Goal: Use online tool/utility: Utilize a website feature to perform a specific function

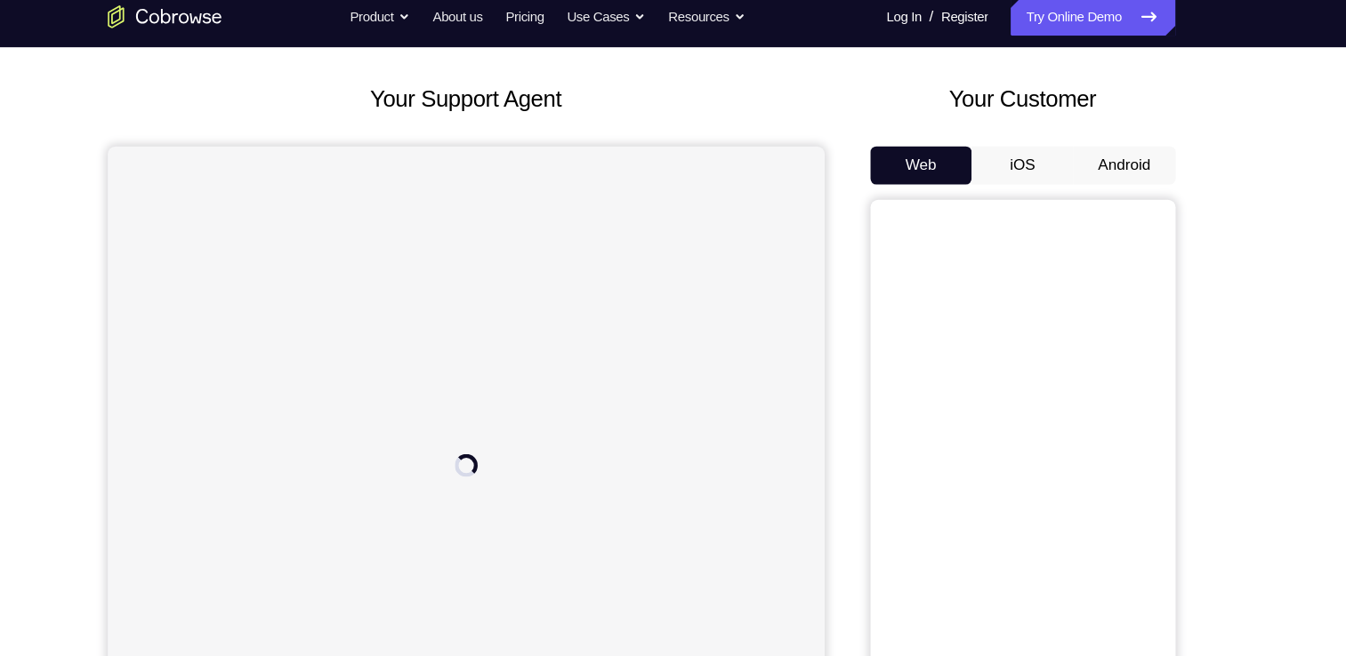
scroll to position [82, 0]
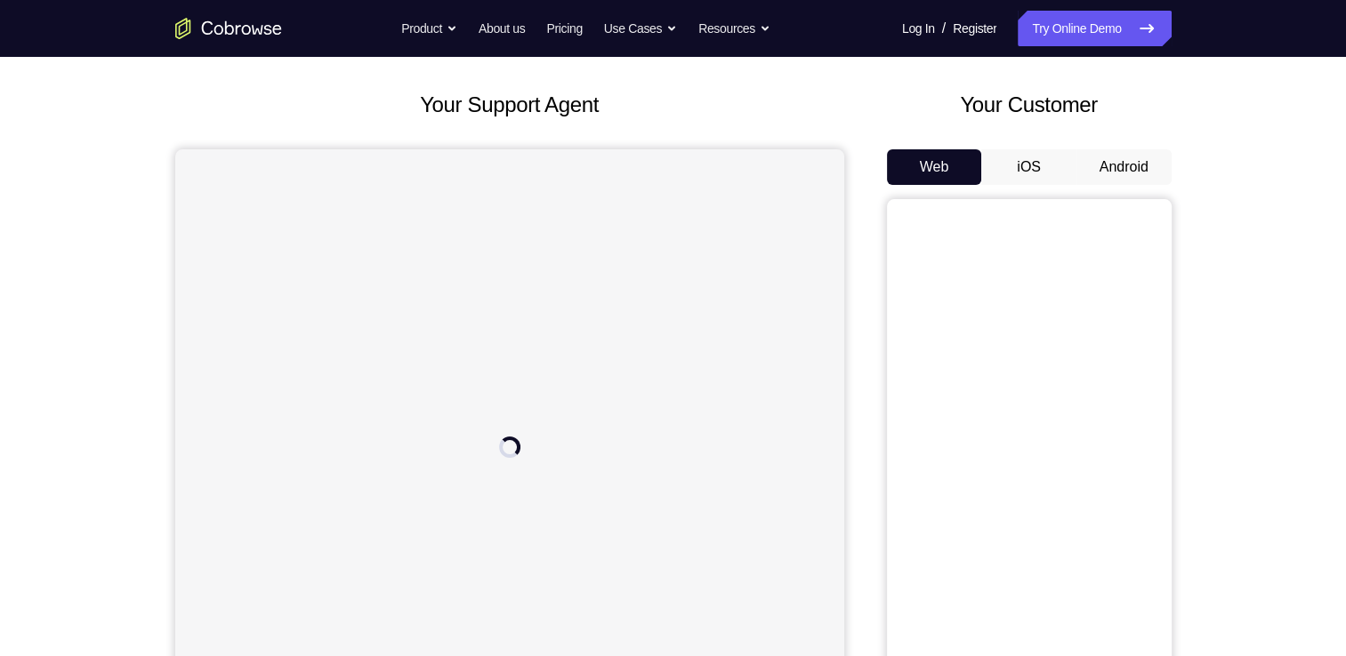
click at [1107, 149] on button "Android" at bounding box center [1123, 167] width 95 height 36
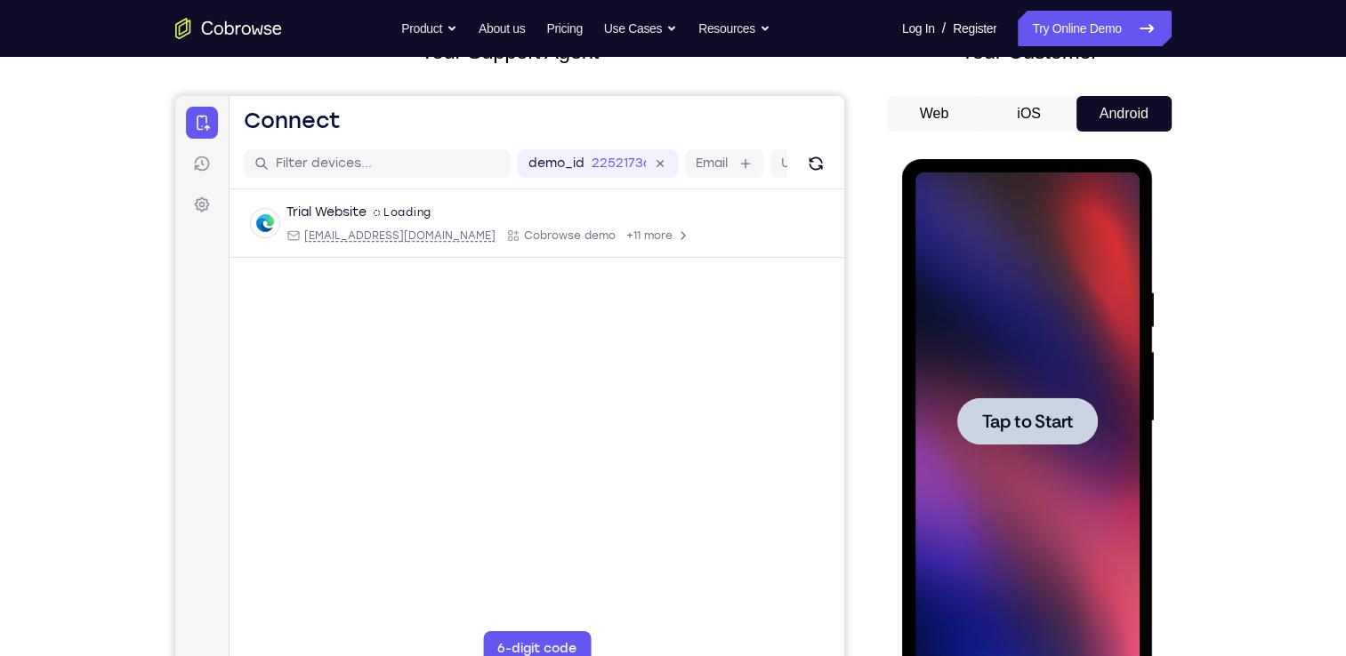
scroll to position [0, 0]
click at [1034, 444] on div at bounding box center [1027, 421] width 141 height 47
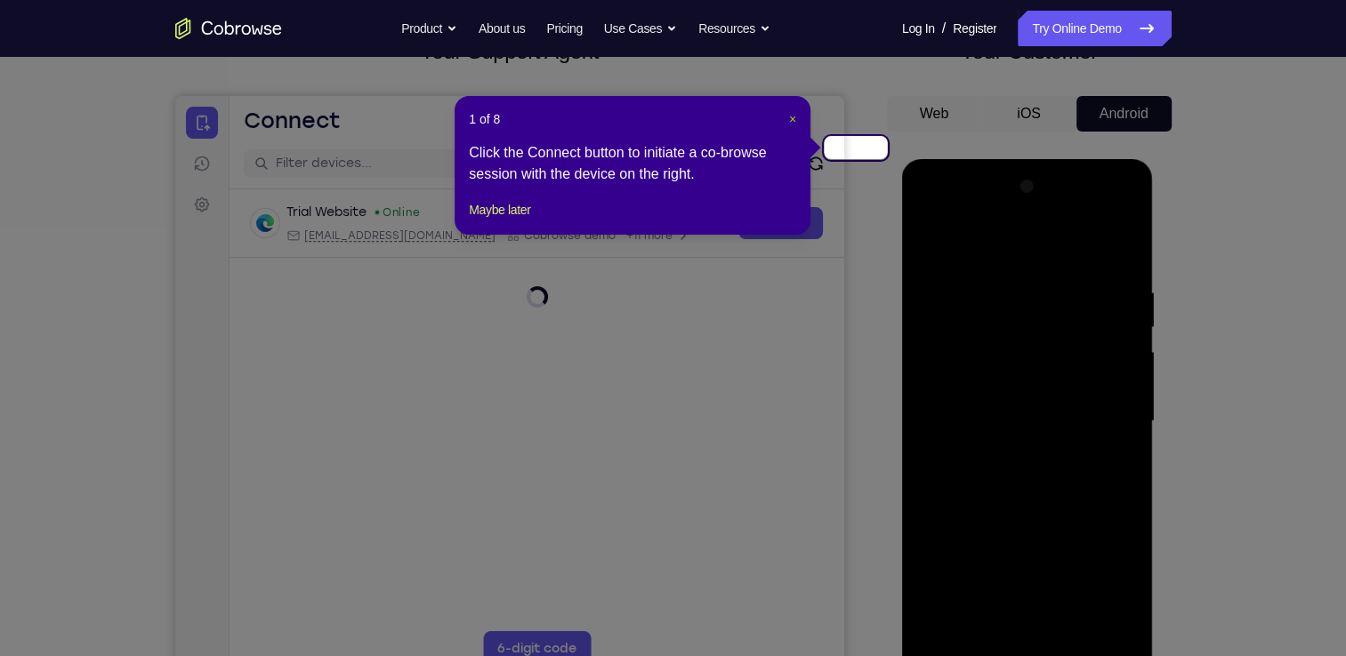
click at [796, 113] on span "×" at bounding box center [792, 119] width 7 height 14
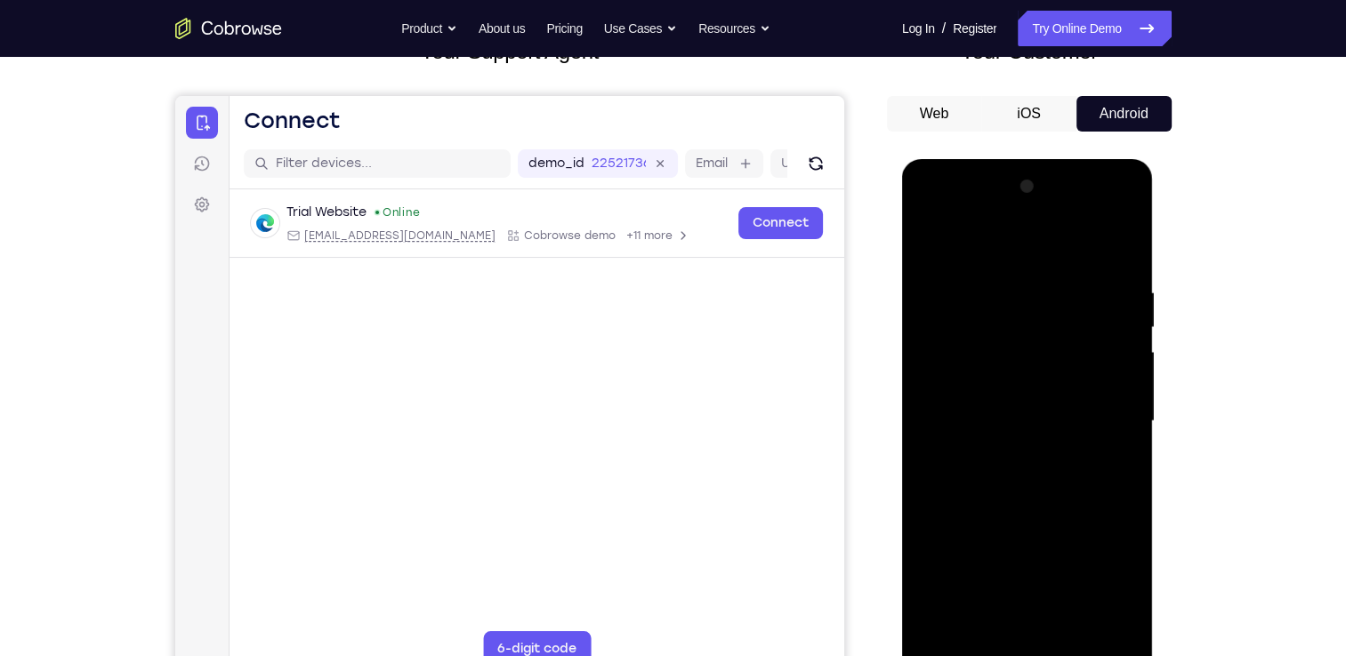
click at [1038, 655] on div at bounding box center [1027, 422] width 224 height 498
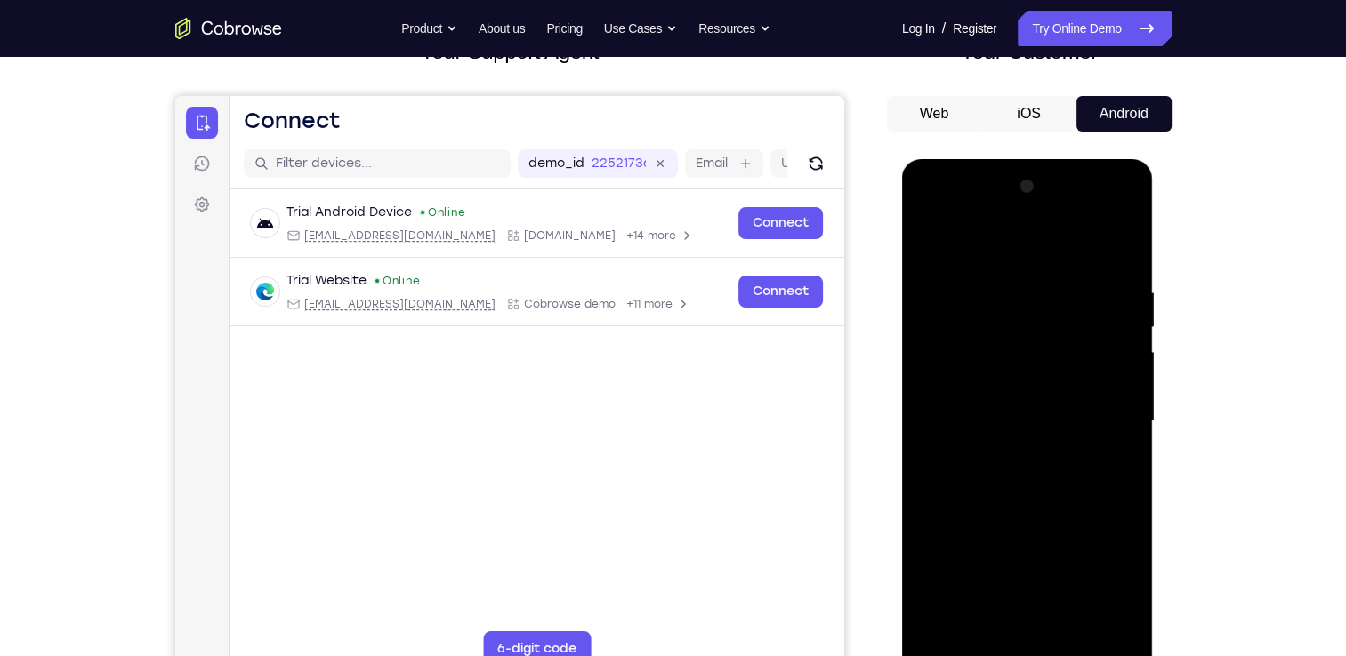
click at [1114, 568] on div at bounding box center [1027, 422] width 224 height 498
click at [993, 250] on div at bounding box center [1027, 422] width 224 height 498
click at [1096, 417] on div at bounding box center [1027, 422] width 224 height 498
click at [1004, 455] on div at bounding box center [1027, 422] width 224 height 498
click at [1006, 406] on div at bounding box center [1027, 422] width 224 height 498
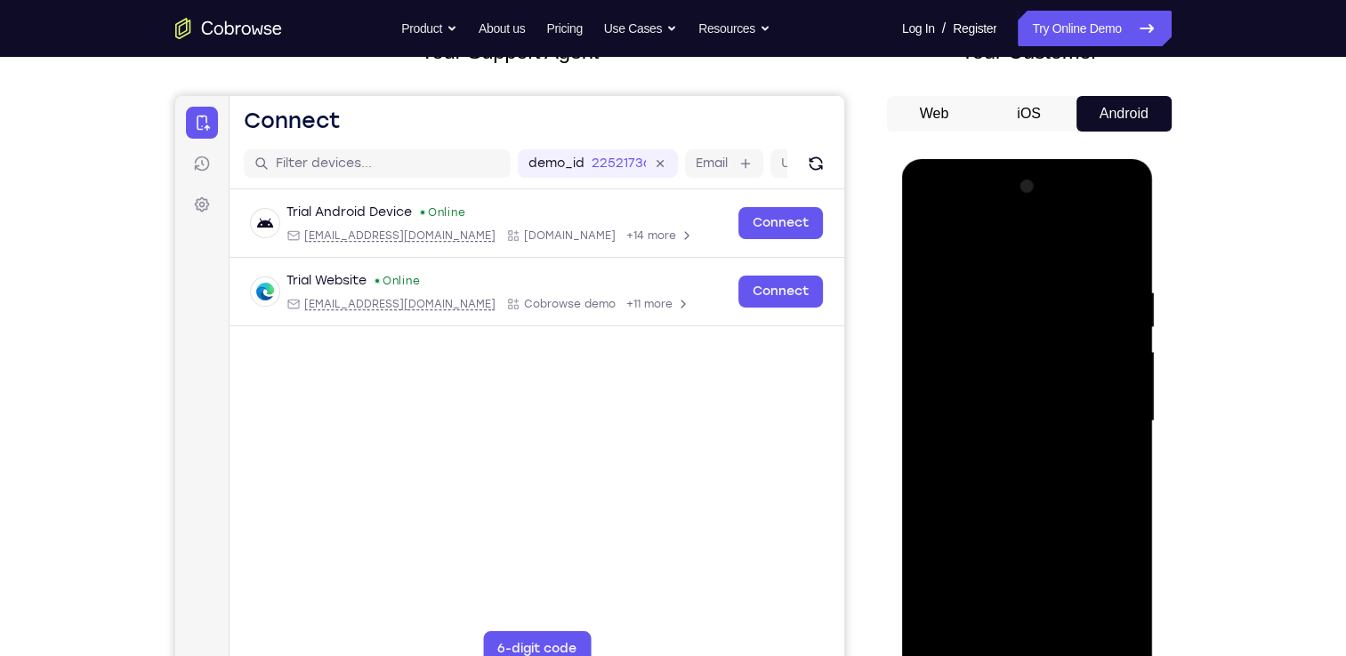
click at [986, 385] on div at bounding box center [1027, 422] width 224 height 498
click at [990, 415] on div at bounding box center [1027, 422] width 224 height 498
click at [1018, 492] on div at bounding box center [1027, 422] width 224 height 498
click at [1070, 487] on div at bounding box center [1027, 422] width 224 height 498
click at [1102, 451] on div at bounding box center [1027, 422] width 224 height 498
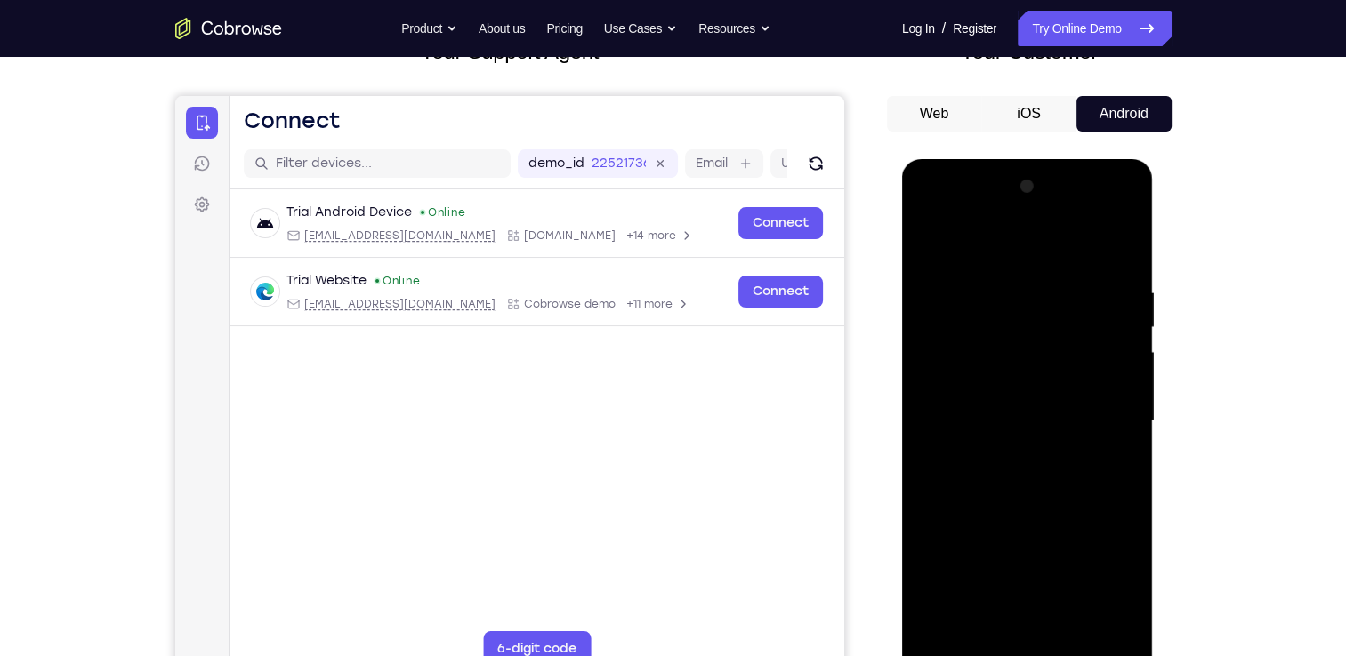
click at [1119, 382] on div at bounding box center [1027, 422] width 224 height 498
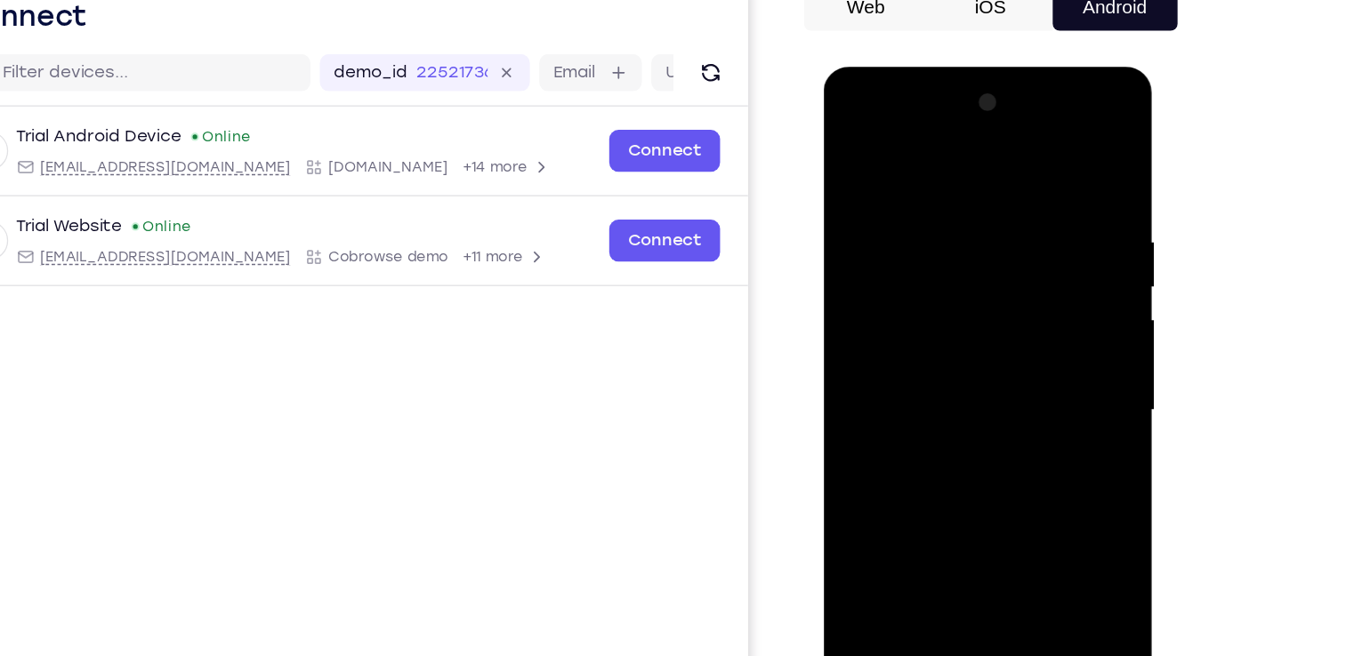
scroll to position [135, 0]
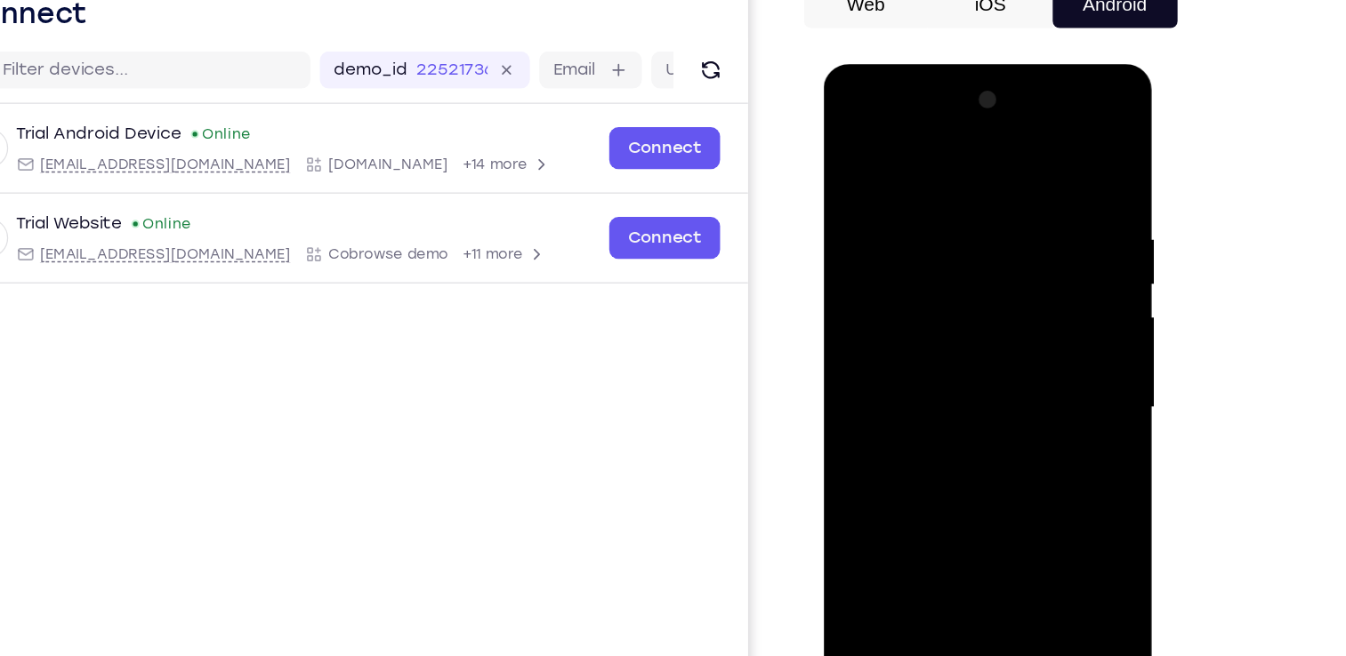
click at [993, 391] on div at bounding box center [949, 326] width 224 height 498
click at [926, 191] on div at bounding box center [949, 326] width 224 height 498
click at [868, 252] on div at bounding box center [949, 326] width 224 height 498
click at [1039, 311] on div at bounding box center [949, 326] width 224 height 498
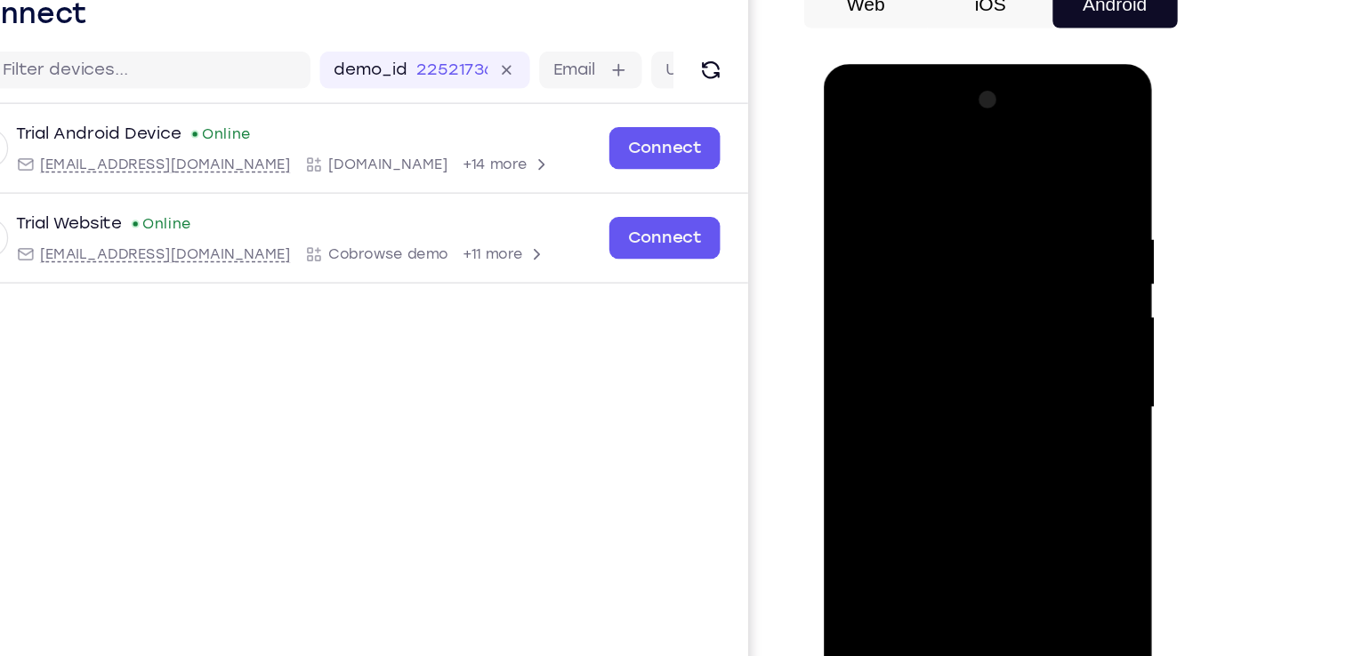
click at [901, 302] on div at bounding box center [949, 326] width 224 height 498
click at [861, 310] on div at bounding box center [949, 326] width 224 height 498
click at [1024, 283] on div at bounding box center [949, 326] width 224 height 498
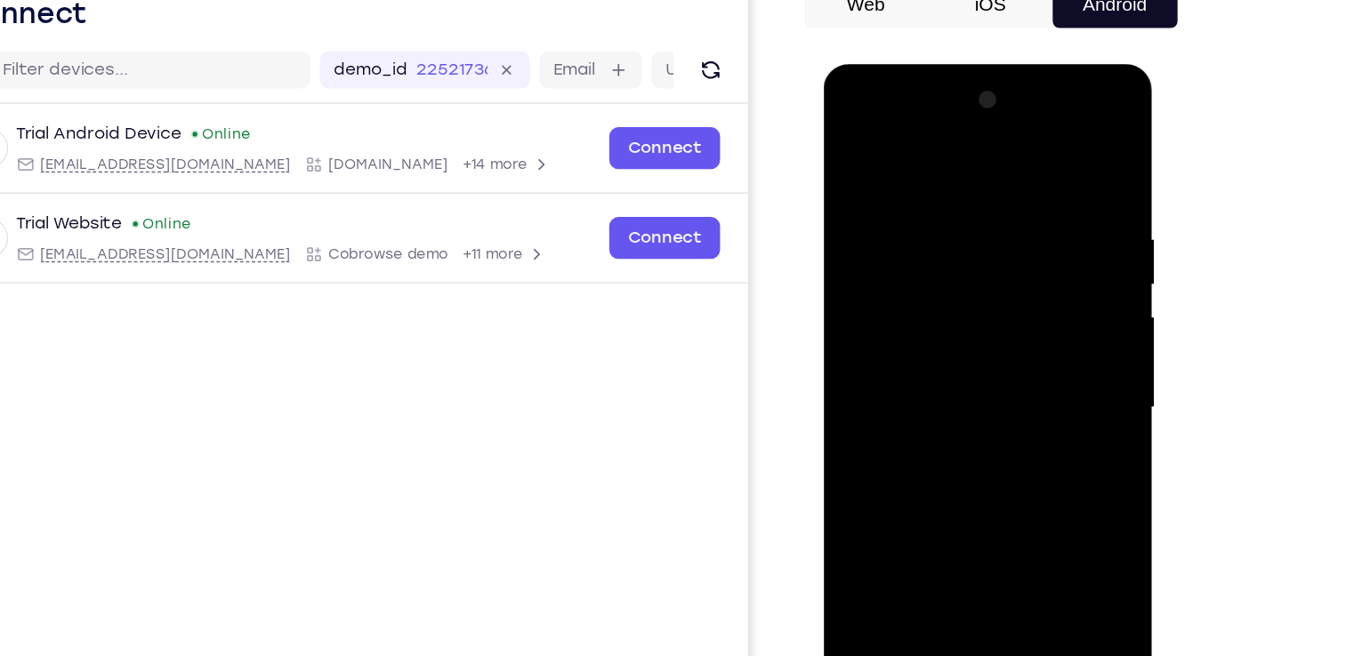
click at [1024, 283] on div at bounding box center [949, 326] width 224 height 498
click at [1027, 270] on div at bounding box center [949, 326] width 224 height 498
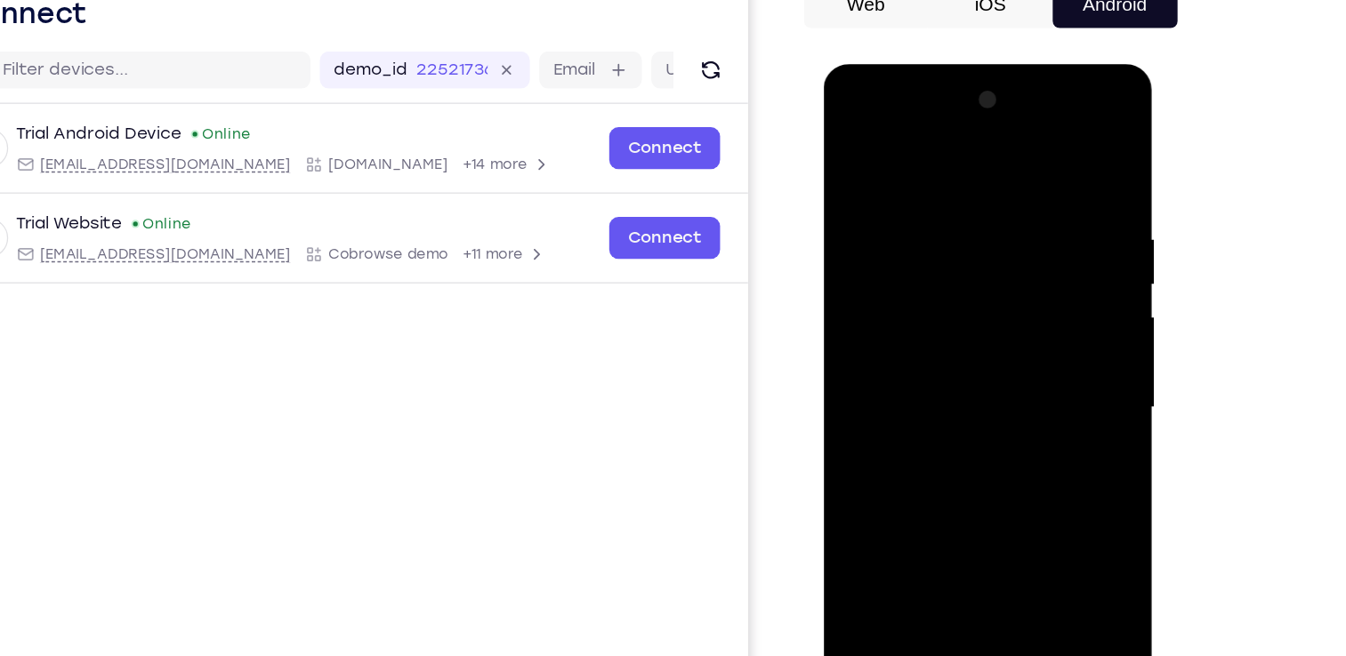
click at [1044, 308] on div at bounding box center [949, 326] width 224 height 498
click at [861, 305] on div at bounding box center [949, 326] width 224 height 498
click at [1056, 288] on div at bounding box center [949, 326] width 224 height 498
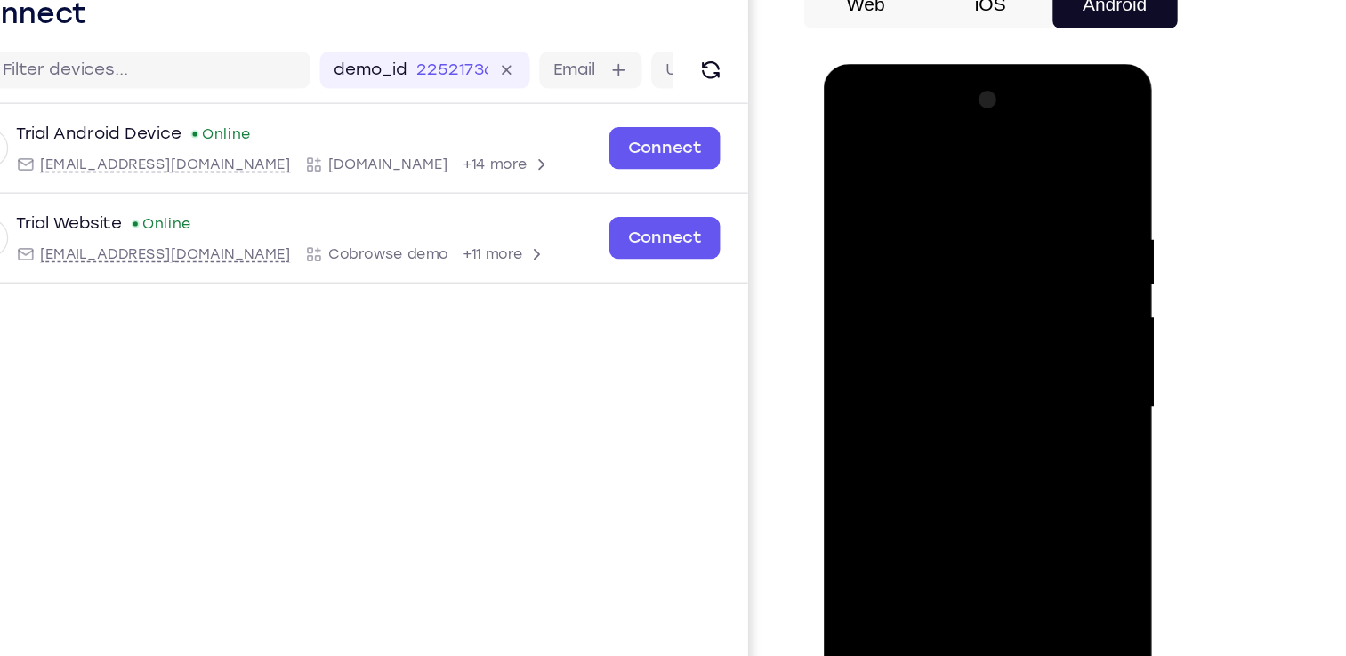
click at [1056, 288] on div at bounding box center [949, 326] width 224 height 498
click at [1041, 157] on div at bounding box center [949, 326] width 224 height 498
drag, startPoint x: 1028, startPoint y: 194, endPoint x: 889, endPoint y: 206, distance: 139.3
click at [889, 206] on div at bounding box center [949, 326] width 224 height 498
drag, startPoint x: 1014, startPoint y: 204, endPoint x: 865, endPoint y: 194, distance: 148.8
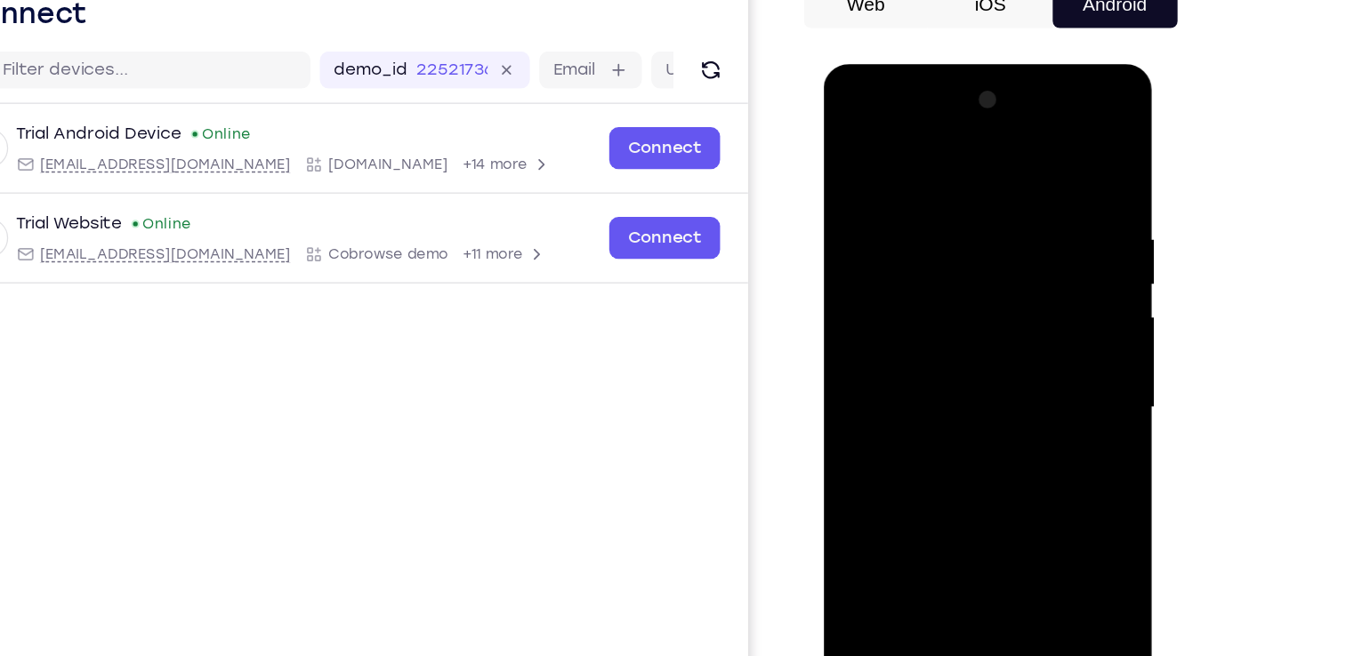
click at [865, 194] on div at bounding box center [949, 326] width 224 height 498
click at [994, 534] on div at bounding box center [949, 326] width 224 height 498
click at [947, 417] on div at bounding box center [949, 326] width 224 height 498
click at [970, 329] on div at bounding box center [949, 326] width 224 height 498
click at [973, 465] on div at bounding box center [949, 326] width 224 height 498
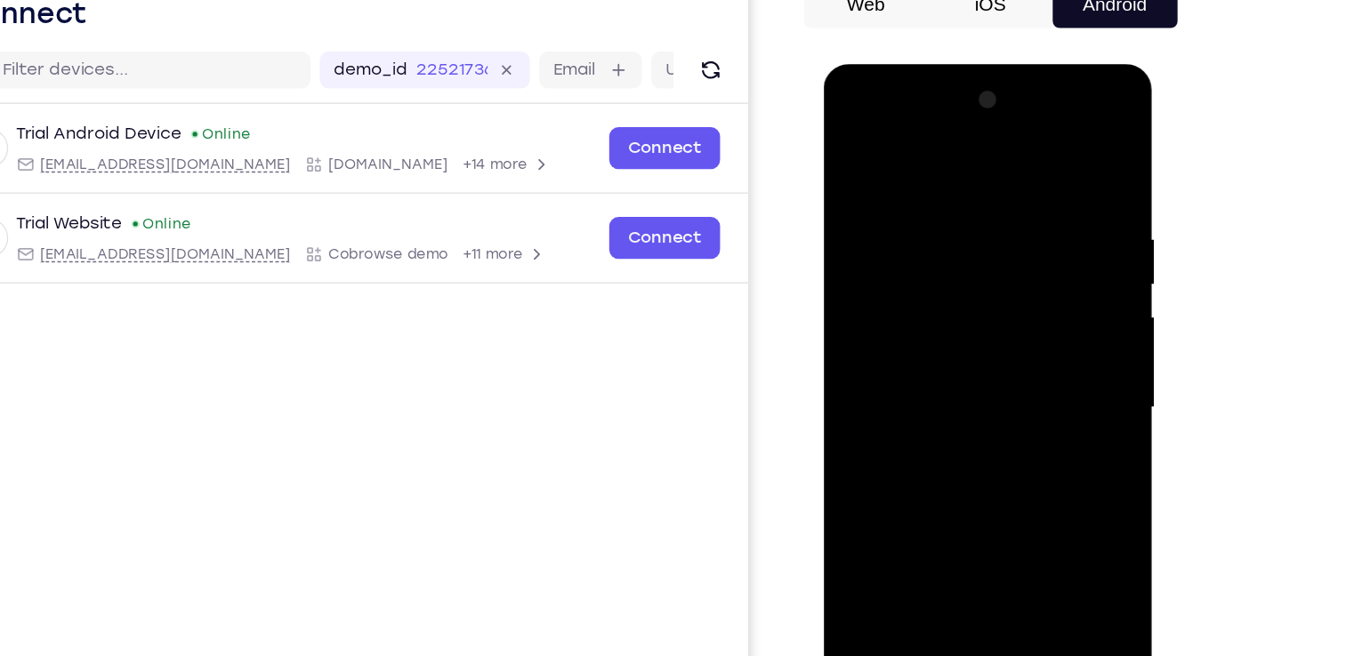
click at [1017, 471] on div at bounding box center [949, 326] width 224 height 498
drag, startPoint x: 953, startPoint y: 332, endPoint x: 960, endPoint y: 324, distance: 10.7
click at [960, 324] on div at bounding box center [949, 326] width 224 height 498
click at [837, 151] on div at bounding box center [949, 326] width 224 height 498
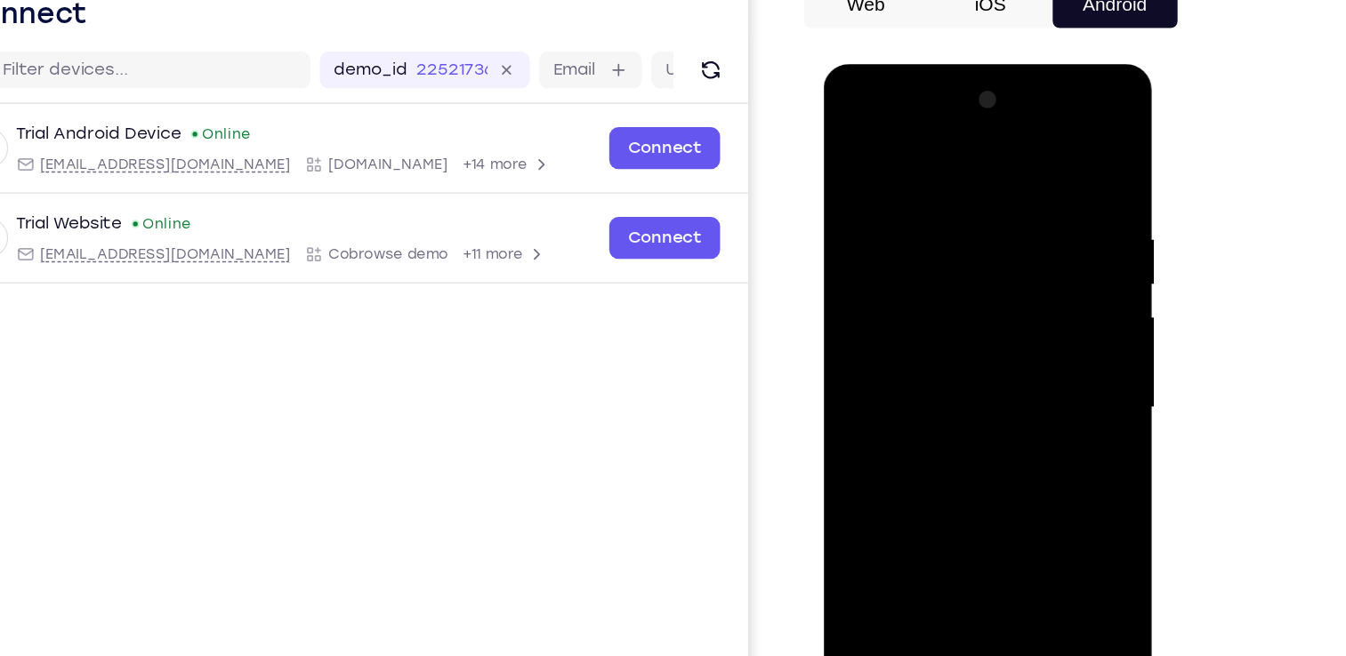
click at [1047, 234] on div at bounding box center [949, 326] width 224 height 498
click at [847, 236] on div at bounding box center [949, 326] width 224 height 498
click at [1046, 228] on div at bounding box center [949, 326] width 224 height 498
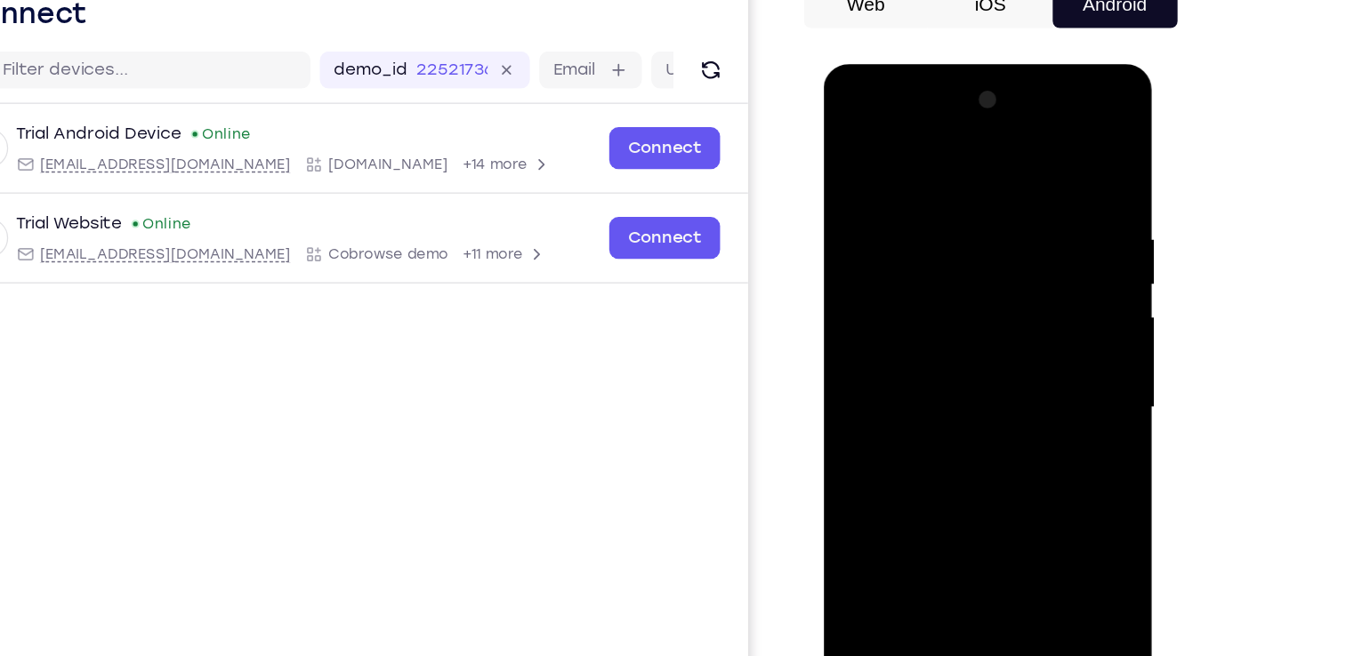
click at [1046, 228] on div at bounding box center [949, 326] width 224 height 498
click at [866, 152] on div at bounding box center [949, 326] width 224 height 498
drag, startPoint x: 964, startPoint y: 472, endPoint x: 982, endPoint y: 271, distance: 201.8
click at [982, 271] on div at bounding box center [949, 326] width 224 height 498
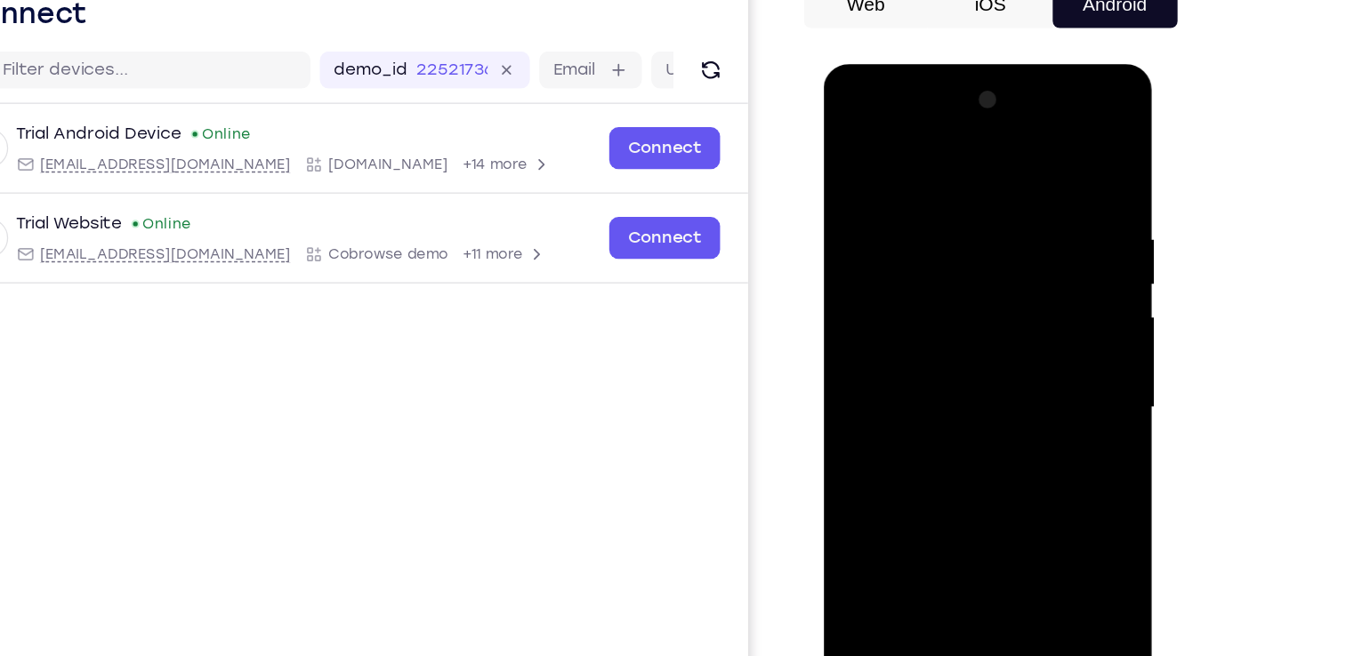
drag, startPoint x: 963, startPoint y: 452, endPoint x: 997, endPoint y: 210, distance: 244.3
click at [997, 210] on div at bounding box center [949, 326] width 224 height 498
click at [868, 527] on div at bounding box center [949, 326] width 224 height 498
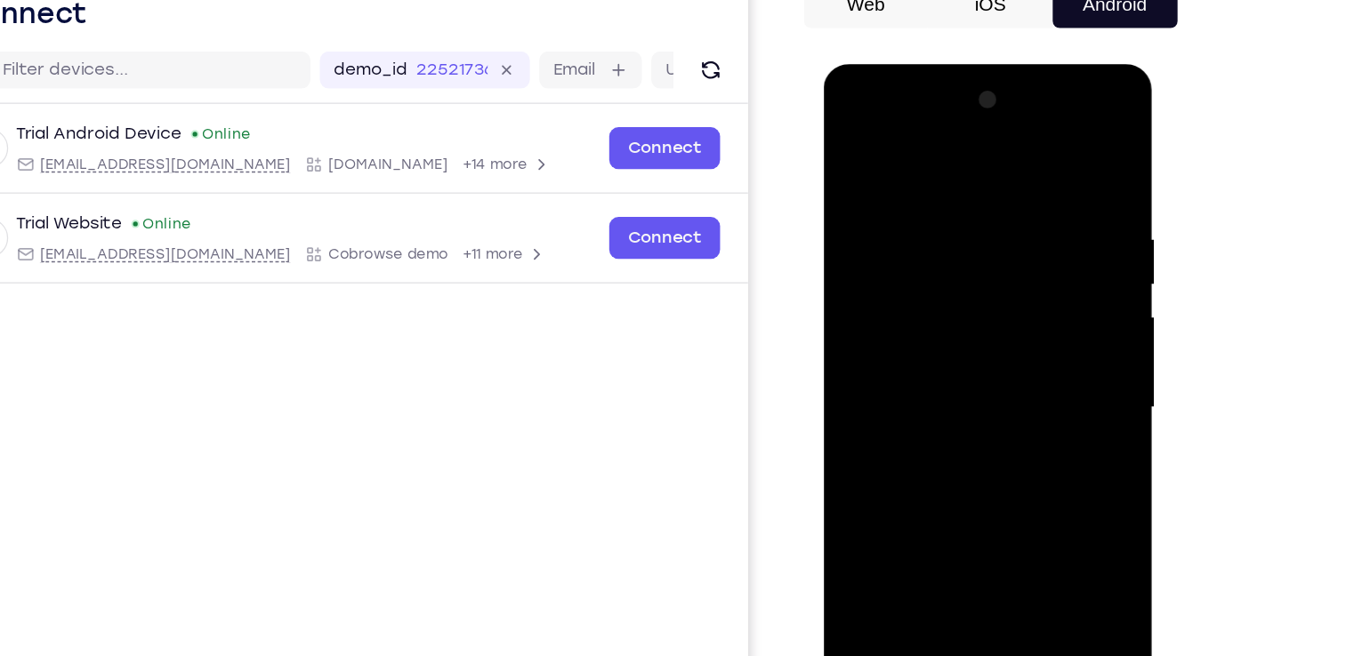
click at [868, 527] on div at bounding box center [949, 326] width 224 height 498
drag, startPoint x: 955, startPoint y: 149, endPoint x: 959, endPoint y: 364, distance: 214.4
click at [959, 364] on div at bounding box center [949, 326] width 224 height 498
drag, startPoint x: 949, startPoint y: 149, endPoint x: 980, endPoint y: 428, distance: 280.1
click at [980, 428] on div at bounding box center [949, 326] width 224 height 498
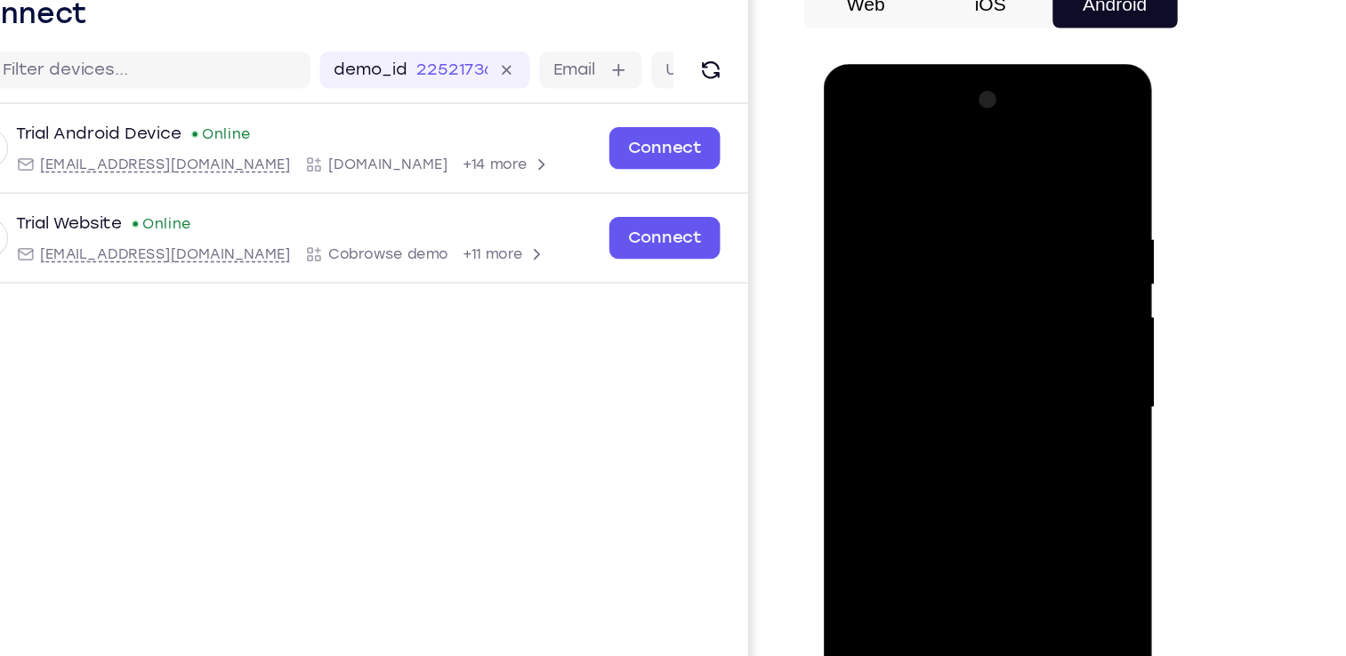
click at [938, 179] on div at bounding box center [949, 326] width 224 height 498
click at [1040, 269] on div at bounding box center [949, 326] width 224 height 498
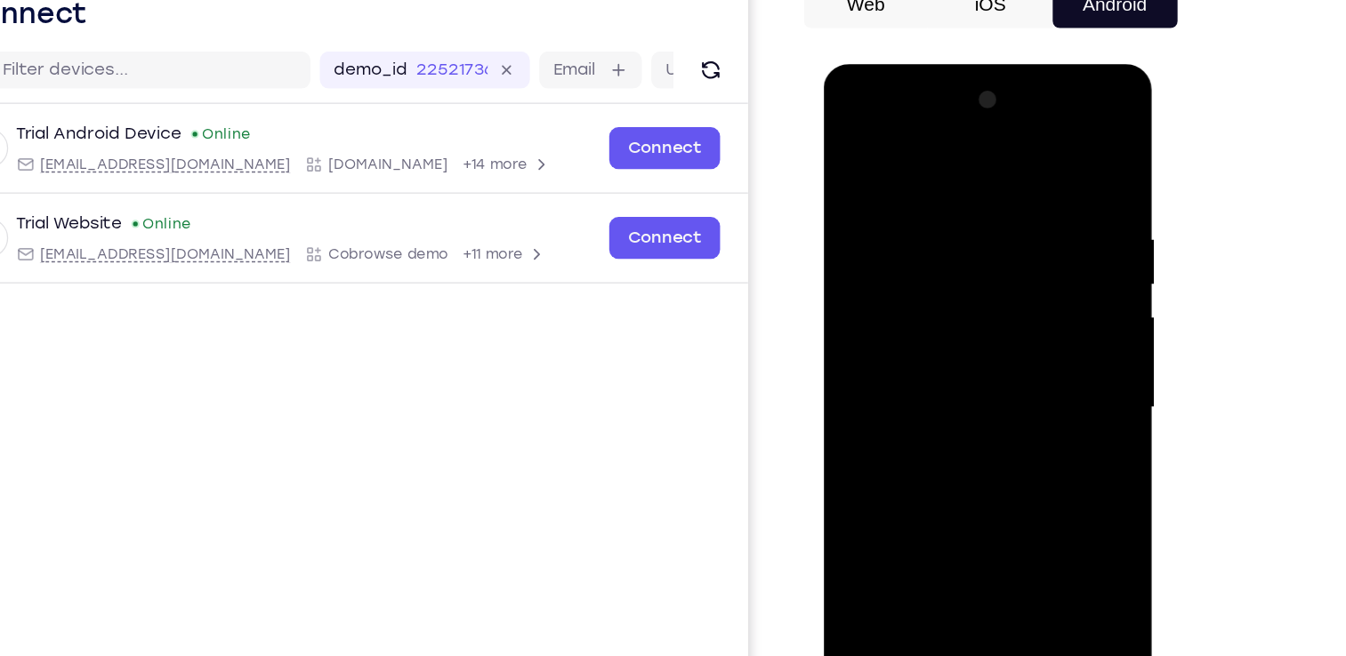
click at [1040, 269] on div at bounding box center [949, 326] width 224 height 498
click at [1050, 261] on div at bounding box center [949, 326] width 224 height 498
click at [1040, 157] on div at bounding box center [949, 326] width 224 height 498
drag, startPoint x: 958, startPoint y: 165, endPoint x: 956, endPoint y: 336, distance: 170.8
click at [956, 336] on div at bounding box center [949, 326] width 224 height 498
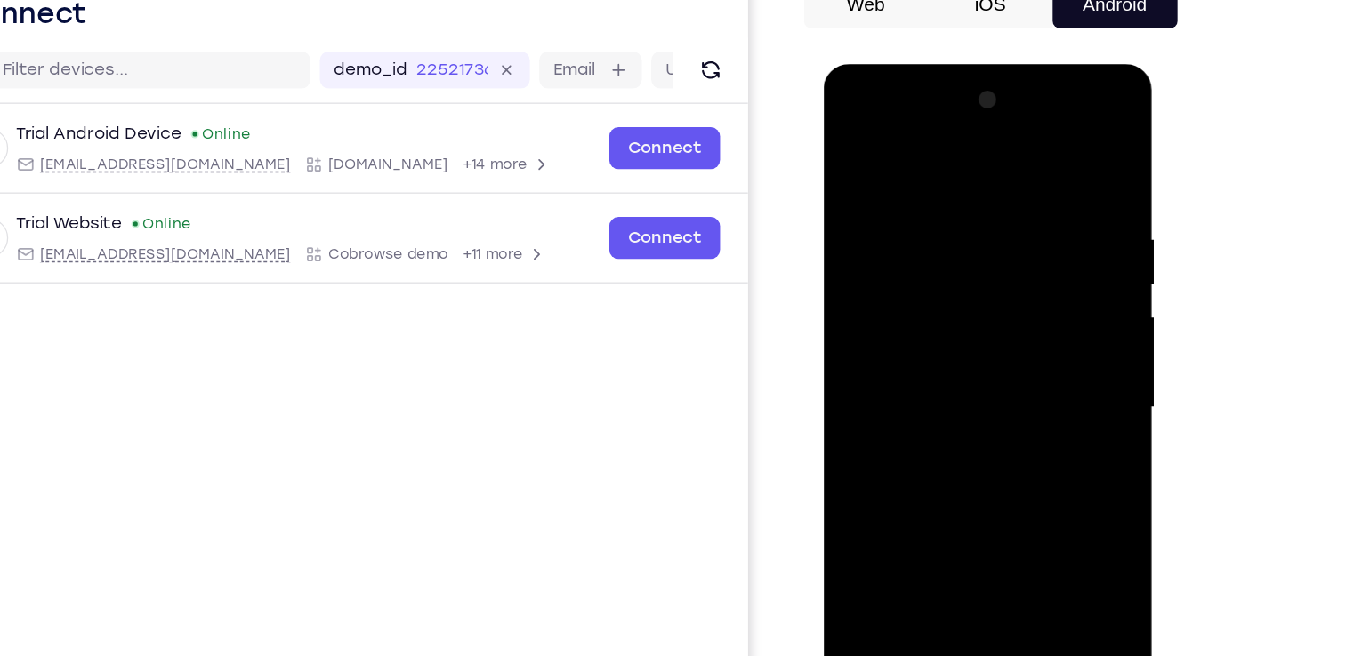
click at [1039, 535] on div at bounding box center [949, 326] width 224 height 498
click at [922, 201] on div at bounding box center [949, 326] width 224 height 498
click at [913, 149] on div at bounding box center [949, 326] width 224 height 498
click at [856, 138] on div at bounding box center [949, 326] width 224 height 498
click at [856, 151] on div at bounding box center [949, 326] width 224 height 498
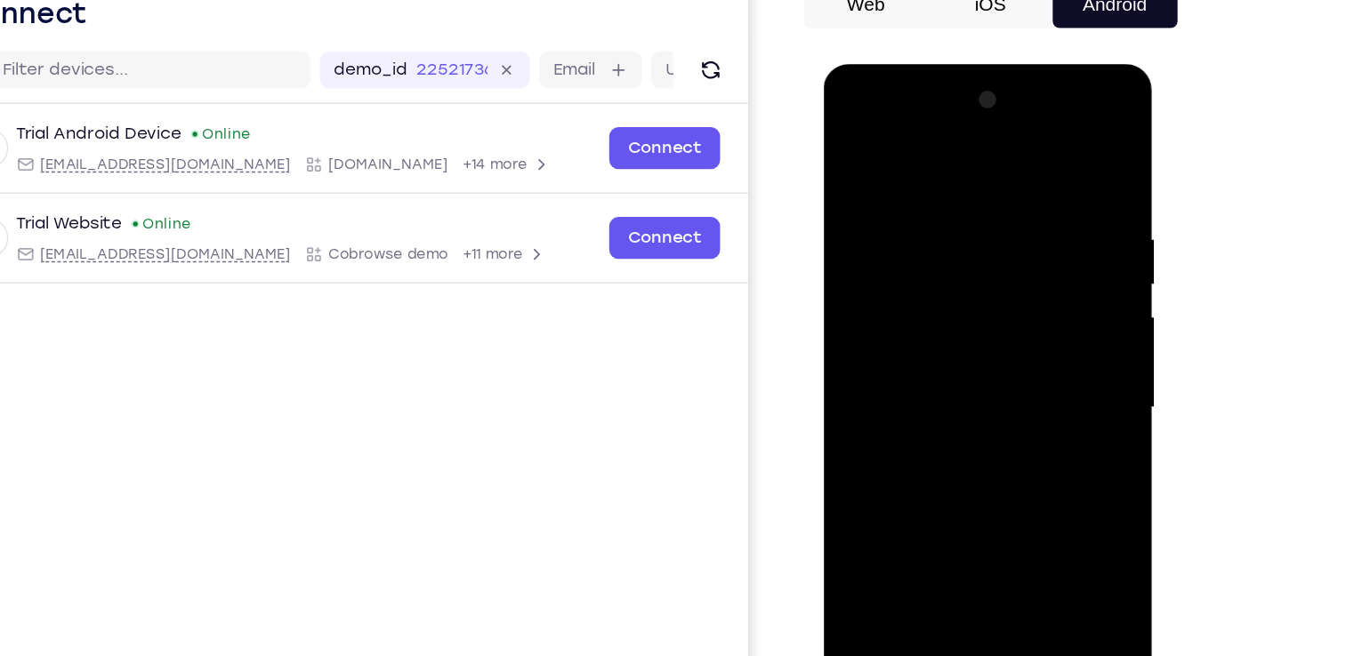
click at [854, 144] on div at bounding box center [949, 326] width 224 height 498
click at [1036, 158] on div at bounding box center [949, 326] width 224 height 498
drag, startPoint x: 1041, startPoint y: 178, endPoint x: 989, endPoint y: 197, distance: 54.9
click at [989, 197] on div at bounding box center [949, 326] width 224 height 498
click at [922, 190] on div at bounding box center [949, 326] width 224 height 498
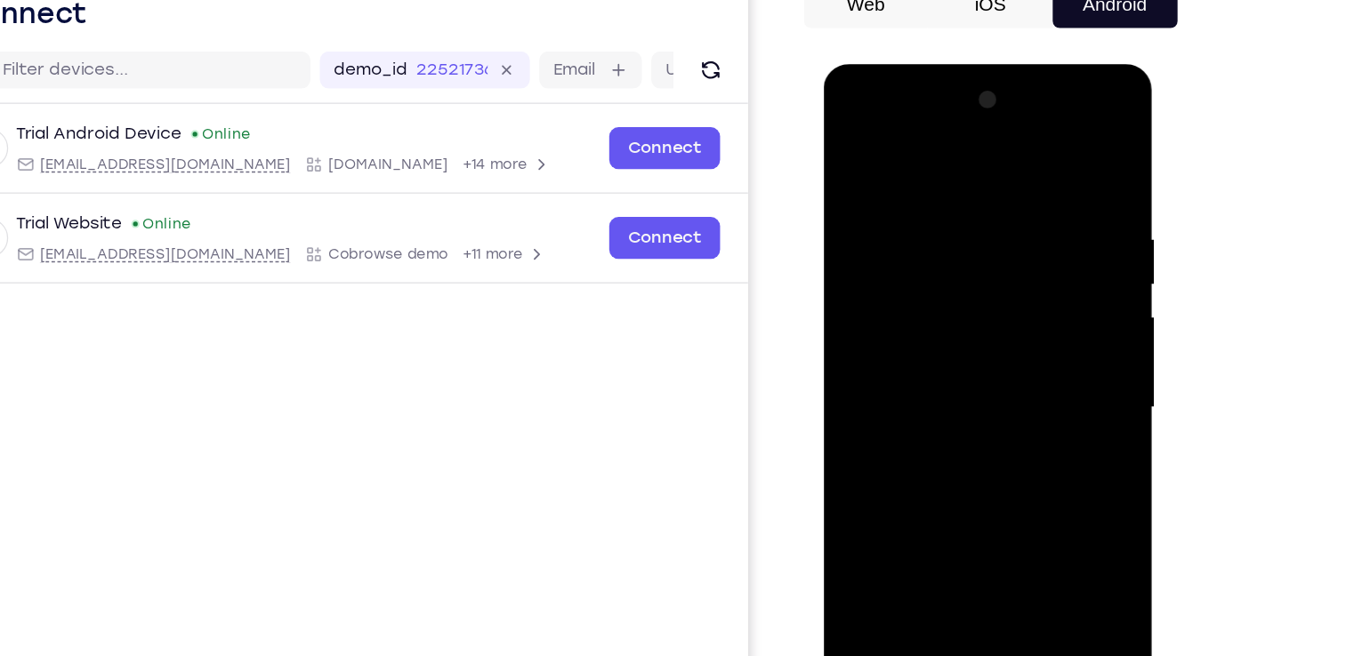
click at [1038, 155] on div at bounding box center [949, 326] width 224 height 498
drag, startPoint x: 1041, startPoint y: 190, endPoint x: 937, endPoint y: 210, distance: 105.0
click at [937, 210] on div at bounding box center [949, 326] width 224 height 498
drag, startPoint x: 996, startPoint y: 440, endPoint x: 1000, endPoint y: 253, distance: 187.7
click at [1000, 253] on div at bounding box center [949, 326] width 224 height 498
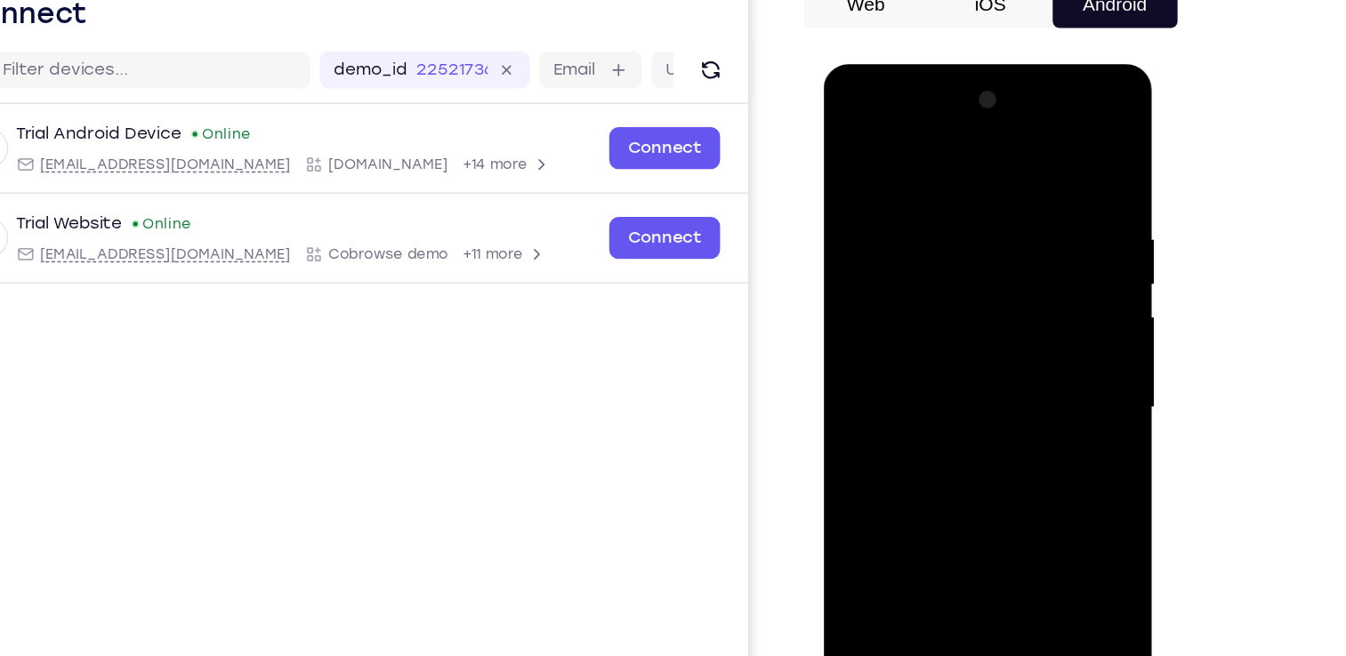
drag, startPoint x: 987, startPoint y: 408, endPoint x: 1005, endPoint y: 268, distance: 141.6
click at [1005, 268] on div at bounding box center [949, 326] width 224 height 498
drag, startPoint x: 994, startPoint y: 467, endPoint x: 1020, endPoint y: 213, distance: 254.8
click at [1020, 213] on div at bounding box center [949, 326] width 224 height 498
drag, startPoint x: 996, startPoint y: 446, endPoint x: 1014, endPoint y: 171, distance: 275.4
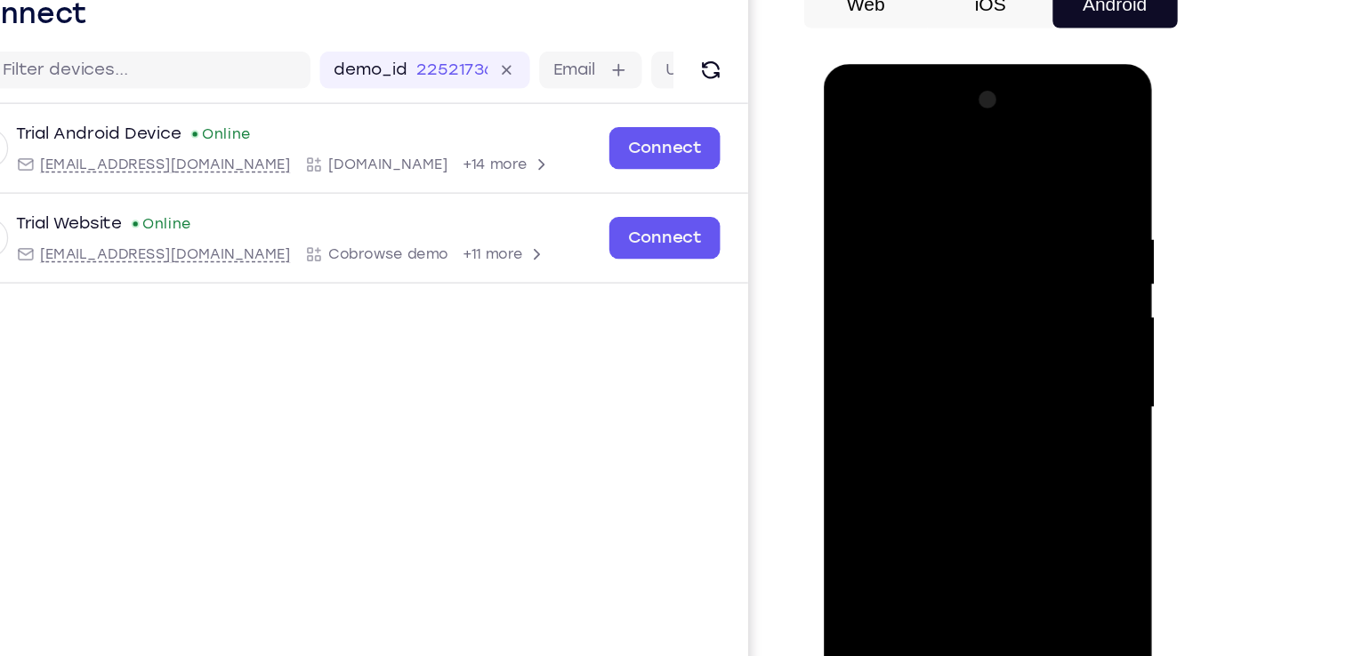
click at [1014, 171] on div at bounding box center [949, 326] width 224 height 498
click at [866, 538] on div at bounding box center [949, 326] width 224 height 498
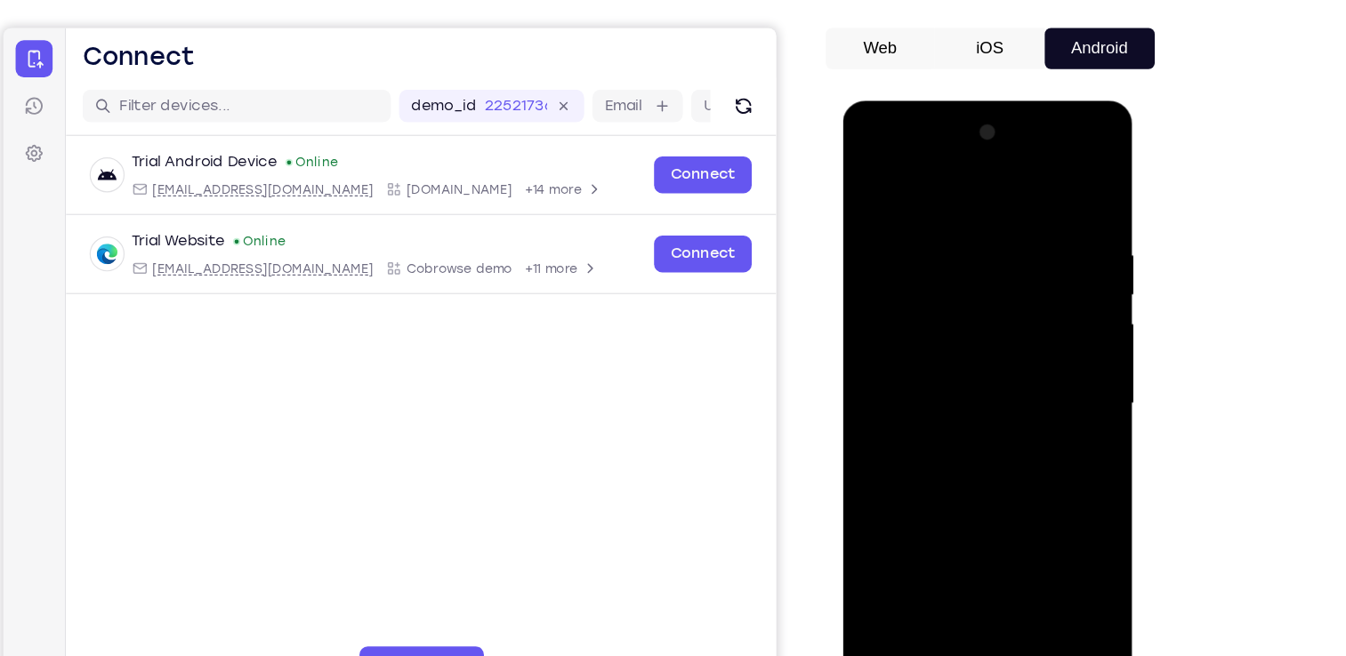
drag, startPoint x: 975, startPoint y: 176, endPoint x: 969, endPoint y: 677, distance: 500.8
click at [969, 634] on html "Online web based iOS Simulators and Android Emulators. Run iPhone, iPad, Mobile…" at bounding box center [969, 368] width 253 height 534
click at [945, 205] on div at bounding box center [968, 363] width 224 height 498
click at [1057, 260] on div at bounding box center [968, 363] width 224 height 498
click at [1061, 580] on div at bounding box center [968, 363] width 224 height 498
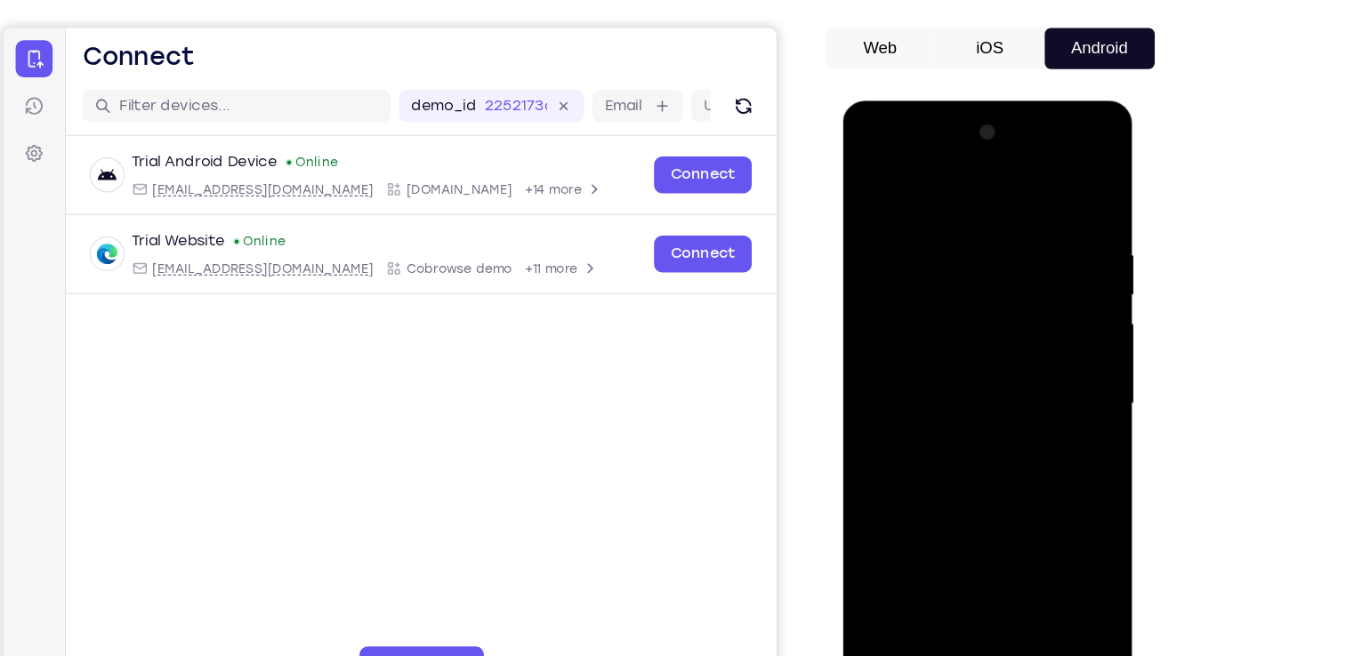
click at [1057, 194] on div at bounding box center [968, 363] width 224 height 498
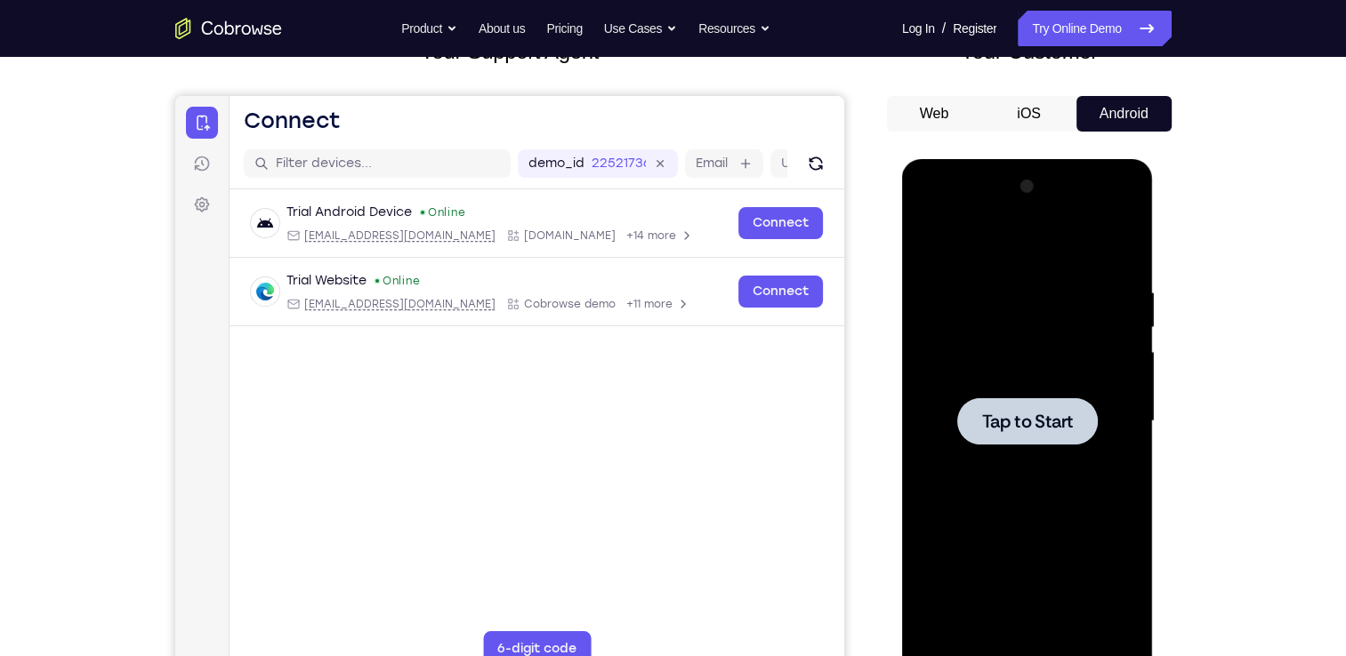
click at [1072, 391] on div at bounding box center [1027, 422] width 224 height 498
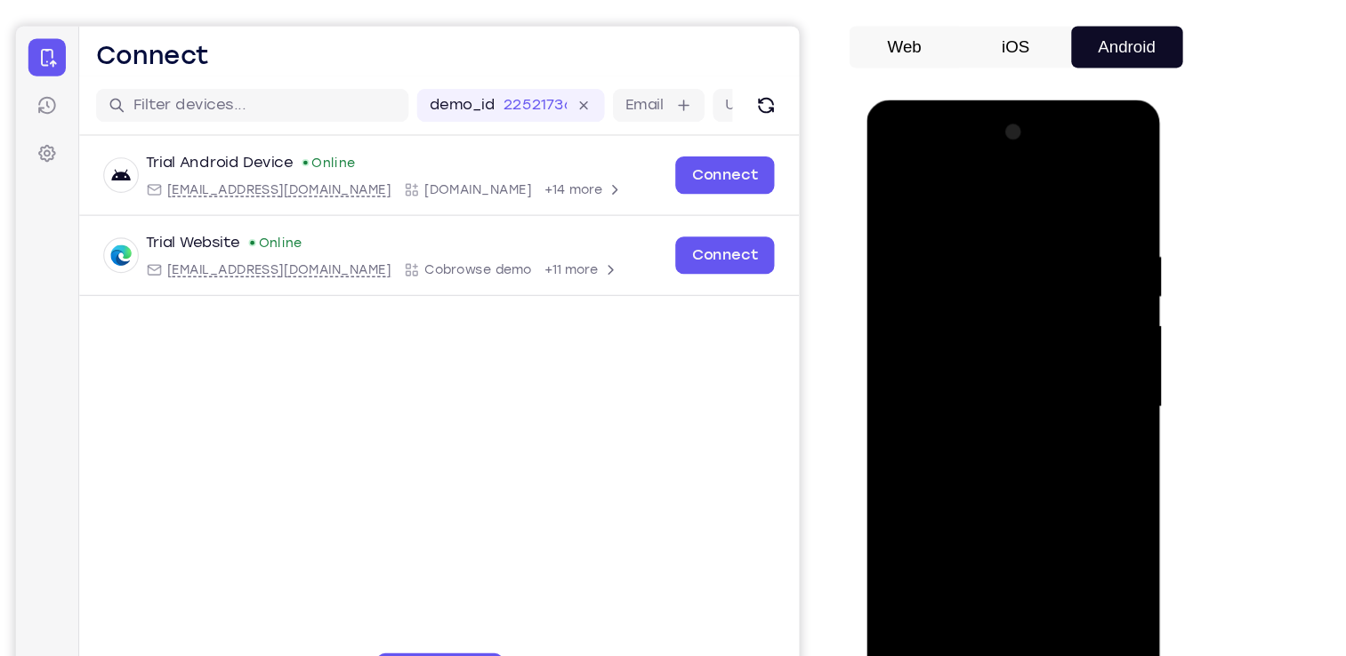
click at [1001, 587] on div at bounding box center [992, 362] width 224 height 498
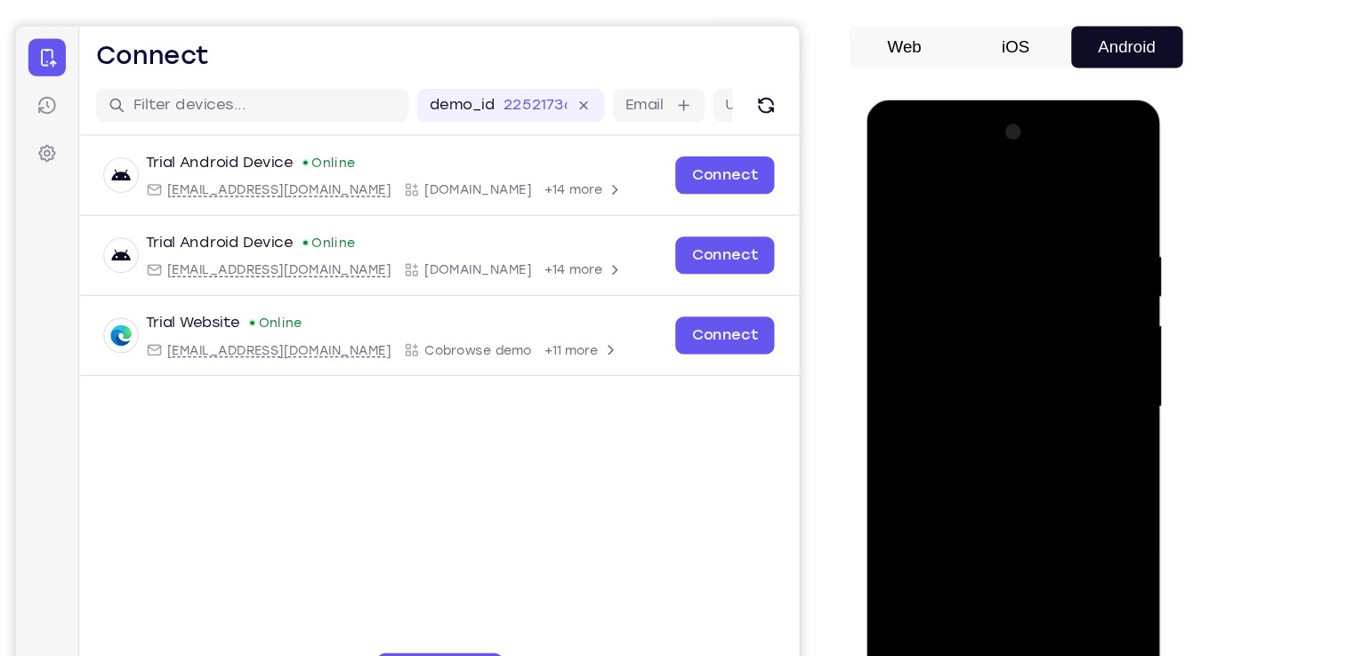
click at [1001, 592] on div at bounding box center [992, 362] width 224 height 498
click at [1067, 525] on div at bounding box center [992, 362] width 224 height 498
click at [983, 180] on div at bounding box center [992, 362] width 224 height 498
click at [980, 268] on div at bounding box center [992, 362] width 224 height 498
click at [956, 323] on div at bounding box center [992, 362] width 224 height 498
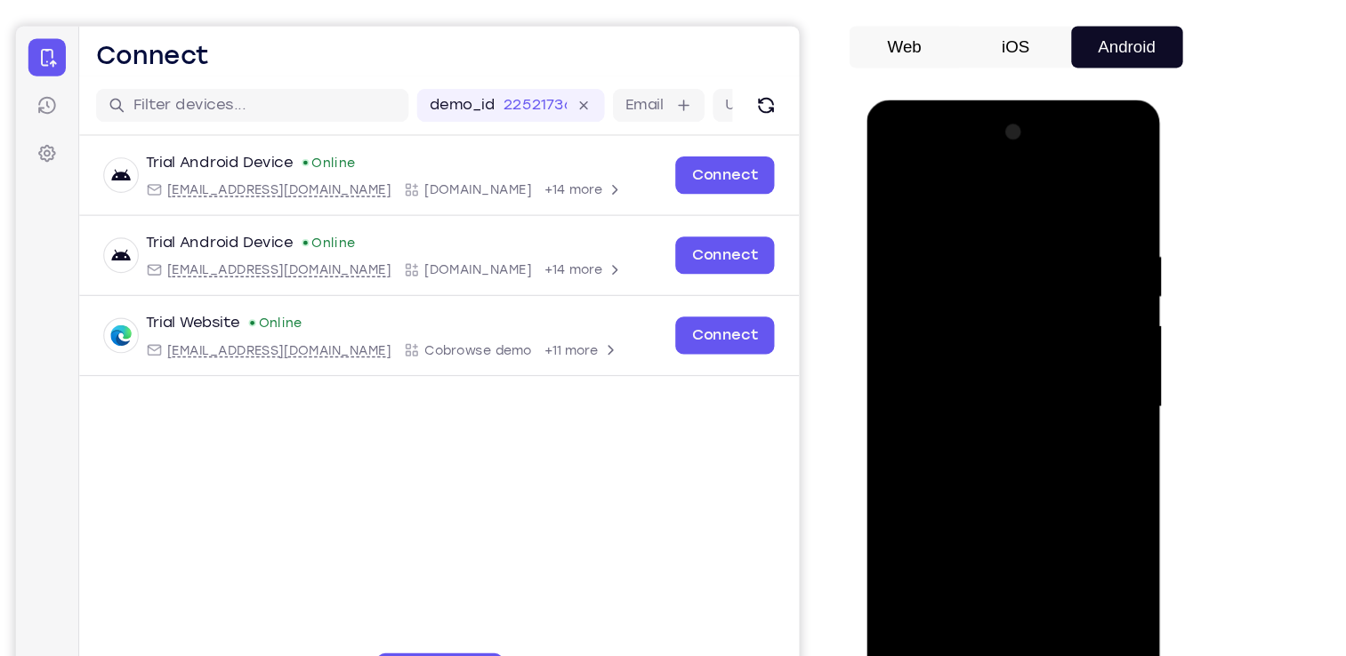
click at [1009, 455] on div at bounding box center [992, 362] width 224 height 498
click at [1049, 544] on div at bounding box center [992, 362] width 224 height 498
drag, startPoint x: 935, startPoint y: 401, endPoint x: 1073, endPoint y: 395, distance: 138.9
click at [1073, 395] on div at bounding box center [992, 362] width 224 height 498
drag, startPoint x: 1009, startPoint y: 472, endPoint x: 1023, endPoint y: 269, distance: 203.2
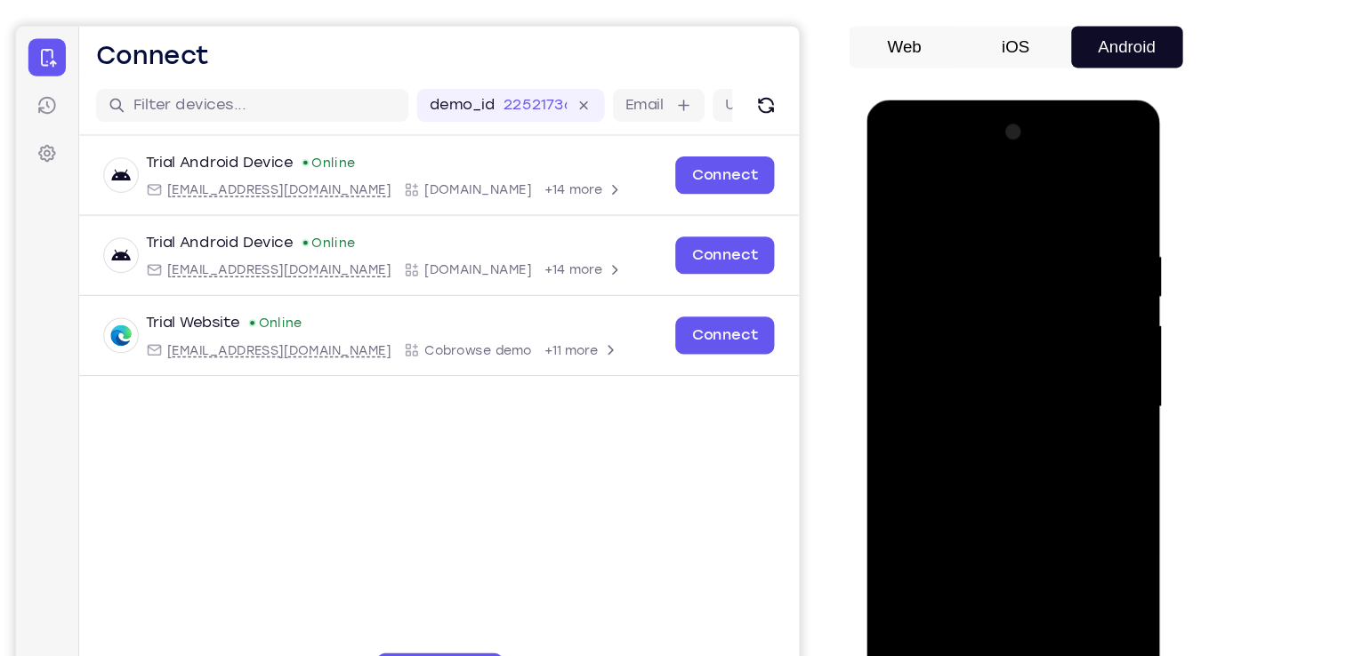
click at [1023, 269] on div at bounding box center [992, 362] width 224 height 498
drag, startPoint x: 937, startPoint y: 396, endPoint x: 1041, endPoint y: 407, distance: 105.6
click at [1041, 407] on div at bounding box center [992, 362] width 224 height 498
drag, startPoint x: 1017, startPoint y: 457, endPoint x: 1018, endPoint y: 292, distance: 165.4
click at [1018, 292] on div at bounding box center [992, 362] width 224 height 498
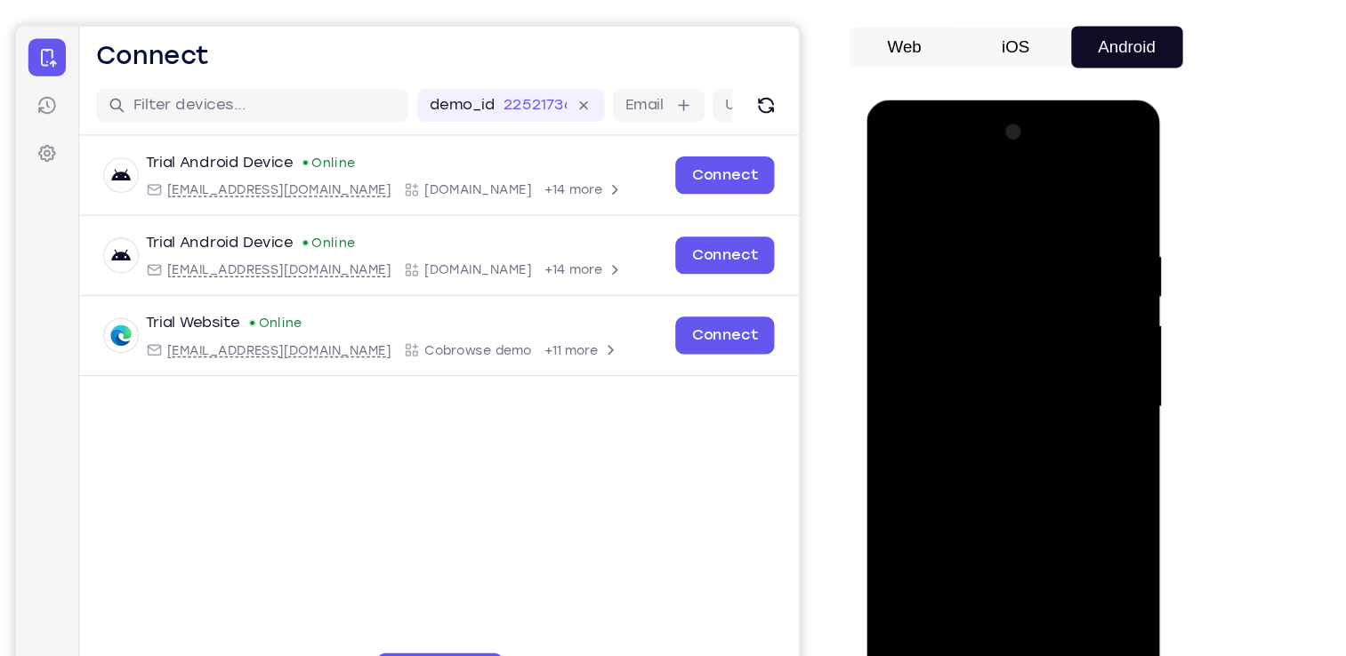
drag, startPoint x: 1017, startPoint y: 497, endPoint x: 1033, endPoint y: 273, distance: 224.7
click at [1033, 273] on div at bounding box center [992, 362] width 224 height 498
drag, startPoint x: 1005, startPoint y: 489, endPoint x: 1023, endPoint y: 240, distance: 249.7
click at [1023, 240] on div at bounding box center [992, 362] width 224 height 498
drag, startPoint x: 935, startPoint y: 340, endPoint x: 1025, endPoint y: 360, distance: 93.0
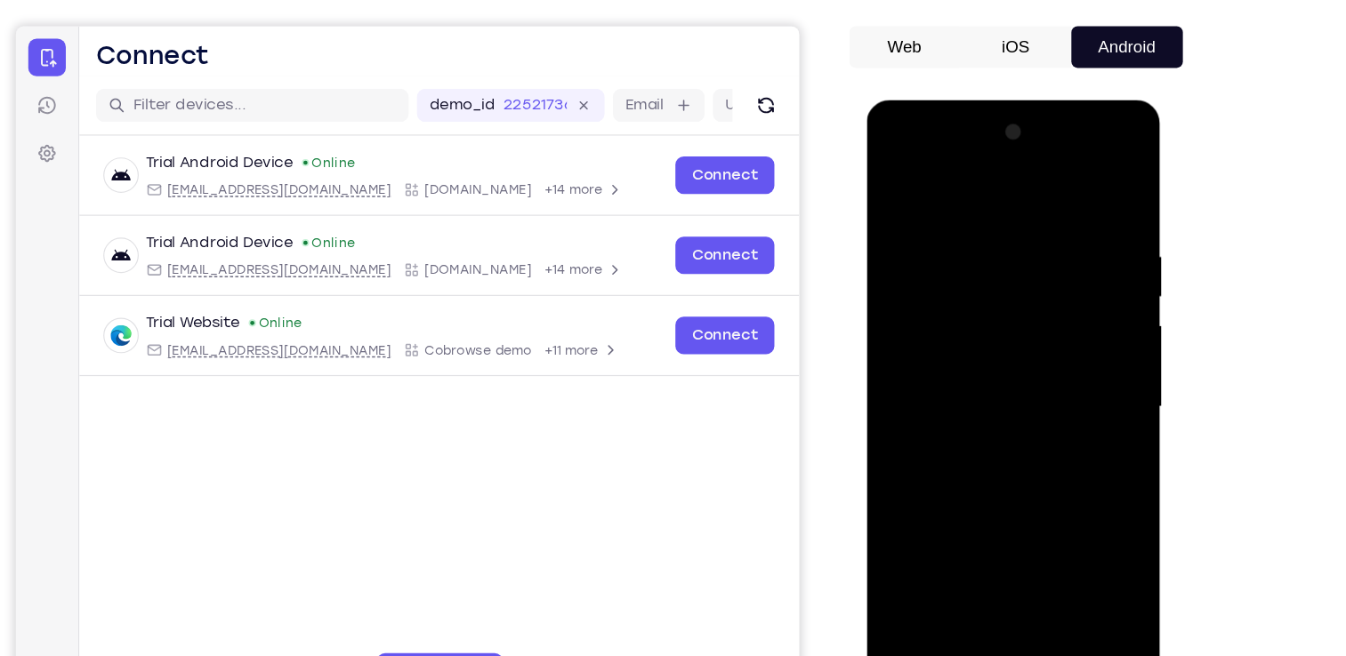
click at [1025, 360] on div at bounding box center [992, 362] width 224 height 498
drag, startPoint x: 999, startPoint y: 470, endPoint x: 1008, endPoint y: 287, distance: 183.4
click at [1008, 287] on div at bounding box center [992, 362] width 224 height 498
drag, startPoint x: 1025, startPoint y: 489, endPoint x: 1043, endPoint y: 206, distance: 283.4
click at [1043, 206] on div at bounding box center [992, 362] width 224 height 498
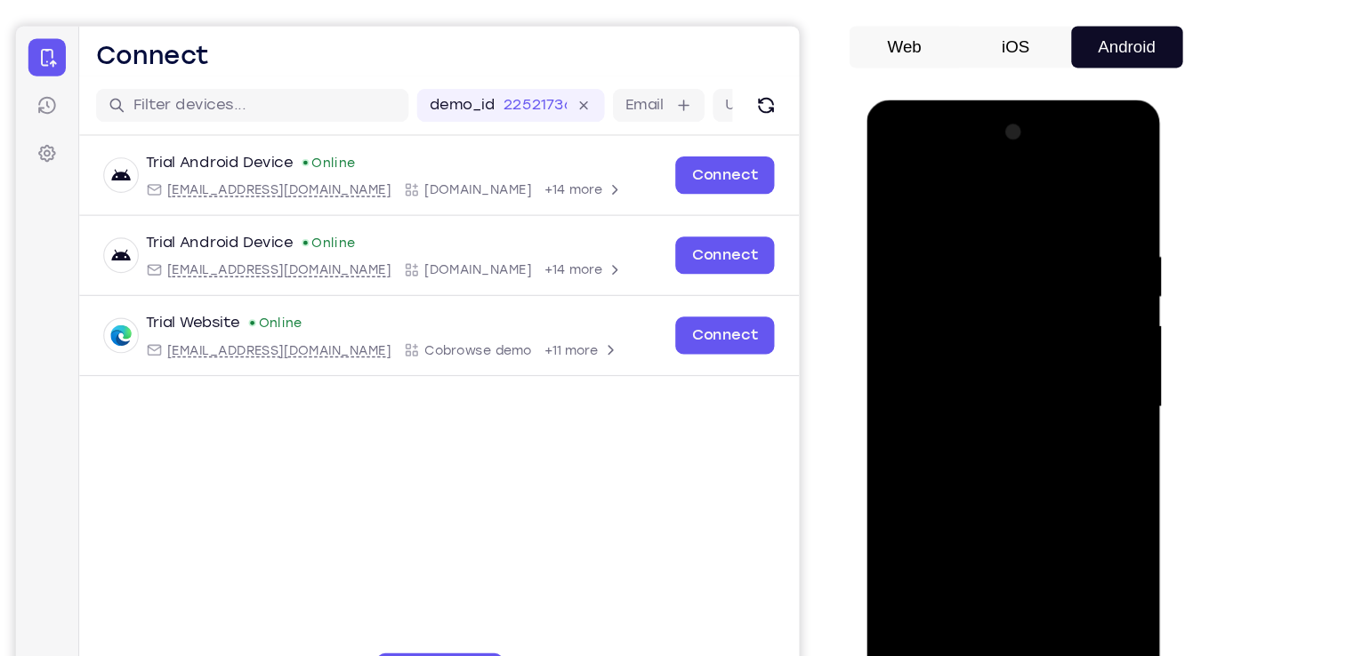
drag, startPoint x: 1015, startPoint y: 488, endPoint x: 1027, endPoint y: 596, distance: 108.3
click at [1027, 596] on div at bounding box center [992, 362] width 224 height 498
drag, startPoint x: 958, startPoint y: 359, endPoint x: 1042, endPoint y: 357, distance: 84.5
click at [1042, 357] on div at bounding box center [992, 362] width 224 height 498
drag, startPoint x: 1016, startPoint y: 476, endPoint x: 1041, endPoint y: 247, distance: 230.0
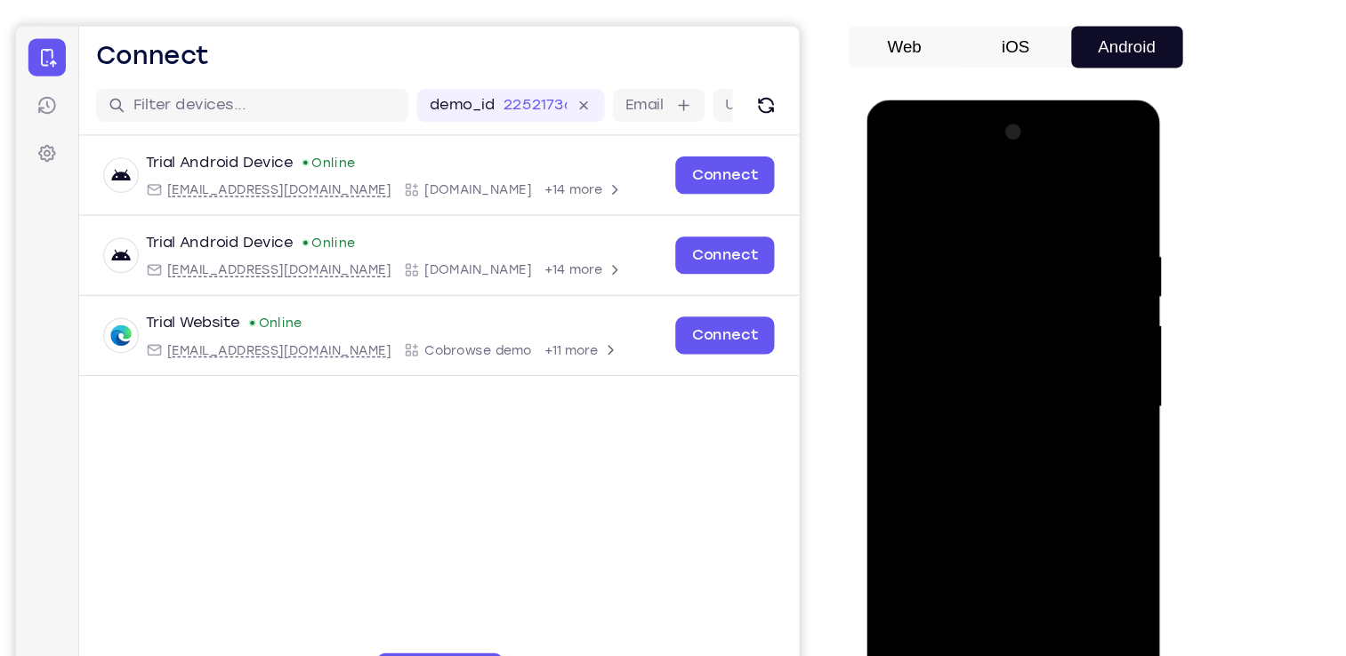
click at [1041, 247] on div at bounding box center [992, 362] width 224 height 498
drag, startPoint x: 1031, startPoint y: 501, endPoint x: 1049, endPoint y: 285, distance: 216.0
click at [1049, 285] on div at bounding box center [992, 362] width 224 height 498
drag, startPoint x: 969, startPoint y: 378, endPoint x: 1058, endPoint y: 388, distance: 89.5
click at [1058, 388] on div at bounding box center [992, 362] width 224 height 498
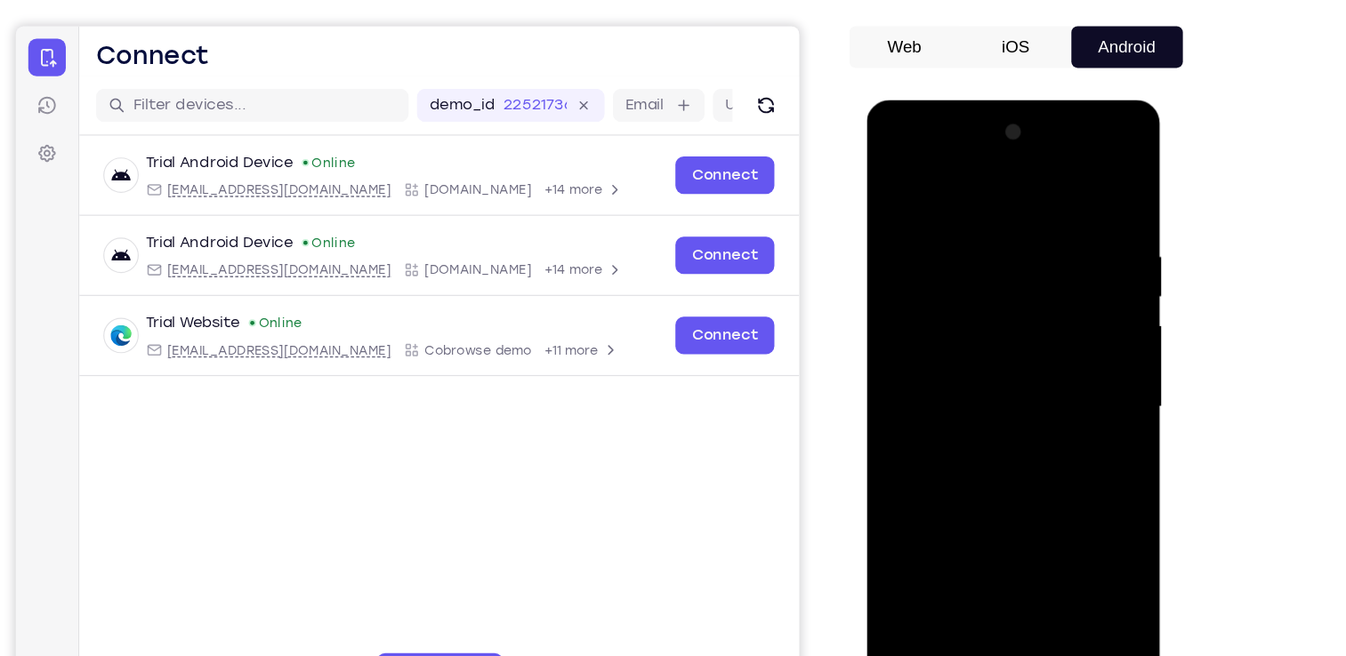
drag, startPoint x: 1036, startPoint y: 460, endPoint x: 1025, endPoint y: 235, distance: 225.3
click at [1025, 235] on div at bounding box center [992, 362] width 224 height 498
drag, startPoint x: 954, startPoint y: 285, endPoint x: 1058, endPoint y: 278, distance: 104.2
click at [1058, 278] on div at bounding box center [992, 362] width 224 height 498
drag, startPoint x: 1014, startPoint y: 503, endPoint x: 1032, endPoint y: 261, distance: 242.6
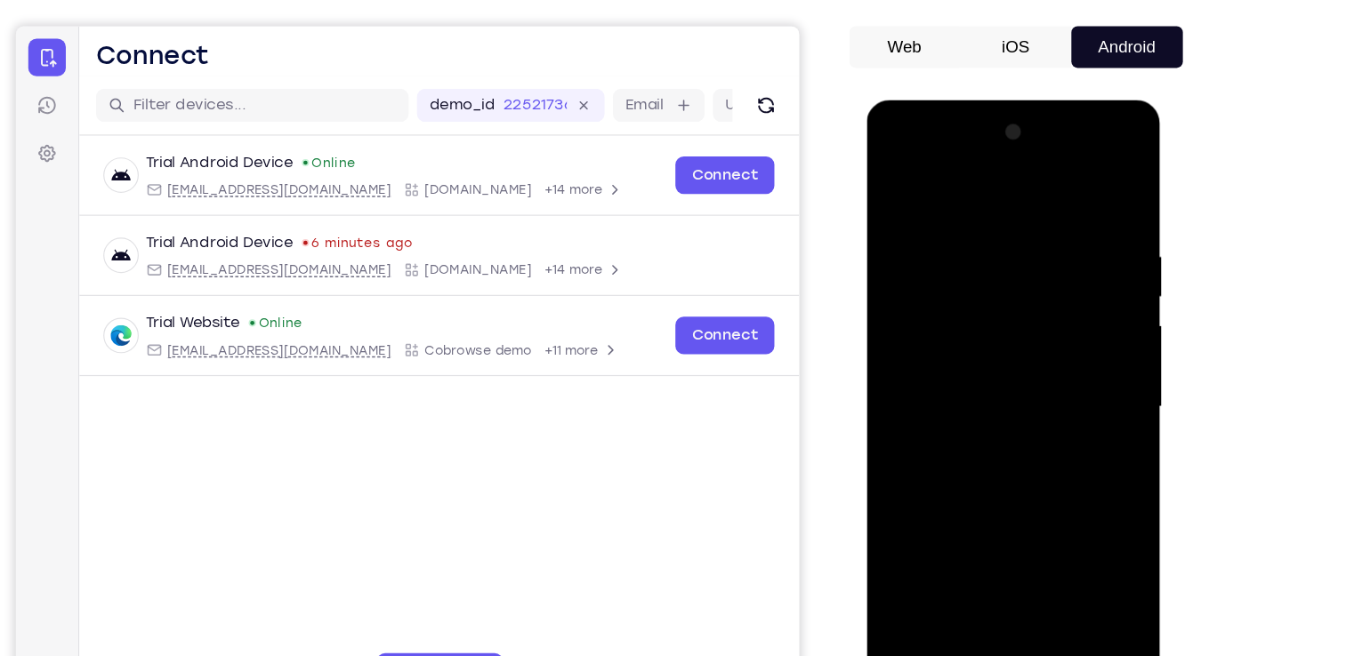
click at [1032, 261] on div at bounding box center [992, 362] width 224 height 498
drag, startPoint x: 1021, startPoint y: 338, endPoint x: 1022, endPoint y: 598, distance: 259.7
click at [1022, 598] on div at bounding box center [992, 362] width 224 height 498
drag, startPoint x: 936, startPoint y: 356, endPoint x: 1055, endPoint y: 332, distance: 121.6
click at [1055, 332] on div at bounding box center [992, 362] width 224 height 498
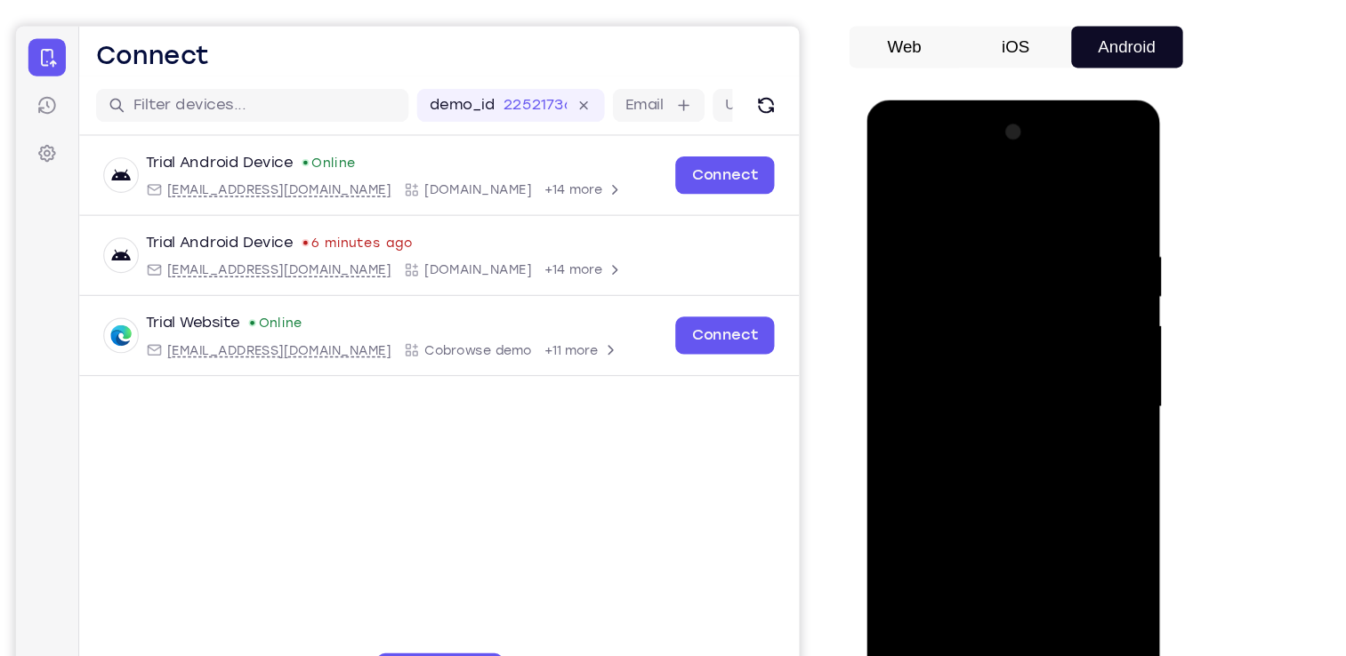
drag, startPoint x: 1049, startPoint y: 524, endPoint x: 1056, endPoint y: 339, distance: 185.1
click at [1056, 339] on div at bounding box center [992, 362] width 224 height 498
drag, startPoint x: 1042, startPoint y: 510, endPoint x: 1064, endPoint y: 272, distance: 238.4
click at [1064, 272] on div at bounding box center [992, 362] width 224 height 498
drag, startPoint x: 989, startPoint y: 375, endPoint x: 1049, endPoint y: 332, distance: 73.8
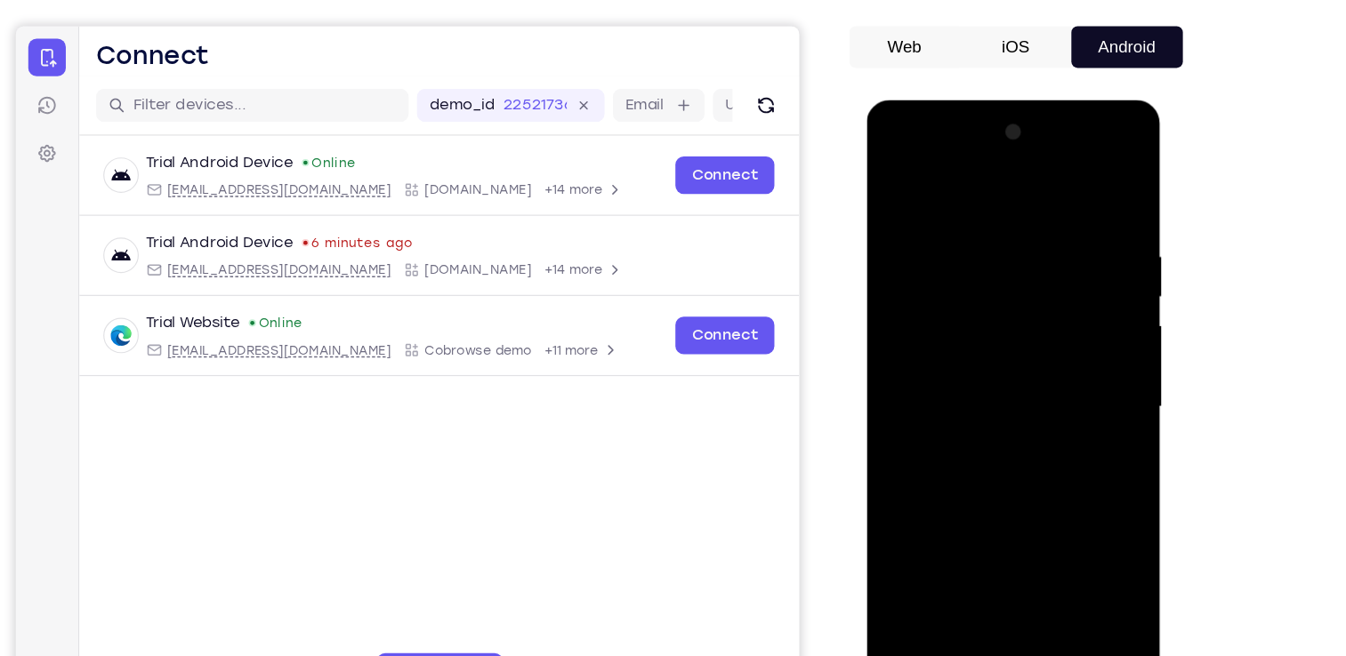
click at [1049, 332] on div at bounding box center [992, 362] width 224 height 498
drag, startPoint x: 1037, startPoint y: 517, endPoint x: 1022, endPoint y: 431, distance: 86.7
click at [1022, 431] on div at bounding box center [992, 362] width 224 height 498
drag, startPoint x: 941, startPoint y: 403, endPoint x: 1052, endPoint y: 387, distance: 112.3
click at [1052, 387] on div at bounding box center [992, 362] width 224 height 498
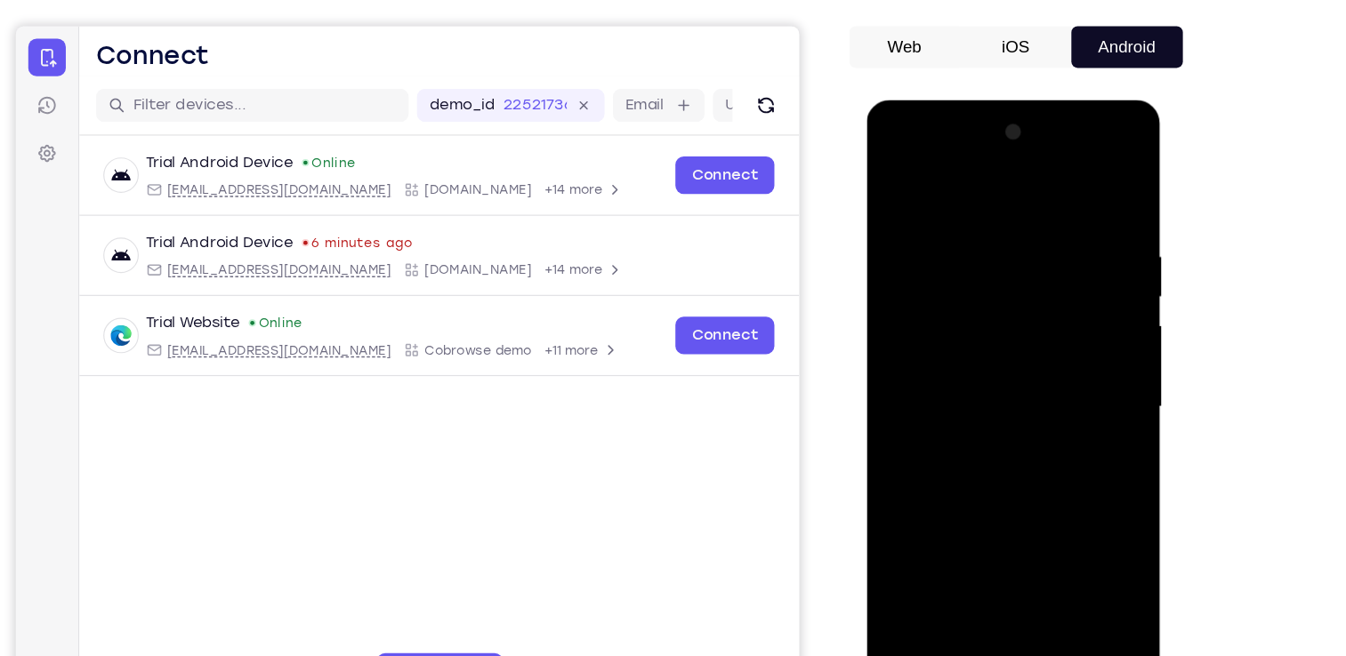
drag, startPoint x: 977, startPoint y: 375, endPoint x: 1082, endPoint y: 421, distance: 114.3
click at [1082, 421] on div at bounding box center [992, 362] width 224 height 498
click at [1012, 409] on div at bounding box center [992, 362] width 224 height 498
click at [985, 359] on div at bounding box center [992, 362] width 224 height 498
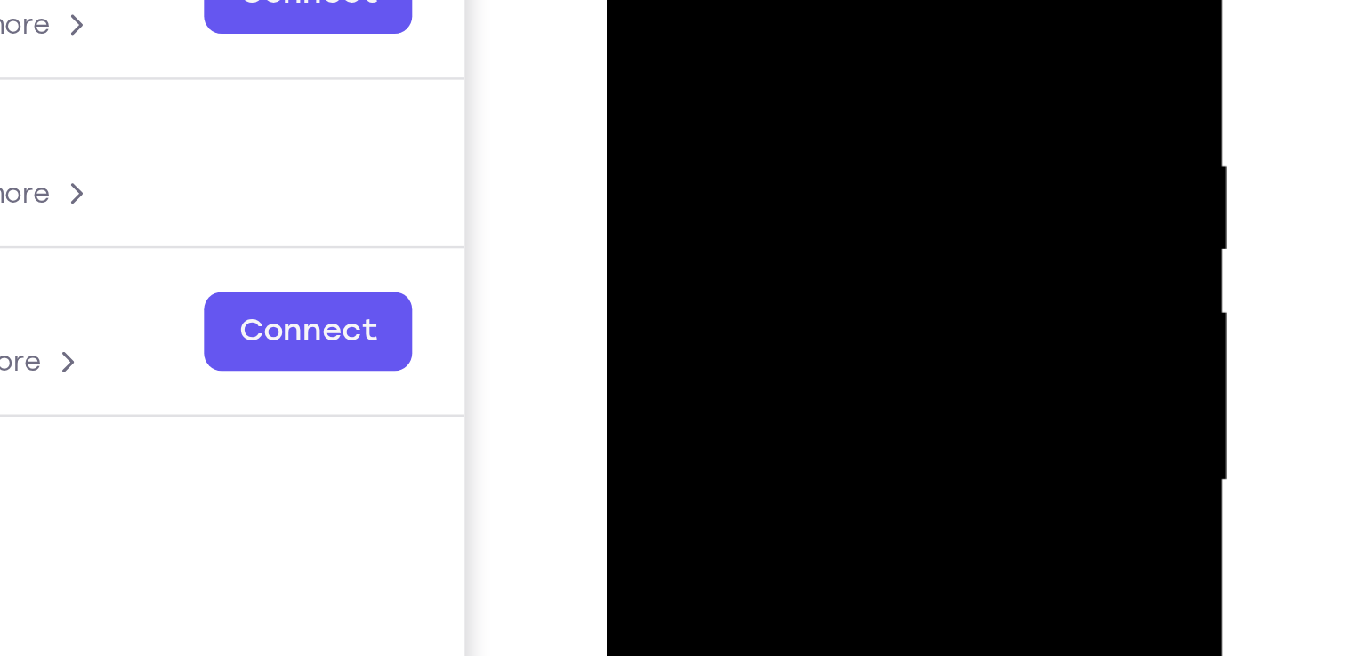
click at [823, 138] on div at bounding box center [732, 100] width 224 height 498
click at [814, 106] on div at bounding box center [732, 100] width 224 height 498
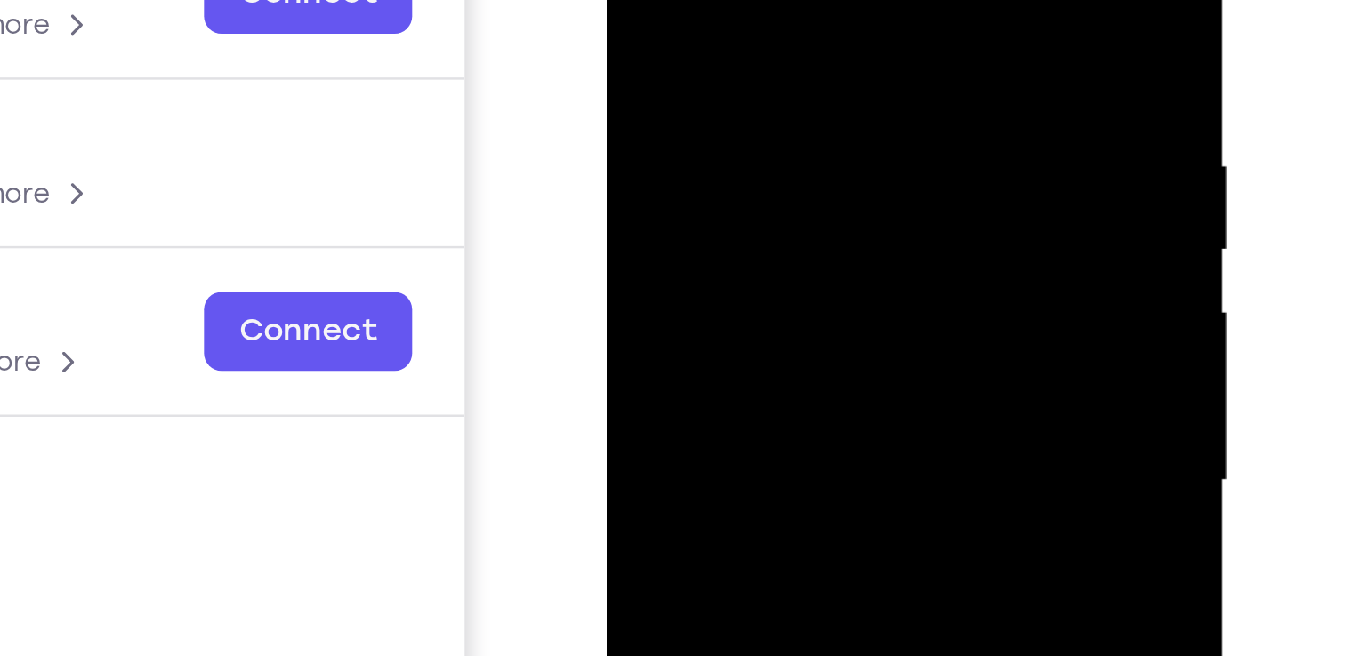
click at [814, 106] on div at bounding box center [732, 100] width 224 height 498
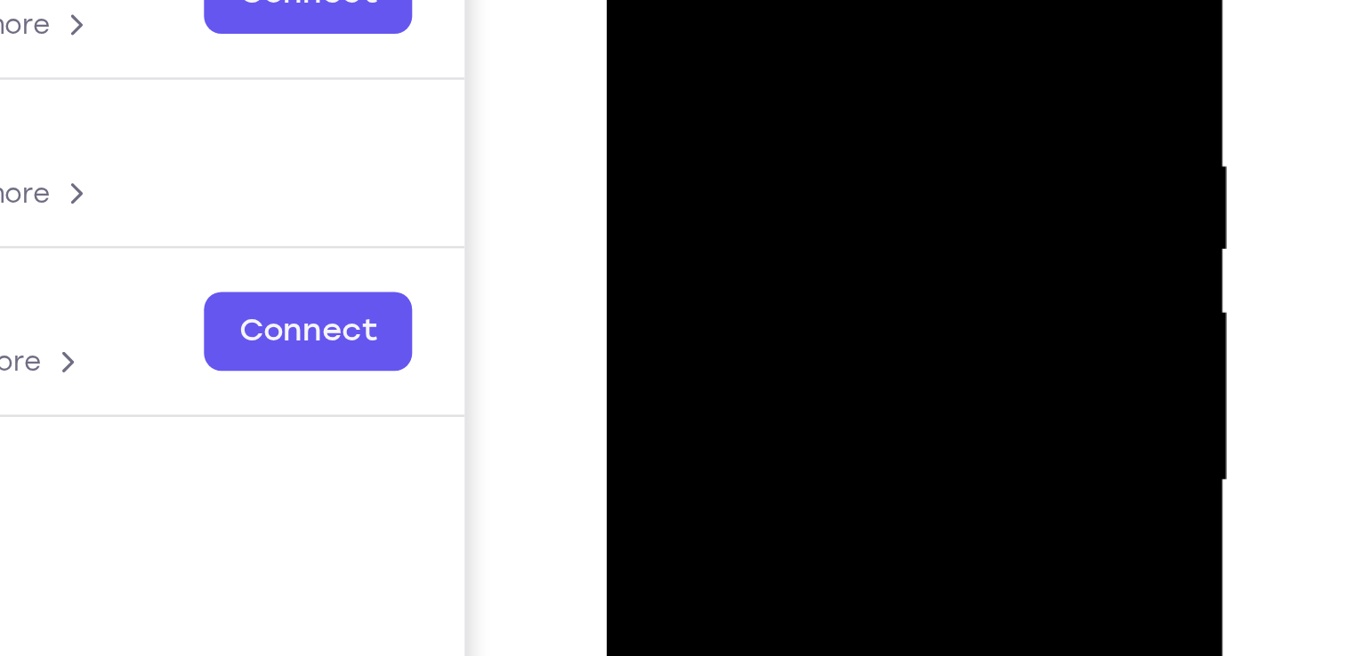
click at [814, 106] on div at bounding box center [732, 100] width 224 height 498
click at [810, 95] on div at bounding box center [732, 100] width 224 height 498
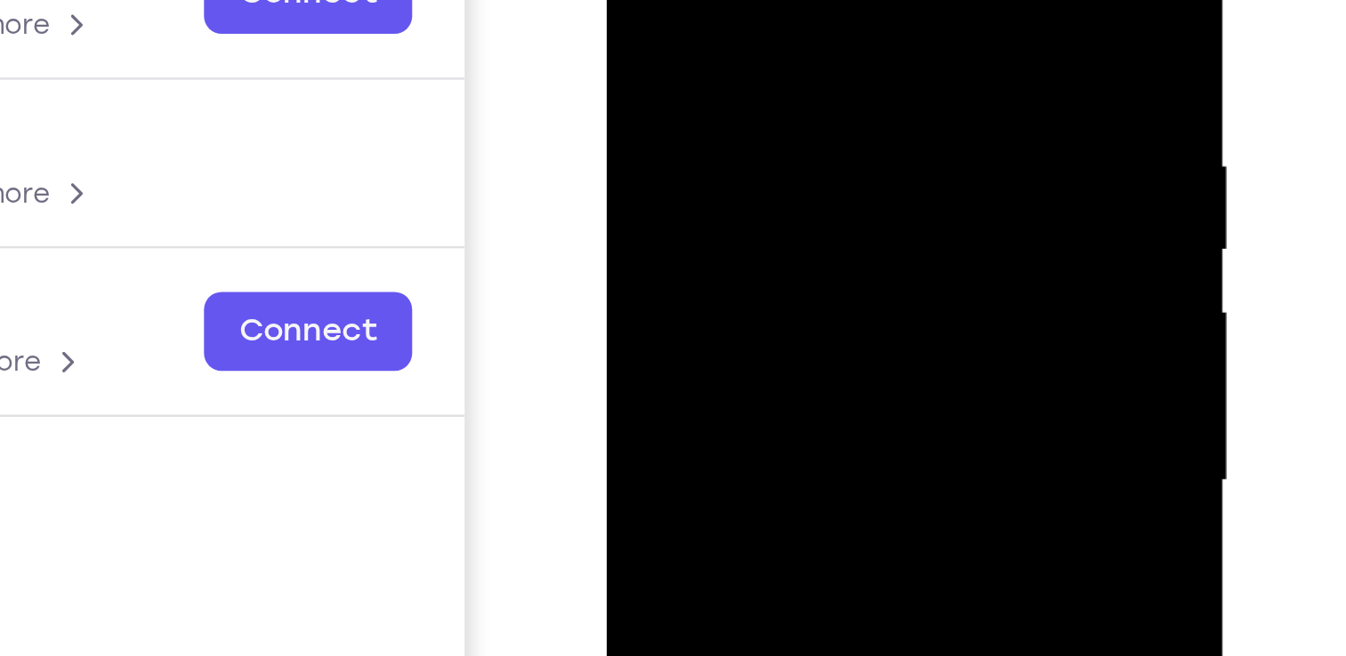
click at [810, 95] on div at bounding box center [732, 100] width 224 height 498
click at [759, 42] on div at bounding box center [732, 100] width 224 height 498
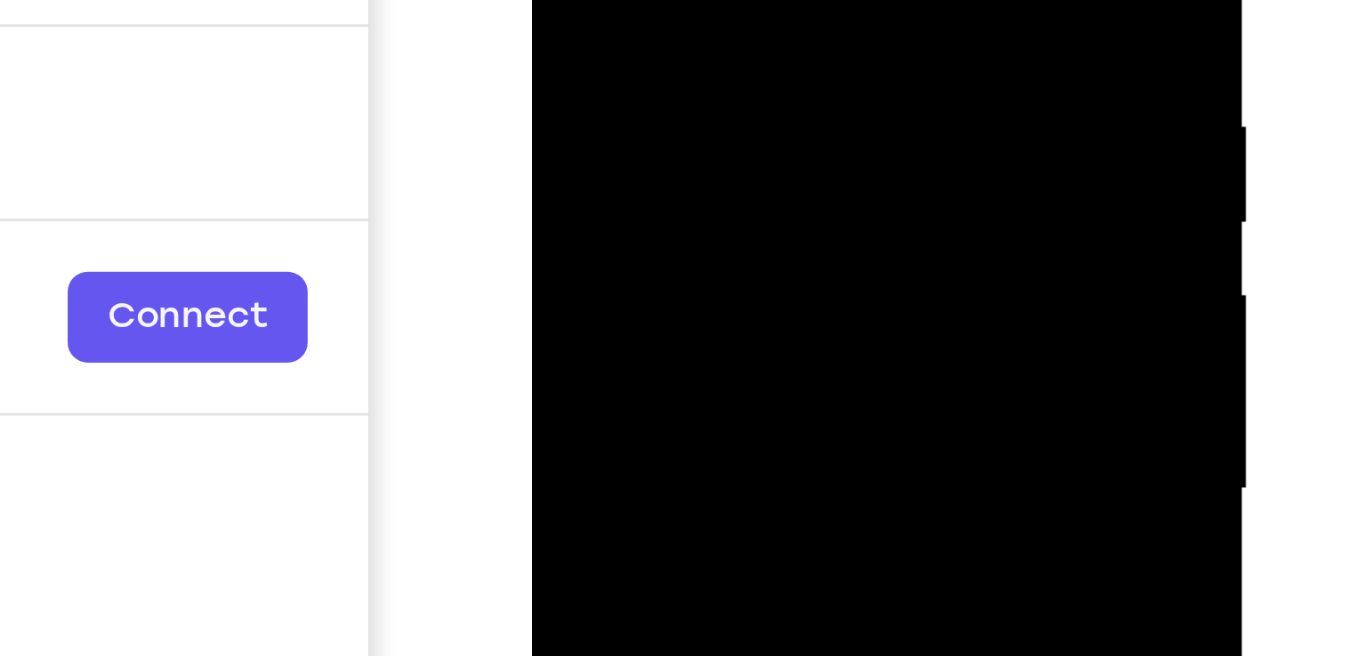
click at [739, 3] on div at bounding box center [657, 10] width 224 height 498
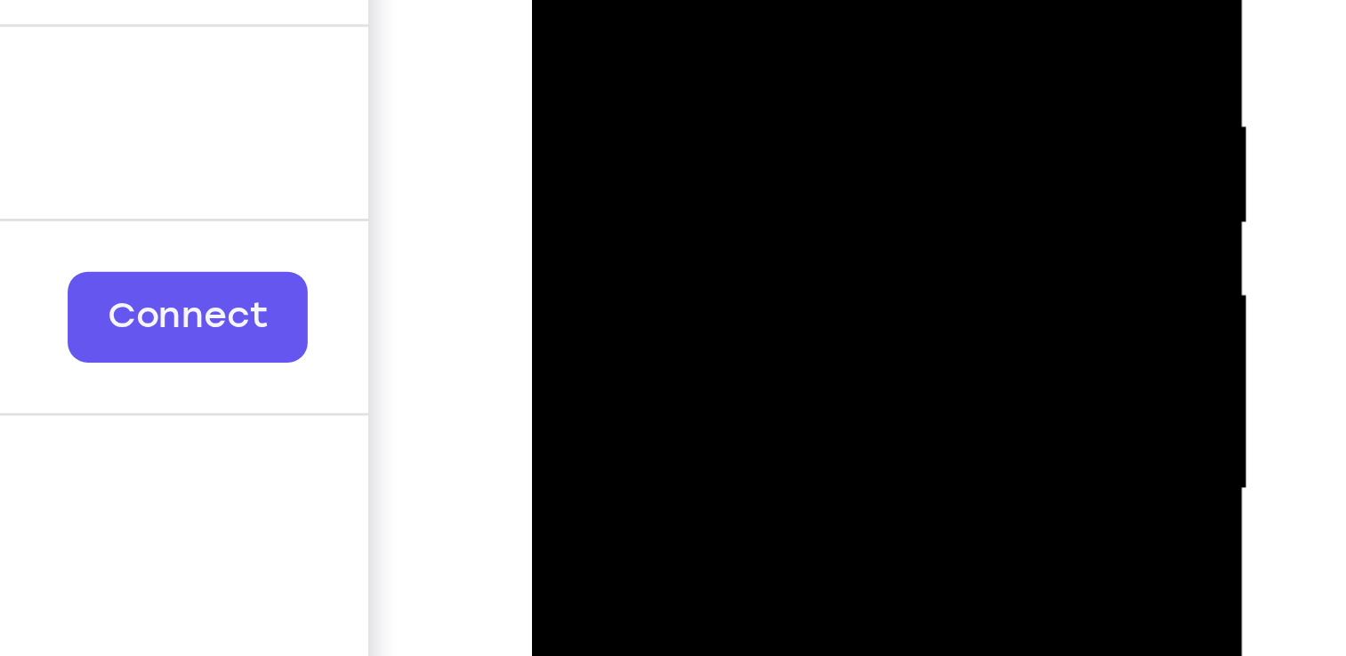
click at [739, 3] on div at bounding box center [657, 10] width 224 height 498
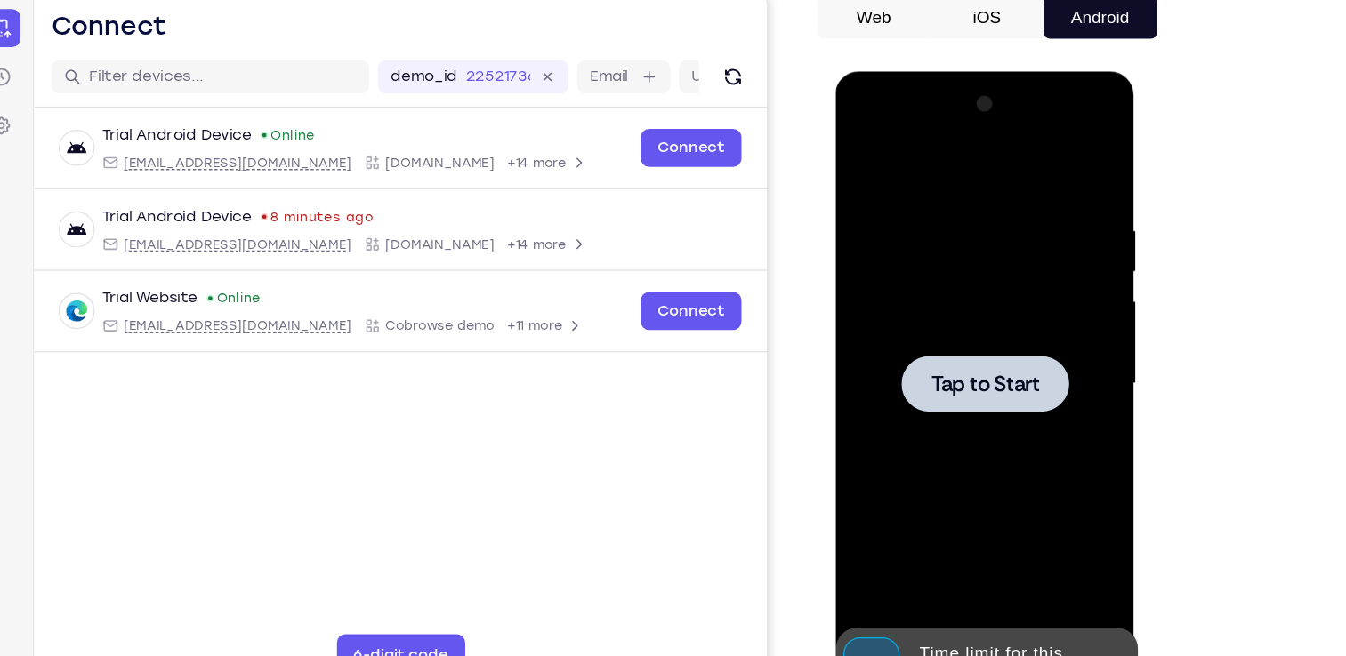
click at [954, 325] on span "Tap to Start" at bounding box center [960, 334] width 91 height 18
click at [1079, 566] on icon at bounding box center [1072, 570] width 14 height 14
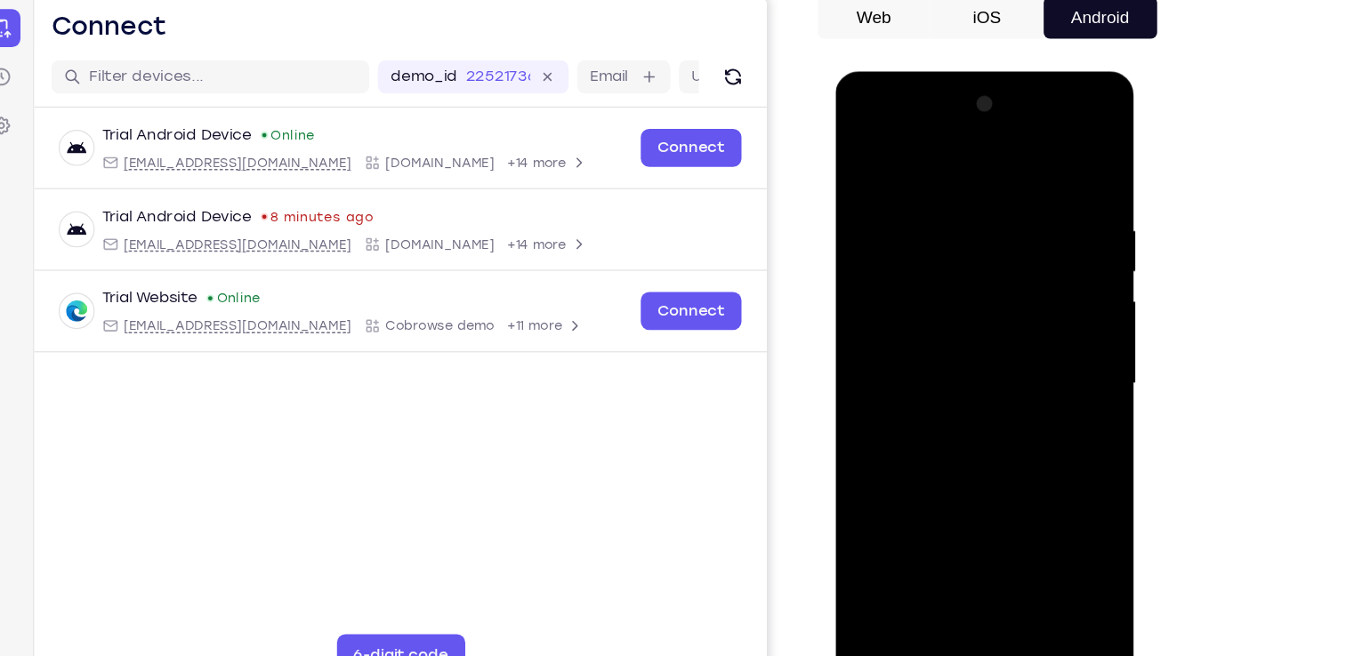
click at [969, 566] on div at bounding box center [960, 333] width 224 height 498
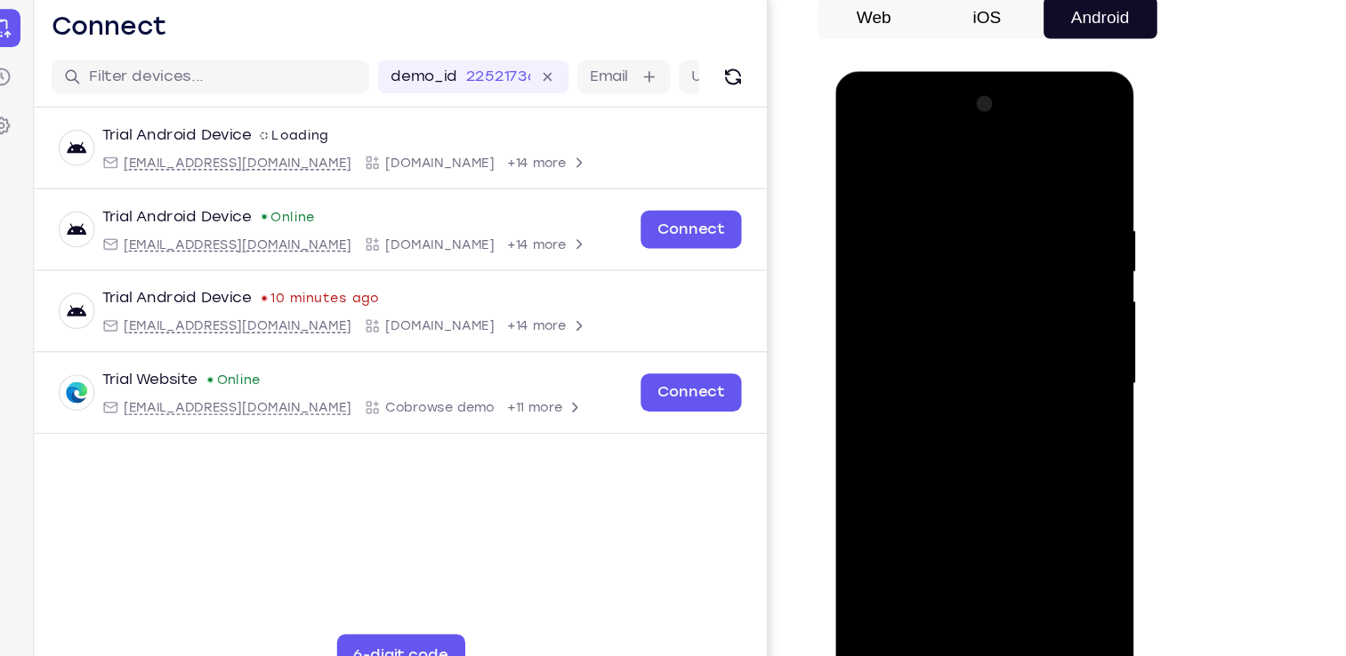
click at [1039, 515] on div at bounding box center [960, 333] width 224 height 498
click at [1049, 480] on div at bounding box center [960, 333] width 224 height 498
click at [929, 151] on div at bounding box center [960, 333] width 224 height 498
click at [942, 225] on div at bounding box center [960, 333] width 224 height 498
click at [902, 298] on div at bounding box center [960, 333] width 224 height 498
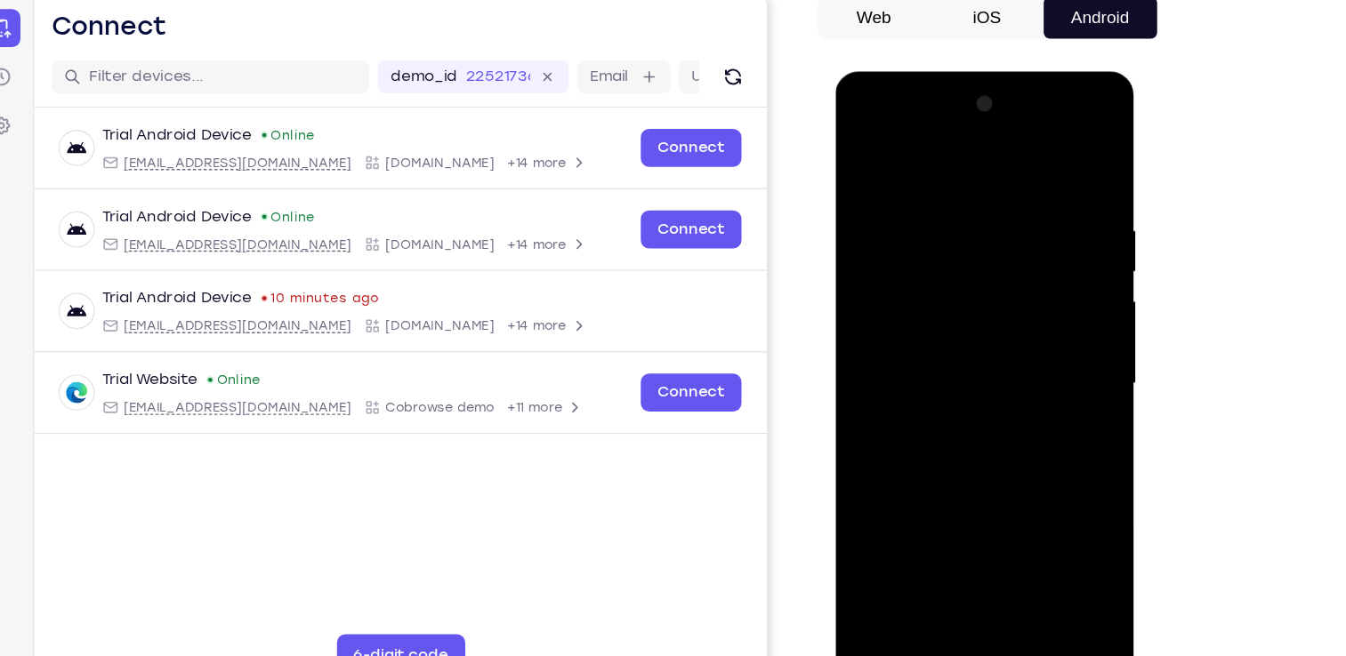
click at [965, 446] on div at bounding box center [960, 333] width 224 height 498
click at [1048, 468] on div at bounding box center [960, 333] width 224 height 498
drag, startPoint x: 1010, startPoint y: 467, endPoint x: 987, endPoint y: 212, distance: 256.3
click at [987, 212] on div at bounding box center [960, 333] width 224 height 498
drag, startPoint x: 965, startPoint y: 469, endPoint x: 998, endPoint y: 219, distance: 252.1
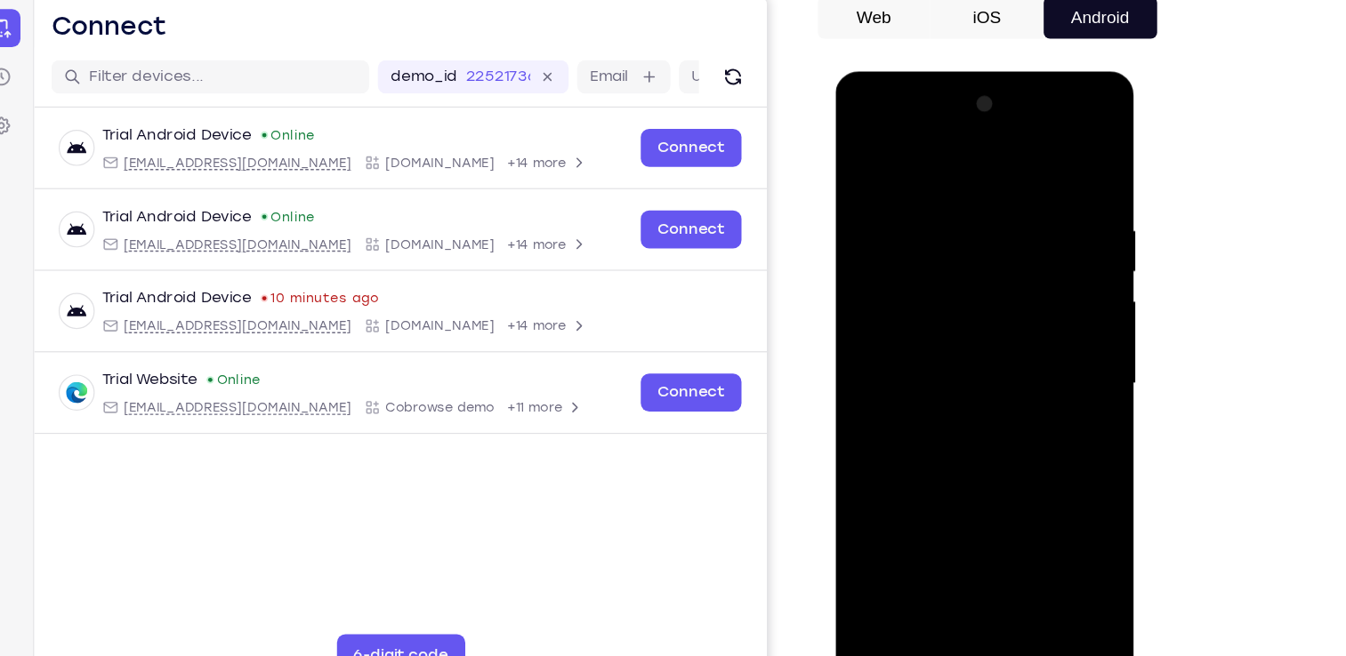
click at [998, 219] on div at bounding box center [960, 333] width 224 height 498
drag, startPoint x: 974, startPoint y: 346, endPoint x: 995, endPoint y: 178, distance: 169.4
click at [995, 178] on div at bounding box center [960, 333] width 224 height 498
drag, startPoint x: 962, startPoint y: 455, endPoint x: 979, endPoint y: 273, distance: 183.1
click at [979, 273] on div at bounding box center [960, 333] width 224 height 498
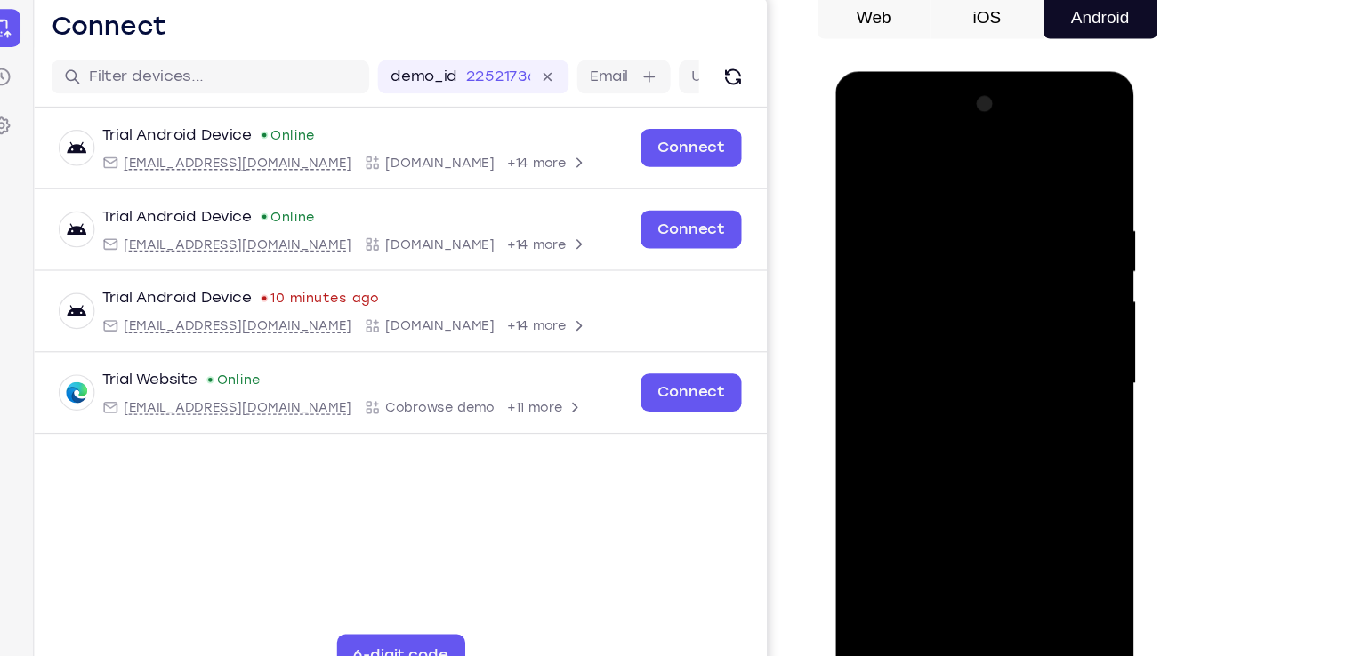
drag, startPoint x: 981, startPoint y: 230, endPoint x: 985, endPoint y: 476, distance: 245.5
click at [985, 476] on div at bounding box center [960, 333] width 224 height 498
drag, startPoint x: 961, startPoint y: 275, endPoint x: 981, endPoint y: 191, distance: 85.9
click at [981, 191] on div at bounding box center [960, 333] width 224 height 498
drag, startPoint x: 975, startPoint y: 423, endPoint x: 974, endPoint y: 250, distance: 173.4
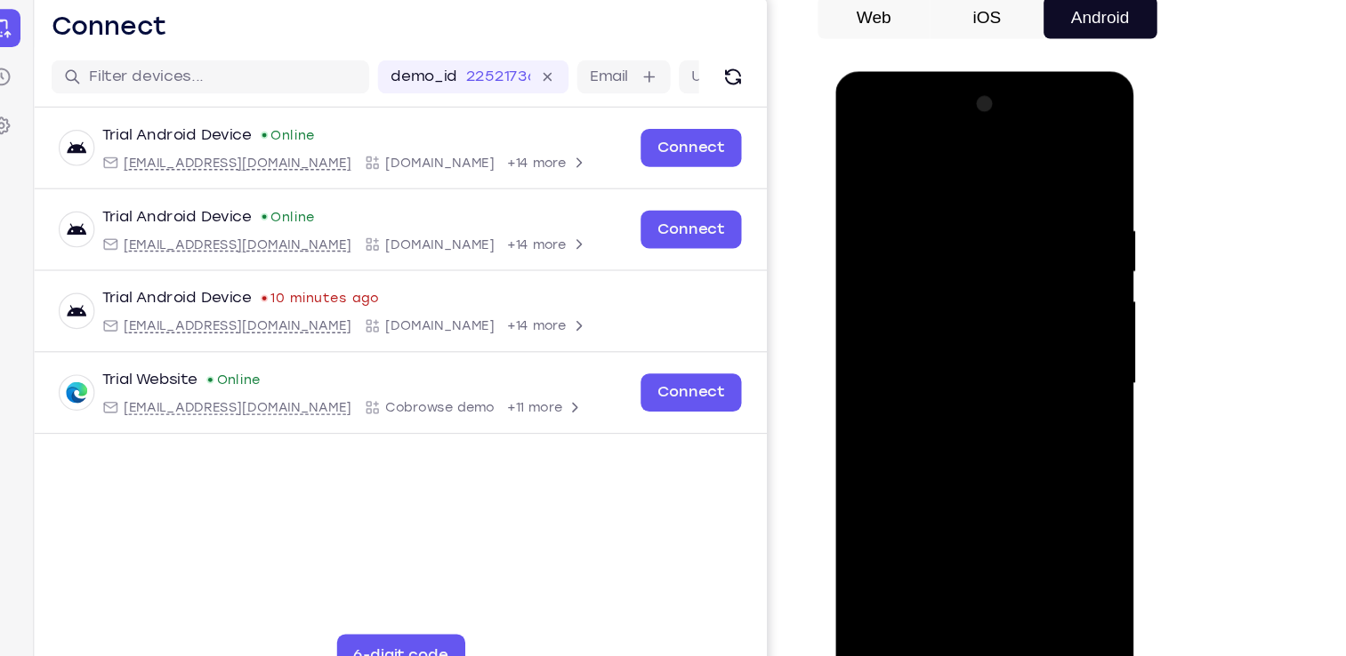
click at [974, 250] on div at bounding box center [960, 333] width 224 height 498
drag, startPoint x: 915, startPoint y: 391, endPoint x: 1014, endPoint y: 411, distance: 100.6
click at [1014, 411] on div at bounding box center [960, 333] width 224 height 498
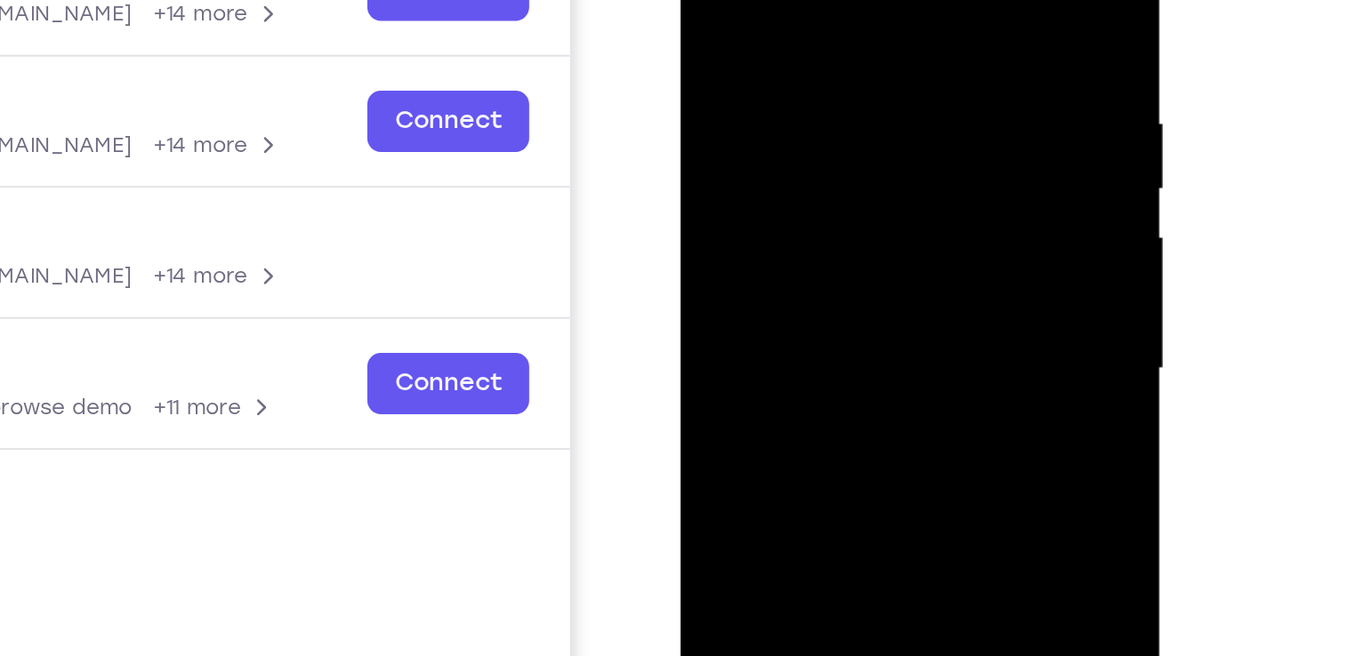
drag, startPoint x: 848, startPoint y: 256, endPoint x: 853, endPoint y: 169, distance: 87.3
click at [853, 169] on div at bounding box center [806, 130] width 224 height 498
drag, startPoint x: 773, startPoint y: 129, endPoint x: 869, endPoint y: 134, distance: 96.2
click at [869, 134] on div at bounding box center [806, 130] width 224 height 498
drag, startPoint x: 843, startPoint y: 208, endPoint x: 862, endPoint y: 49, distance: 160.3
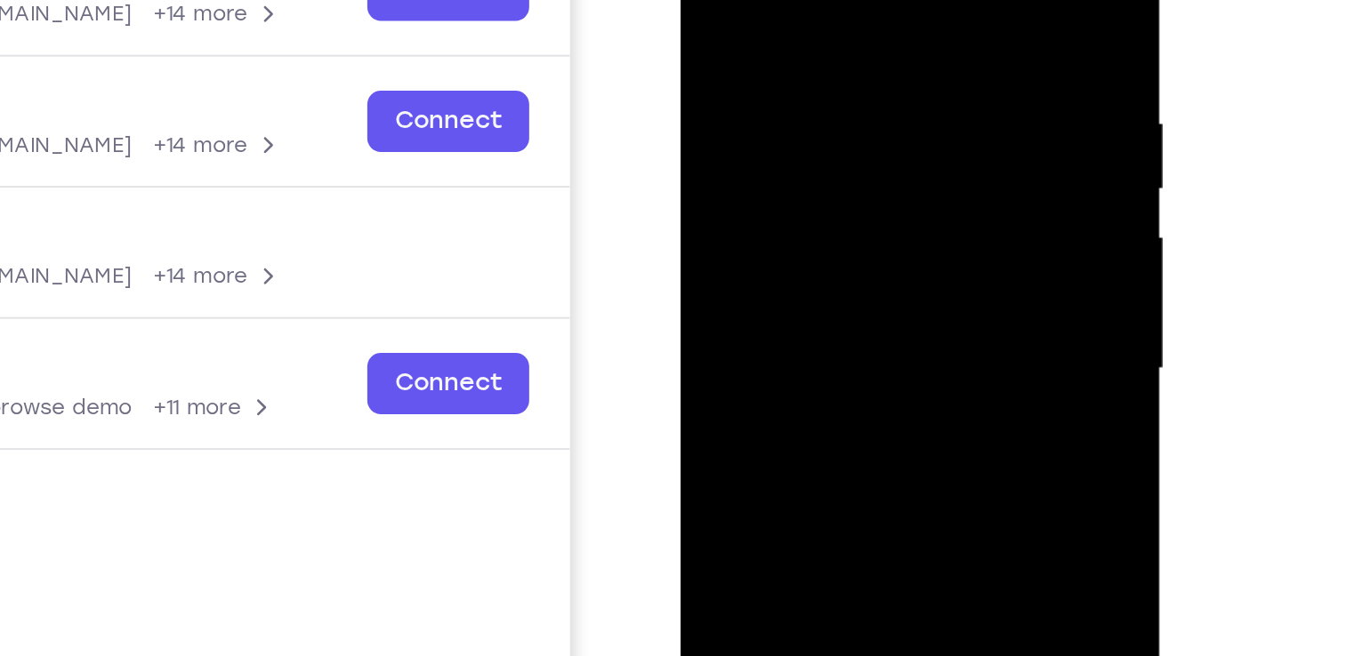
click at [862, 49] on div at bounding box center [806, 130] width 224 height 498
drag, startPoint x: 848, startPoint y: 223, endPoint x: 850, endPoint y: 101, distance: 122.7
click at [850, 101] on div at bounding box center [806, 130] width 224 height 498
drag, startPoint x: 840, startPoint y: 229, endPoint x: 844, endPoint y: 77, distance: 152.1
click at [844, 77] on div at bounding box center [806, 130] width 224 height 498
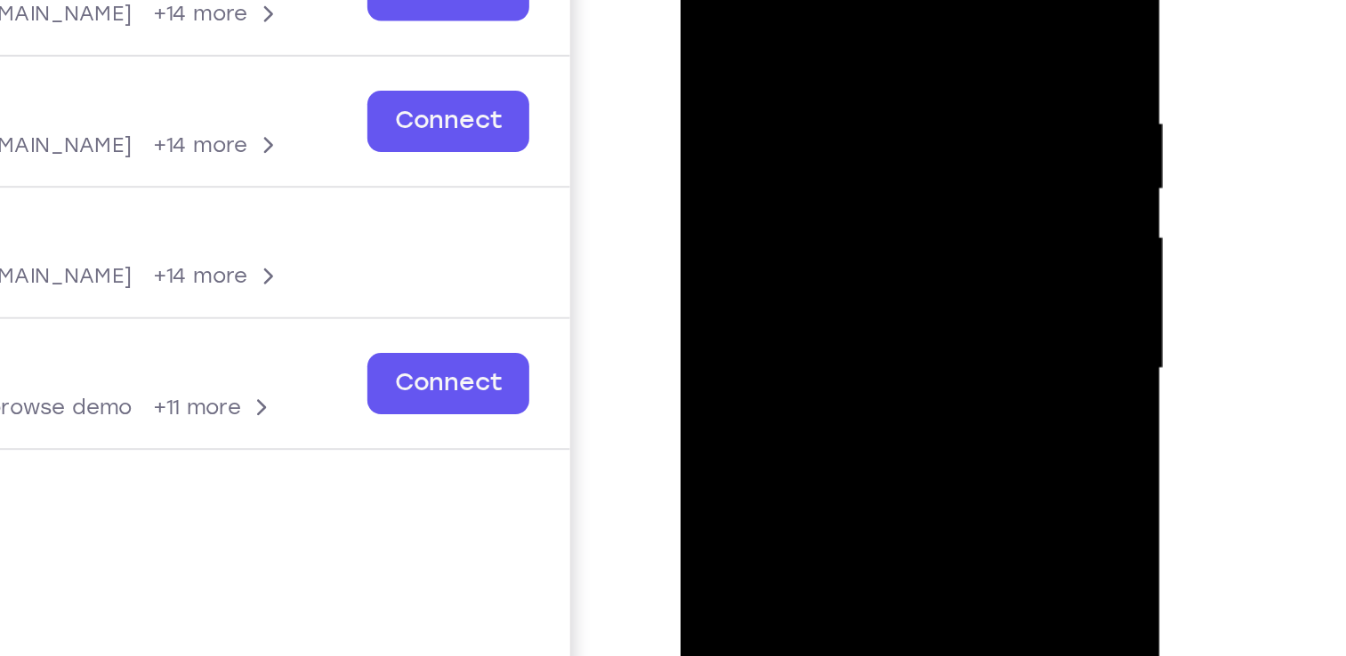
drag, startPoint x: 843, startPoint y: 200, endPoint x: 848, endPoint y: 76, distance: 124.6
click at [848, 76] on div at bounding box center [806, 130] width 224 height 498
drag, startPoint x: 848, startPoint y: 238, endPoint x: 847, endPoint y: 93, distance: 145.0
click at [847, 93] on div at bounding box center [806, 130] width 224 height 498
drag, startPoint x: 840, startPoint y: 310, endPoint x: 852, endPoint y: 160, distance: 149.9
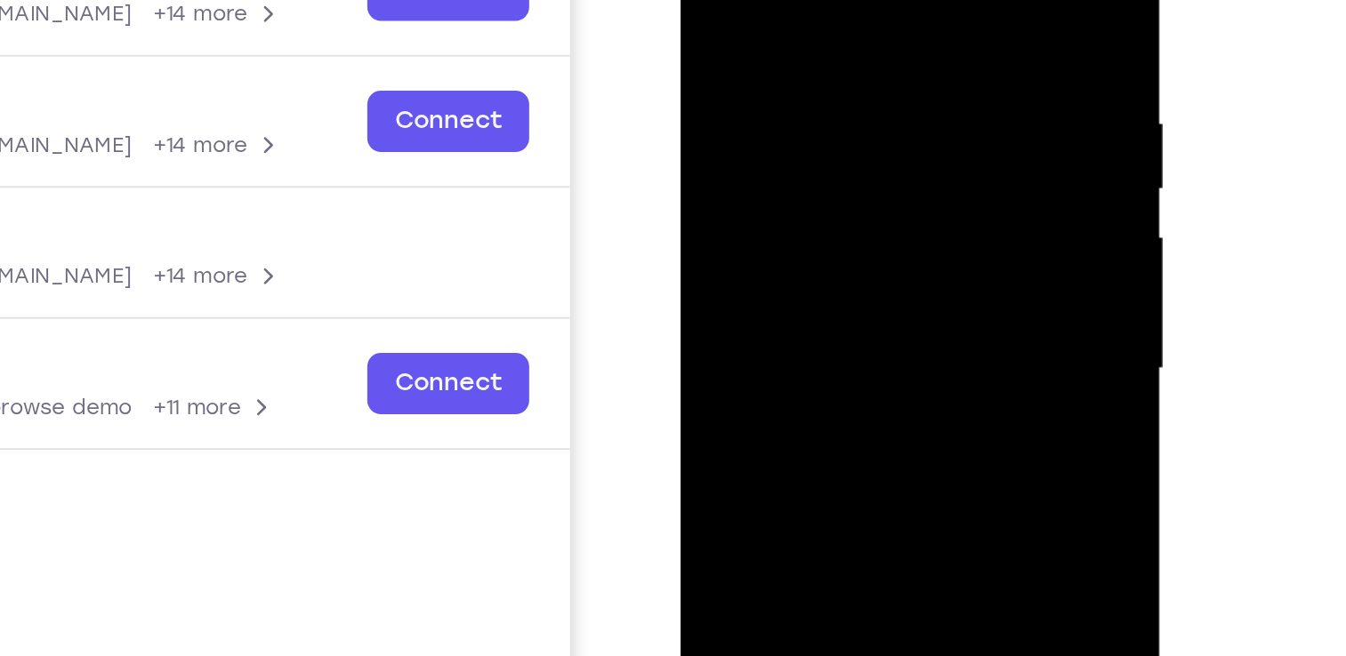
click at [852, 160] on div at bounding box center [806, 130] width 224 height 498
drag, startPoint x: 842, startPoint y: 243, endPoint x: 842, endPoint y: 57, distance: 185.9
click at [842, 57] on div at bounding box center [806, 130] width 224 height 498
drag, startPoint x: 834, startPoint y: 243, endPoint x: 839, endPoint y: 81, distance: 161.9
click at [839, 81] on div at bounding box center [806, 130] width 224 height 498
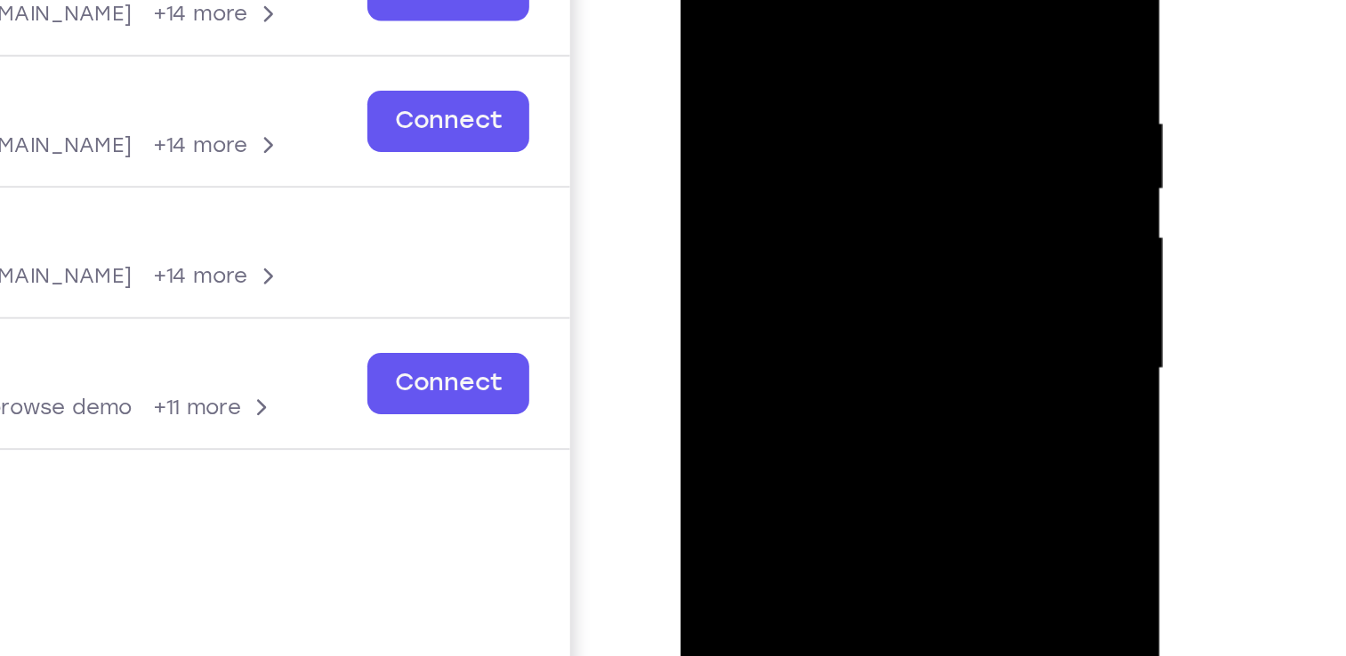
drag, startPoint x: 833, startPoint y: 253, endPoint x: 842, endPoint y: 63, distance: 189.6
click at [842, 63] on div at bounding box center [806, 130] width 224 height 498
drag, startPoint x: 834, startPoint y: 225, endPoint x: 838, endPoint y: 60, distance: 165.5
click at [838, 60] on div at bounding box center [806, 130] width 224 height 498
drag, startPoint x: 840, startPoint y: 235, endPoint x: 836, endPoint y: 106, distance: 129.0
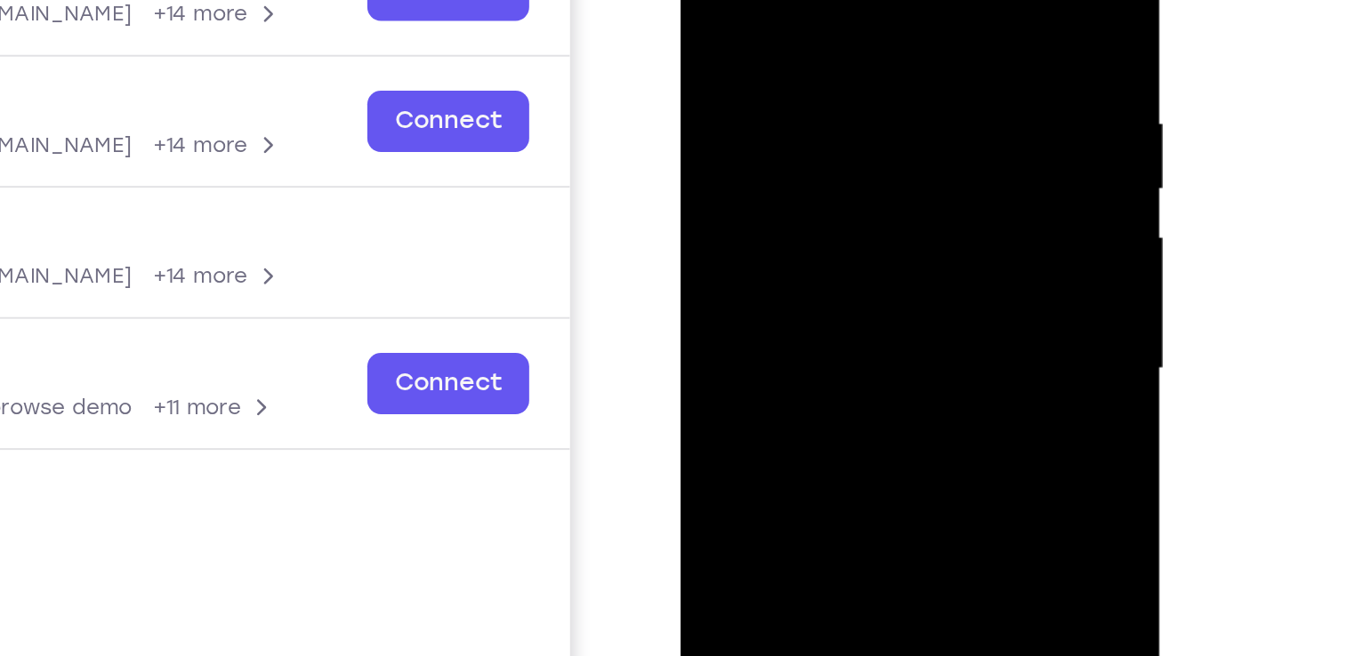
click at [836, 106] on div at bounding box center [806, 130] width 224 height 498
drag, startPoint x: 828, startPoint y: 290, endPoint x: 844, endPoint y: 130, distance: 160.9
click at [844, 130] on div at bounding box center [806, 130] width 224 height 498
drag, startPoint x: 837, startPoint y: 296, endPoint x: 847, endPoint y: 85, distance: 211.0
click at [847, 85] on div at bounding box center [806, 130] width 224 height 498
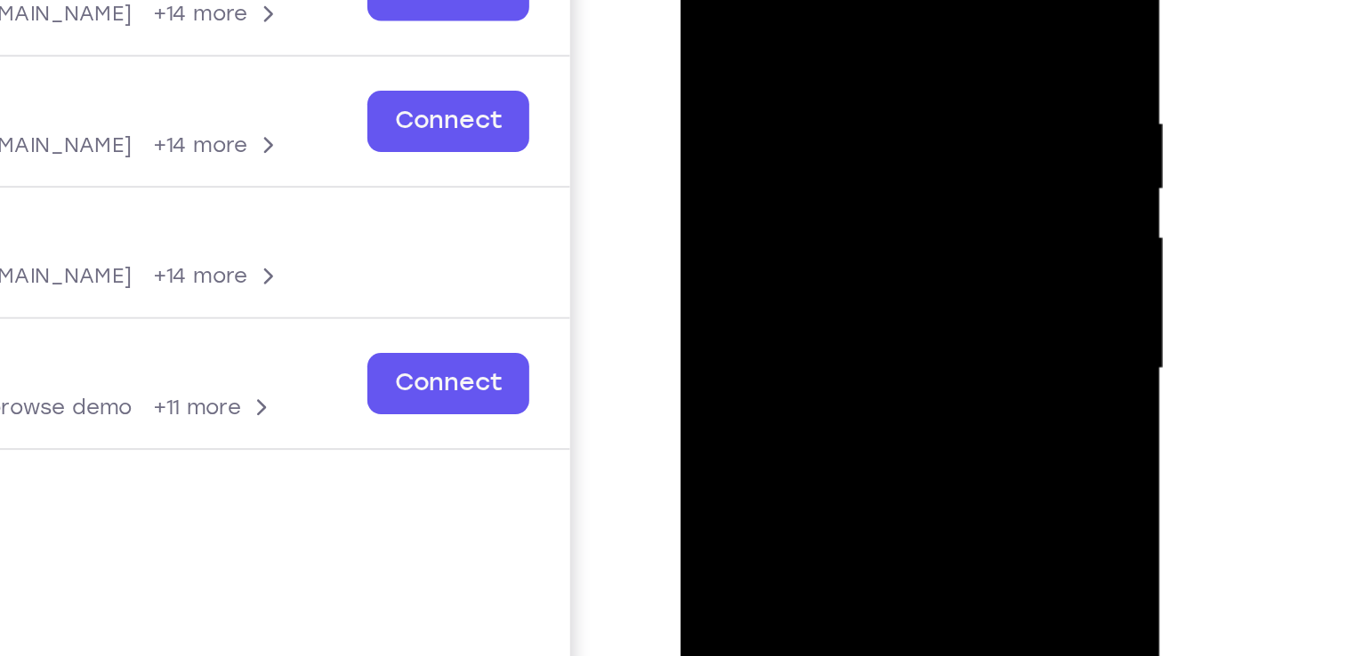
drag, startPoint x: 839, startPoint y: 284, endPoint x: 841, endPoint y: 67, distance: 217.0
click at [841, 67] on div at bounding box center [806, 130] width 224 height 498
drag, startPoint x: 837, startPoint y: 276, endPoint x: 835, endPoint y: 62, distance: 213.5
click at [835, 62] on div at bounding box center [806, 130] width 224 height 498
drag, startPoint x: 833, startPoint y: 233, endPoint x: 830, endPoint y: 95, distance: 137.9
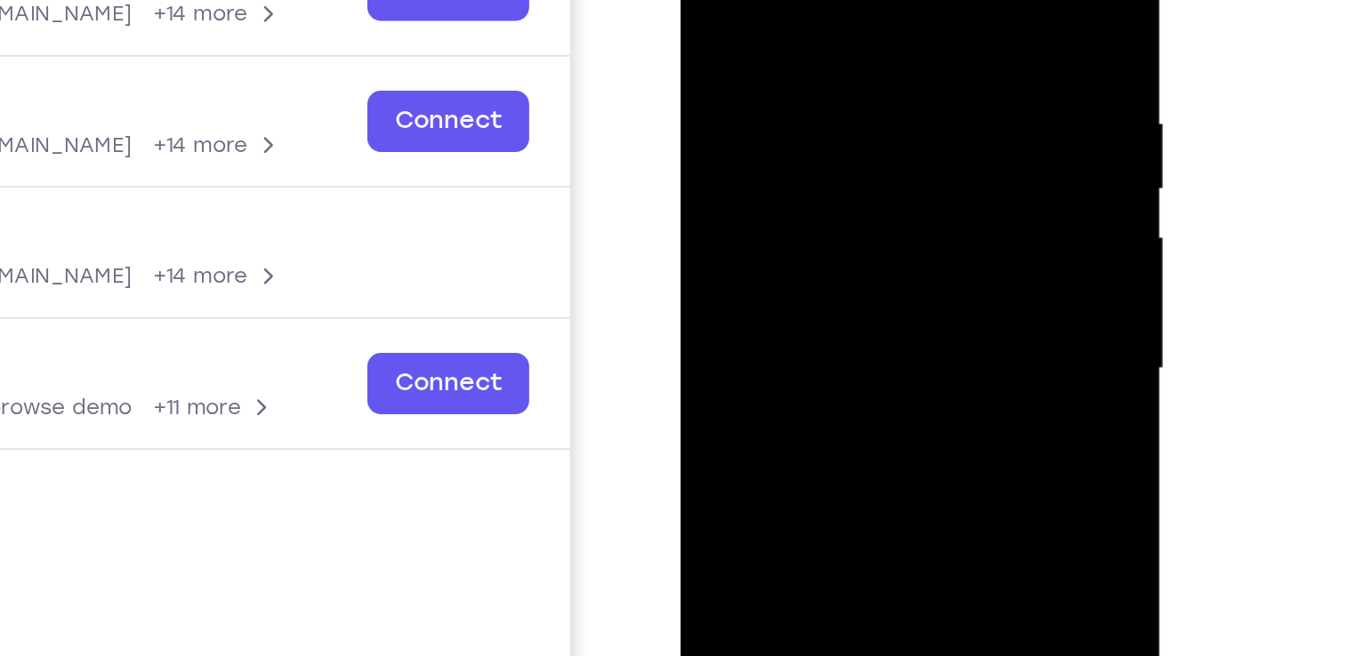
click at [830, 95] on div at bounding box center [806, 130] width 224 height 498
drag, startPoint x: 859, startPoint y: 299, endPoint x: 864, endPoint y: 71, distance: 227.7
click at [864, 71] on div at bounding box center [806, 130] width 224 height 498
drag, startPoint x: 861, startPoint y: 268, endPoint x: 857, endPoint y: 68, distance: 199.3
click at [857, 68] on div at bounding box center [806, 130] width 224 height 498
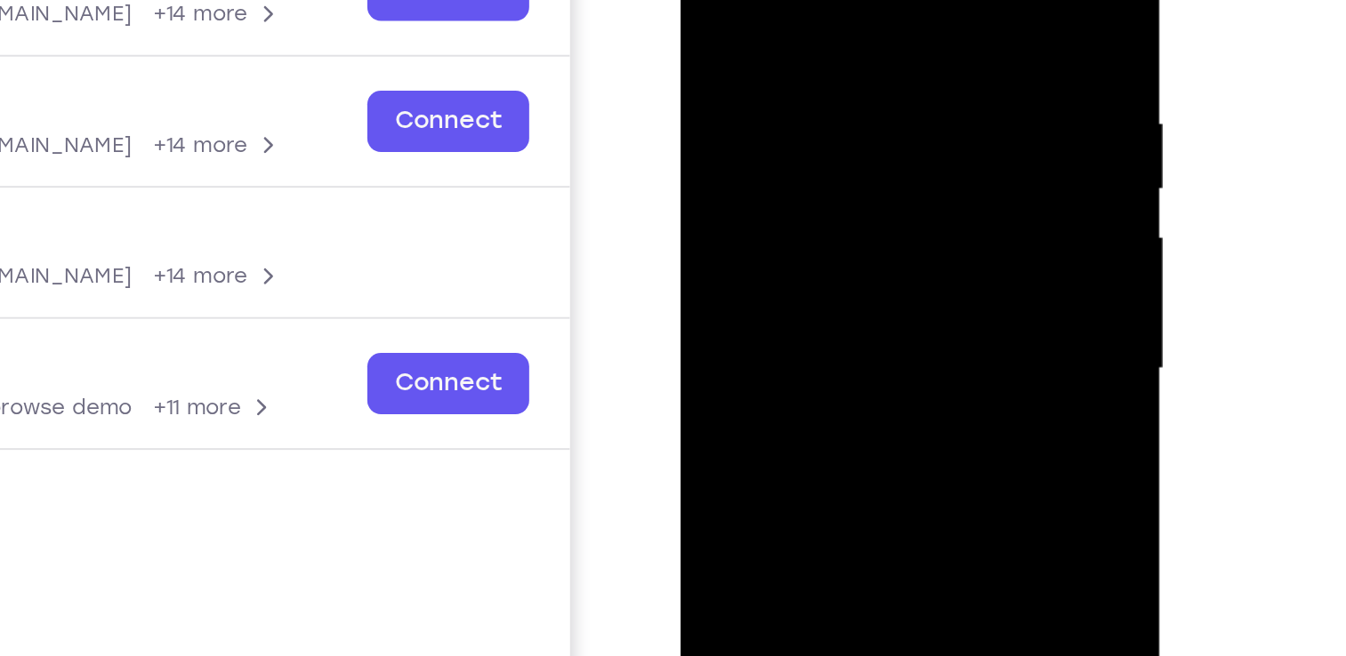
drag, startPoint x: 863, startPoint y: 246, endPoint x: 851, endPoint y: 79, distance: 167.6
click at [851, 79] on div at bounding box center [806, 130] width 224 height 498
drag, startPoint x: 862, startPoint y: 182, endPoint x: 864, endPoint y: 133, distance: 49.8
click at [864, 133] on div at bounding box center [806, 130] width 224 height 498
drag, startPoint x: 864, startPoint y: 286, endPoint x: 861, endPoint y: 98, distance: 188.6
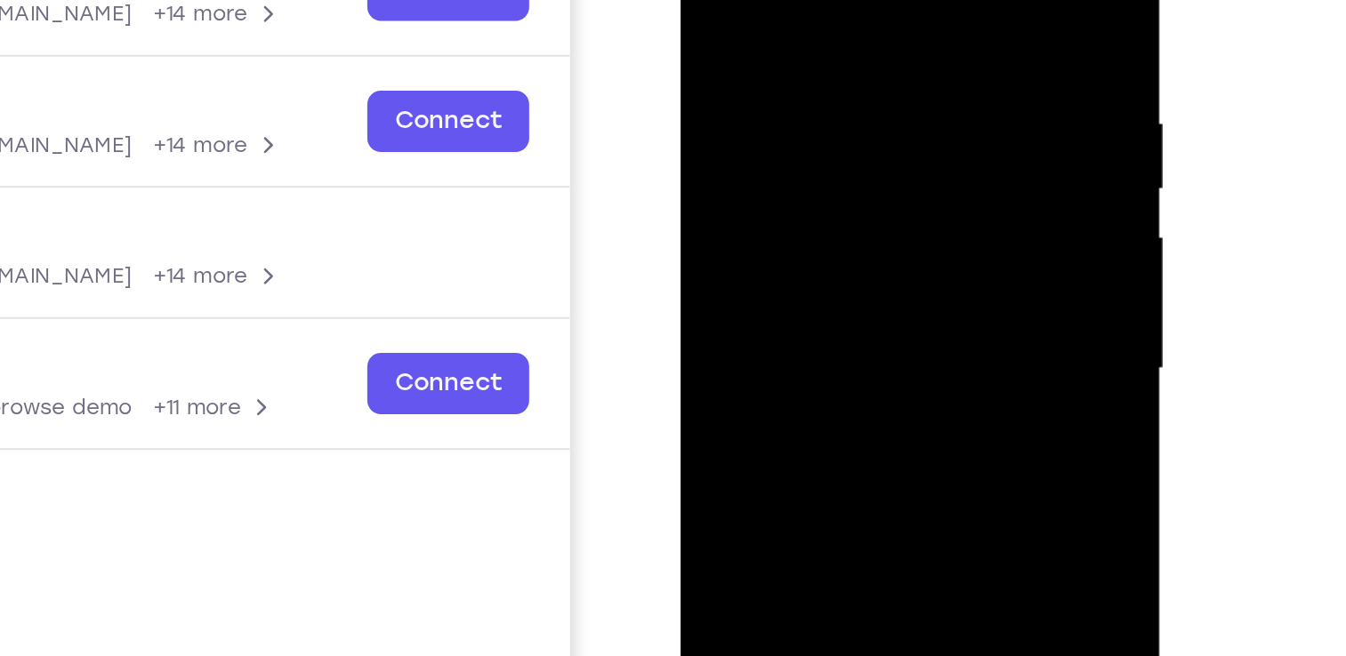
click at [861, 98] on div at bounding box center [806, 130] width 224 height 498
drag, startPoint x: 855, startPoint y: 297, endPoint x: 868, endPoint y: 83, distance: 214.8
click at [868, 83] on div at bounding box center [806, 130] width 224 height 498
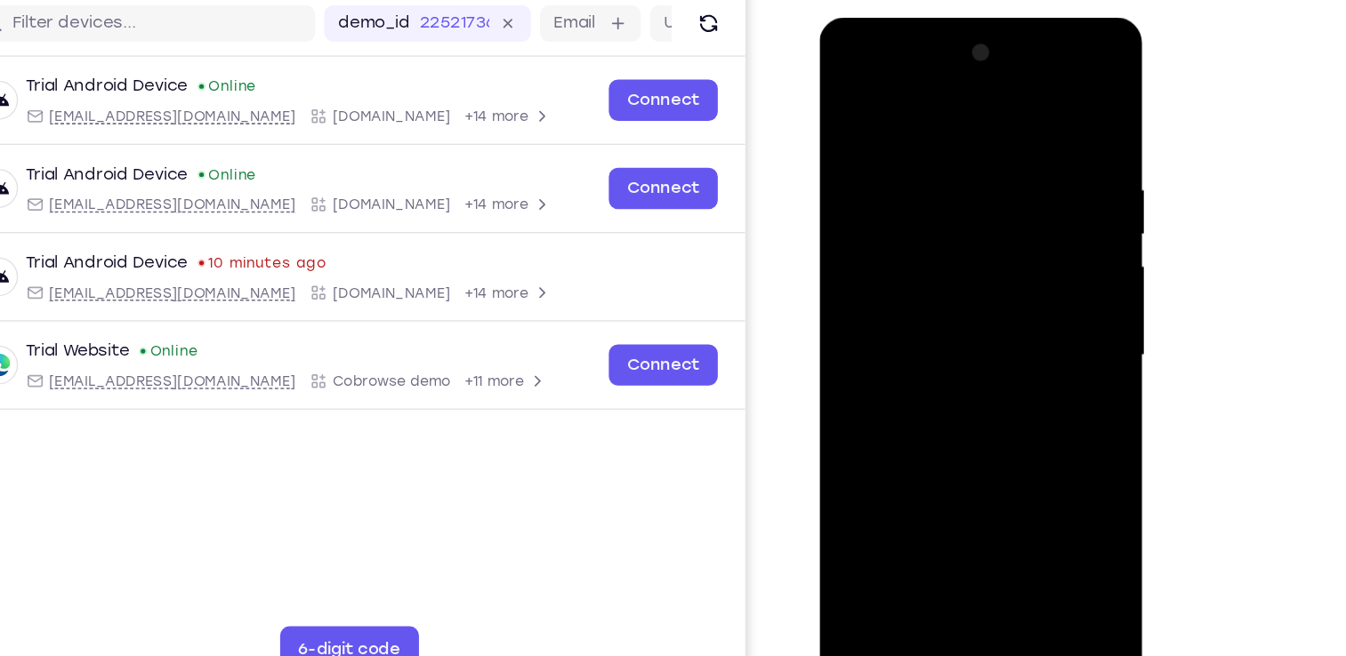
drag, startPoint x: 993, startPoint y: 154, endPoint x: 1019, endPoint y: 105, distance: 55.7
click at [1019, 105] on div at bounding box center [944, 279] width 224 height 498
click at [879, 187] on div at bounding box center [944, 279] width 224 height 498
drag, startPoint x: 949, startPoint y: 410, endPoint x: 939, endPoint y: 303, distance: 107.2
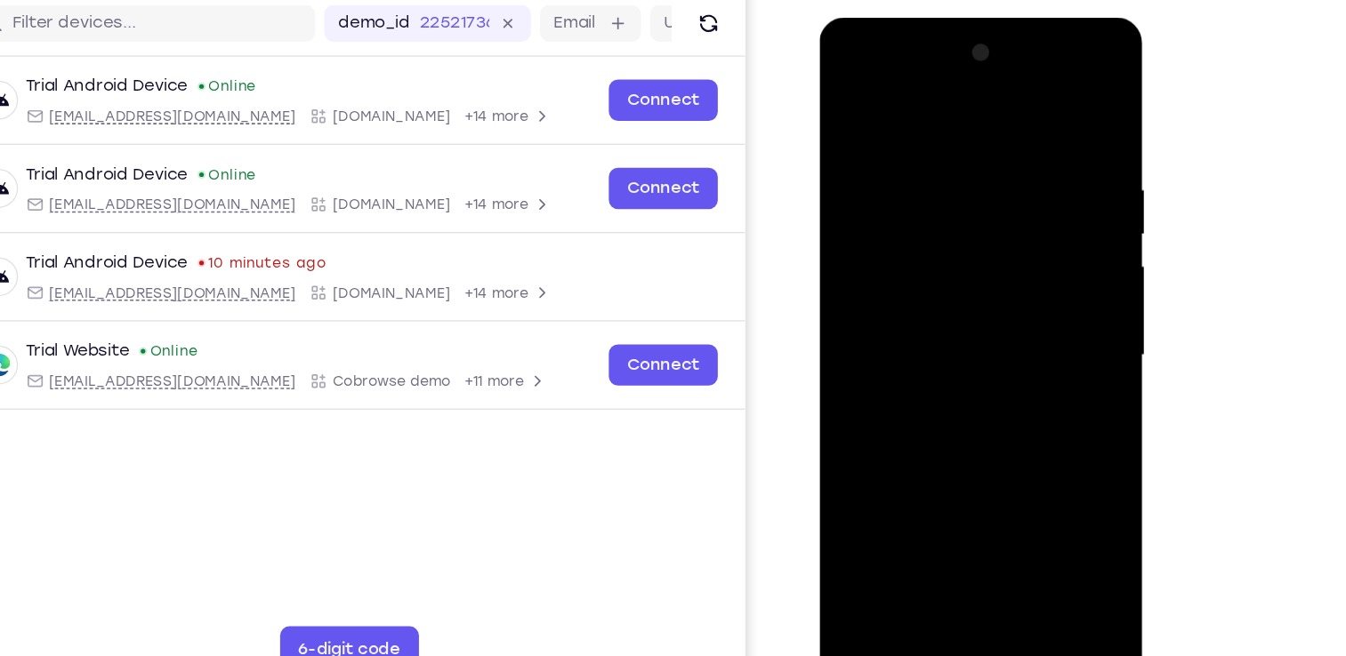
click at [939, 303] on div at bounding box center [944, 279] width 224 height 498
drag, startPoint x: 887, startPoint y: 382, endPoint x: 1026, endPoint y: 383, distance: 139.6
click at [1026, 383] on div at bounding box center [944, 279] width 224 height 498
drag, startPoint x: 959, startPoint y: 487, endPoint x: 1001, endPoint y: 237, distance: 253.5
click at [1001, 237] on div at bounding box center [944, 279] width 224 height 498
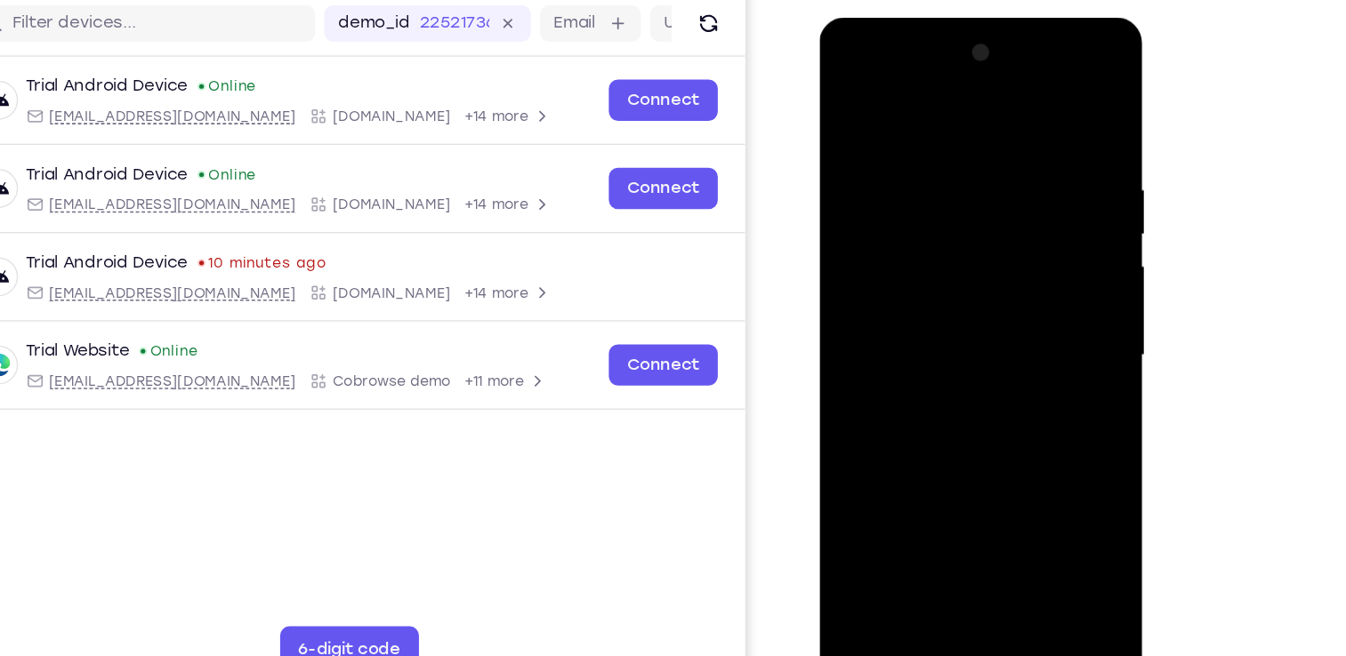
drag, startPoint x: 991, startPoint y: 385, endPoint x: 992, endPoint y: 261, distance: 123.6
click at [992, 261] on div at bounding box center [944, 279] width 224 height 498
drag, startPoint x: 910, startPoint y: 221, endPoint x: 988, endPoint y: 207, distance: 79.5
click at [988, 207] on div at bounding box center [944, 279] width 224 height 498
drag, startPoint x: 954, startPoint y: 454, endPoint x: 970, endPoint y: 279, distance: 175.1
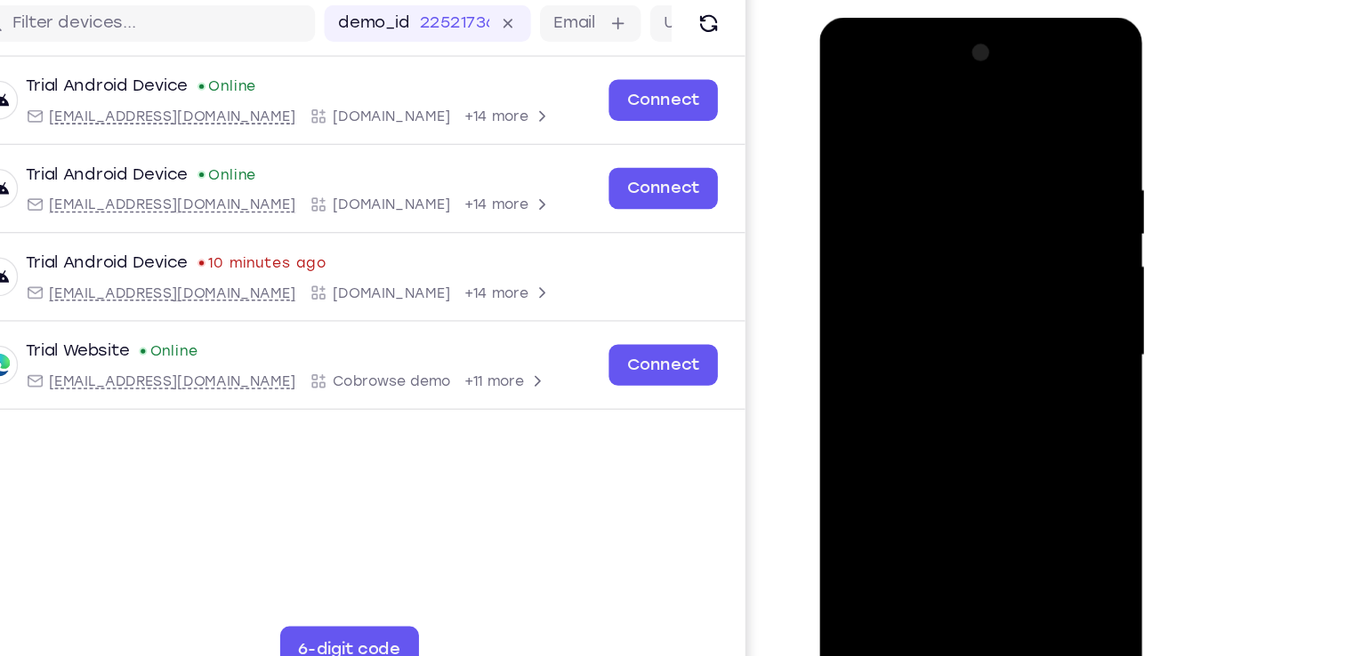
click at [970, 279] on div at bounding box center [944, 279] width 224 height 498
drag, startPoint x: 961, startPoint y: 446, endPoint x: 963, endPoint y: 326, distance: 121.0
click at [963, 326] on div at bounding box center [944, 279] width 224 height 498
drag, startPoint x: 905, startPoint y: 278, endPoint x: 985, endPoint y: 270, distance: 80.4
click at [985, 270] on div at bounding box center [944, 279] width 224 height 498
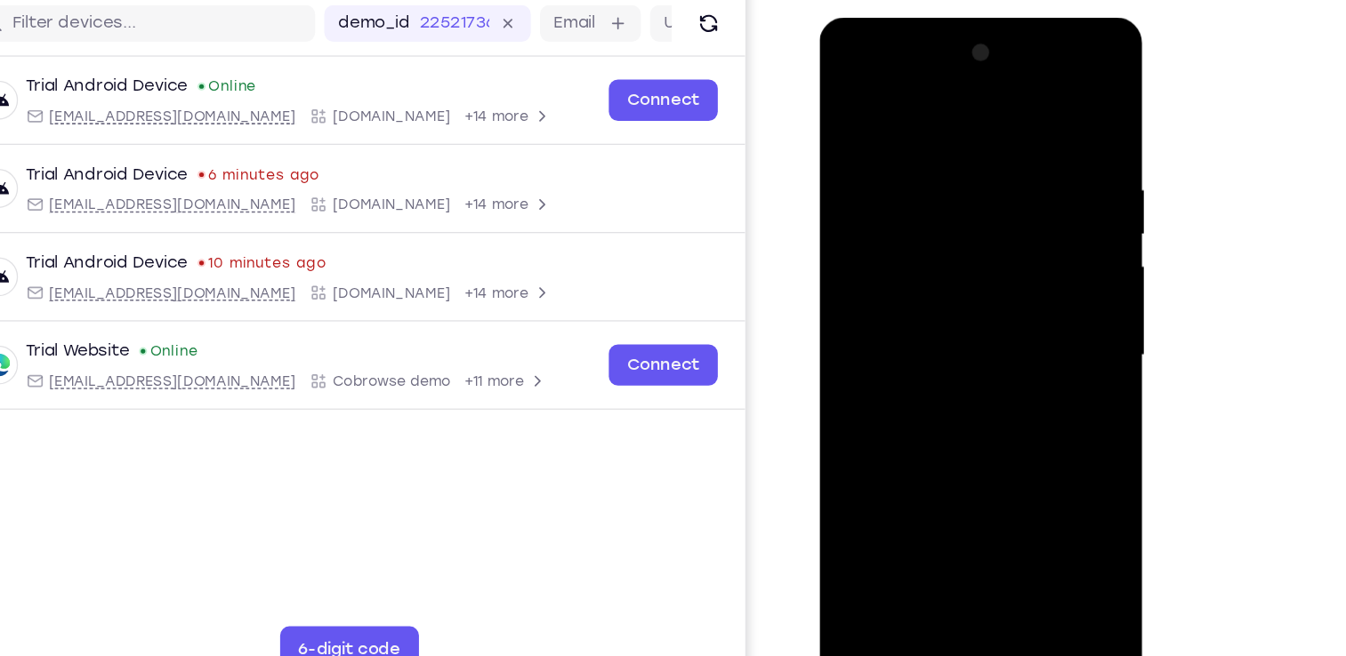
drag, startPoint x: 977, startPoint y: 432, endPoint x: 982, endPoint y: 223, distance: 209.1
click at [982, 223] on div at bounding box center [944, 279] width 224 height 498
drag, startPoint x: 976, startPoint y: 444, endPoint x: 990, endPoint y: 227, distance: 217.5
click at [990, 227] on div at bounding box center [944, 279] width 224 height 498
drag, startPoint x: 981, startPoint y: 471, endPoint x: 975, endPoint y: 302, distance: 169.1
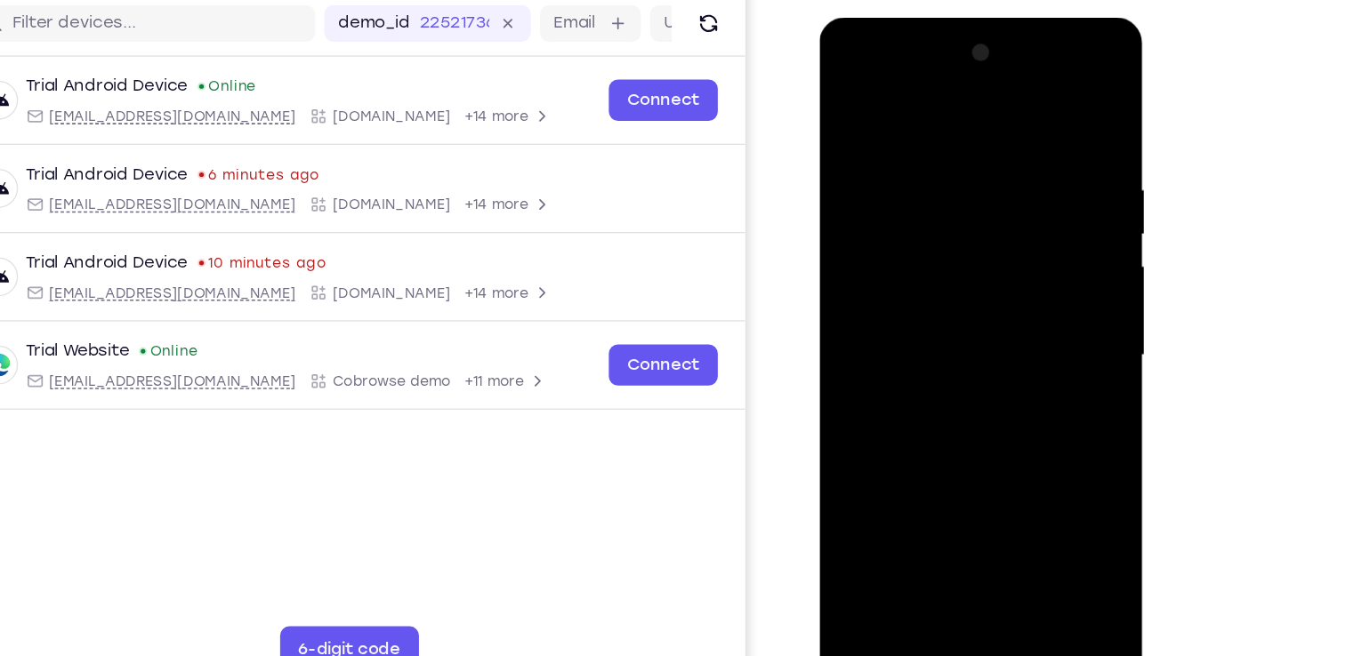
click at [975, 302] on div at bounding box center [944, 279] width 224 height 498
drag, startPoint x: 913, startPoint y: 269, endPoint x: 1002, endPoint y: 221, distance: 101.9
click at [1002, 221] on div at bounding box center [944, 279] width 224 height 498
drag, startPoint x: 1024, startPoint y: 374, endPoint x: 931, endPoint y: 373, distance: 92.5
click at [931, 373] on div at bounding box center [944, 279] width 224 height 498
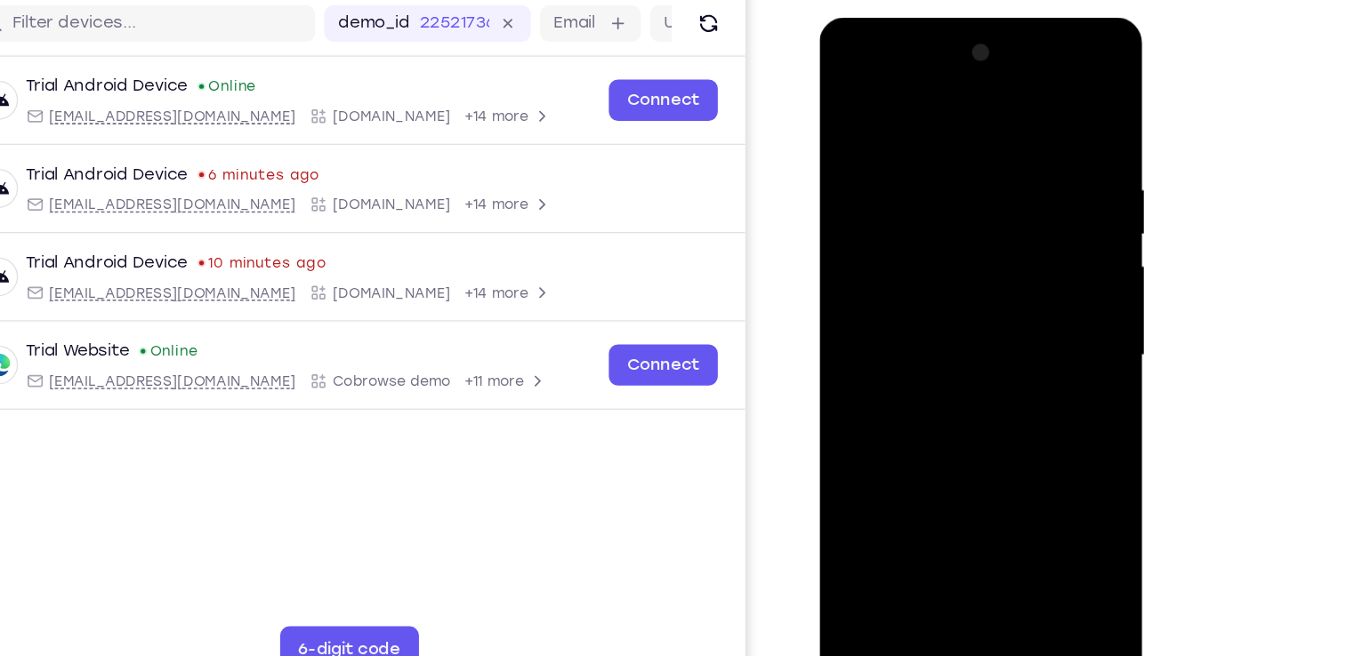
drag, startPoint x: 978, startPoint y: 469, endPoint x: 978, endPoint y: 220, distance: 249.0
click at [978, 220] on div at bounding box center [944, 279] width 224 height 498
drag, startPoint x: 1002, startPoint y: 342, endPoint x: 922, endPoint y: 343, distance: 80.1
click at [922, 343] on div at bounding box center [944, 279] width 224 height 498
drag, startPoint x: 963, startPoint y: 401, endPoint x: 968, endPoint y: 246, distance: 154.8
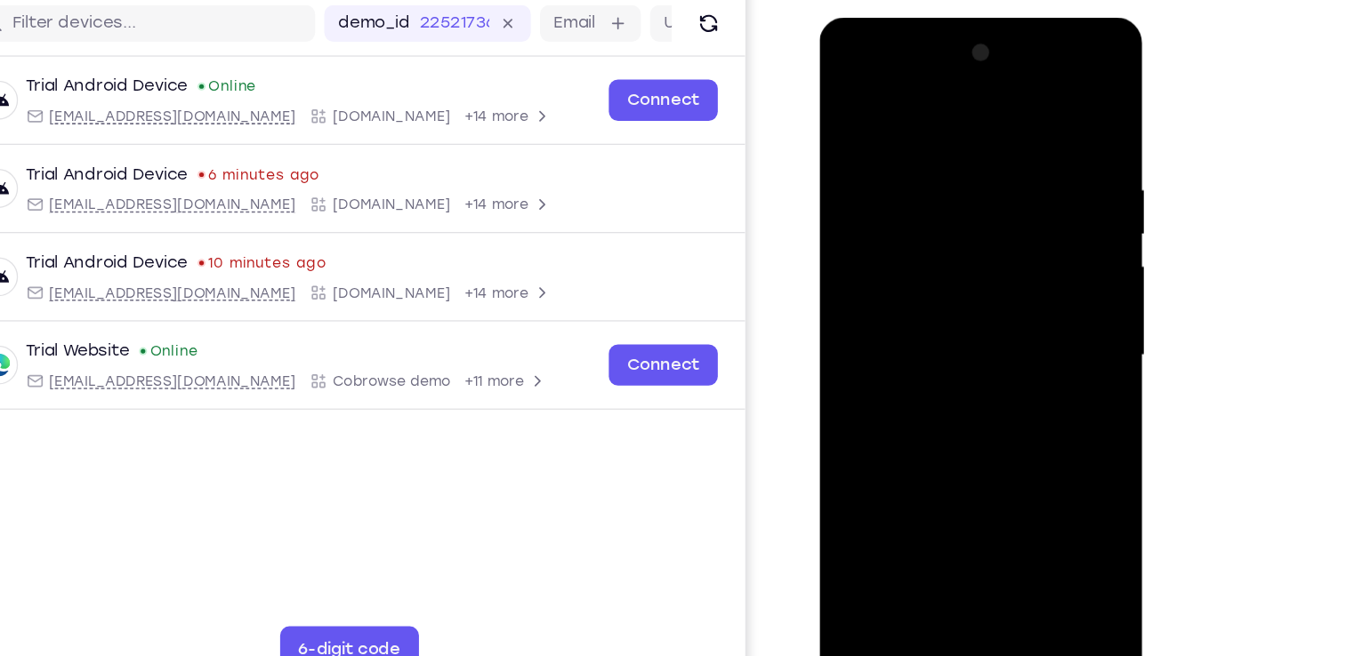
click at [968, 246] on div at bounding box center [944, 279] width 224 height 498
drag, startPoint x: 1002, startPoint y: 356, endPoint x: 906, endPoint y: 350, distance: 96.3
click at [906, 350] on div at bounding box center [944, 279] width 224 height 498
drag, startPoint x: 953, startPoint y: 433, endPoint x: 971, endPoint y: 274, distance: 160.2
click at [971, 274] on div at bounding box center [944, 279] width 224 height 498
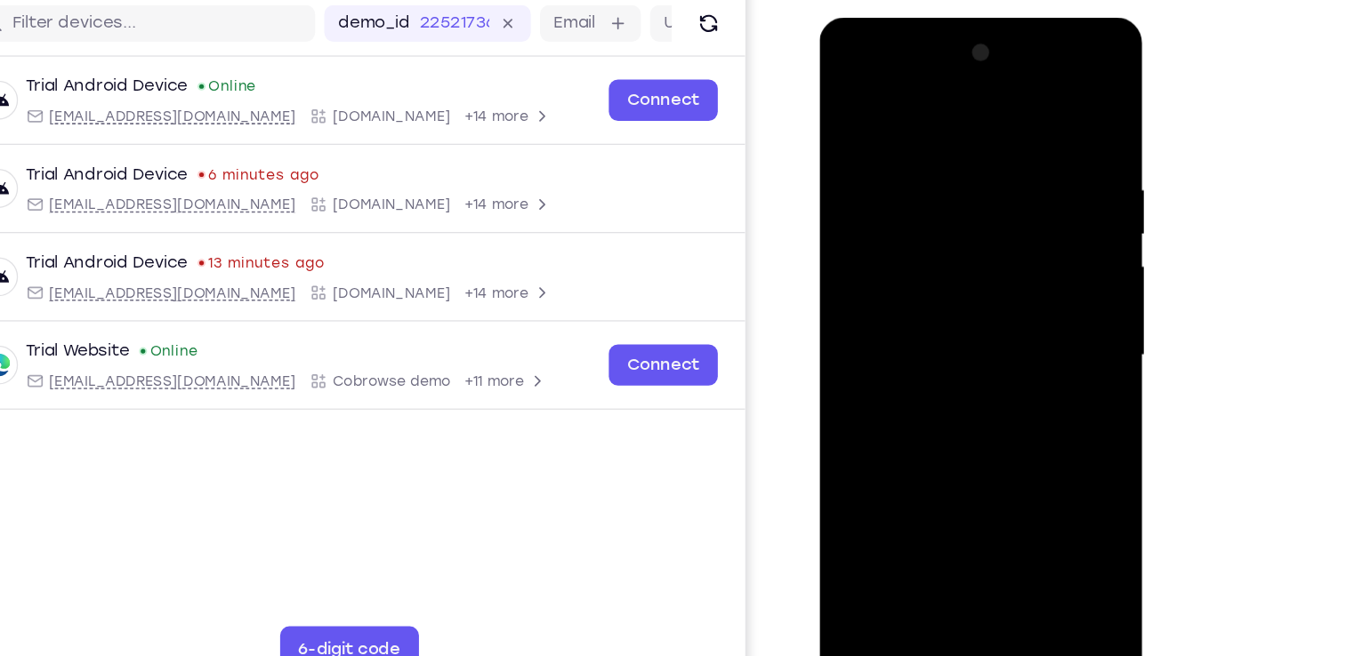
drag, startPoint x: 1002, startPoint y: 402, endPoint x: 921, endPoint y: 402, distance: 80.9
click at [921, 402] on div at bounding box center [944, 279] width 224 height 498
drag, startPoint x: 950, startPoint y: 463, endPoint x: 968, endPoint y: 253, distance: 210.6
click at [968, 253] on div at bounding box center [944, 279] width 224 height 498
drag, startPoint x: 897, startPoint y: 371, endPoint x: 995, endPoint y: 348, distance: 101.4
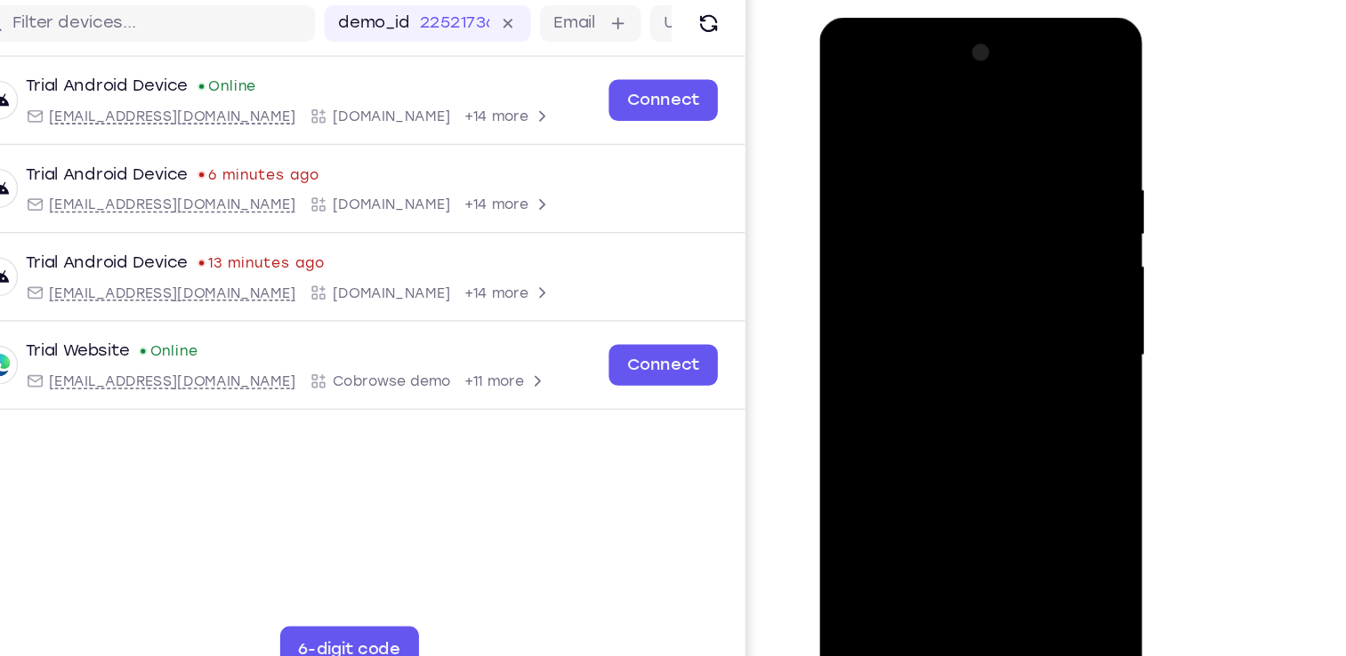
click at [995, 348] on div at bounding box center [944, 279] width 224 height 498
drag, startPoint x: 982, startPoint y: 434, endPoint x: 967, endPoint y: 170, distance: 264.6
click at [967, 170] on div at bounding box center [944, 279] width 224 height 498
drag, startPoint x: 971, startPoint y: 413, endPoint x: 967, endPoint y: 207, distance: 205.5
click at [967, 207] on div at bounding box center [944, 279] width 224 height 498
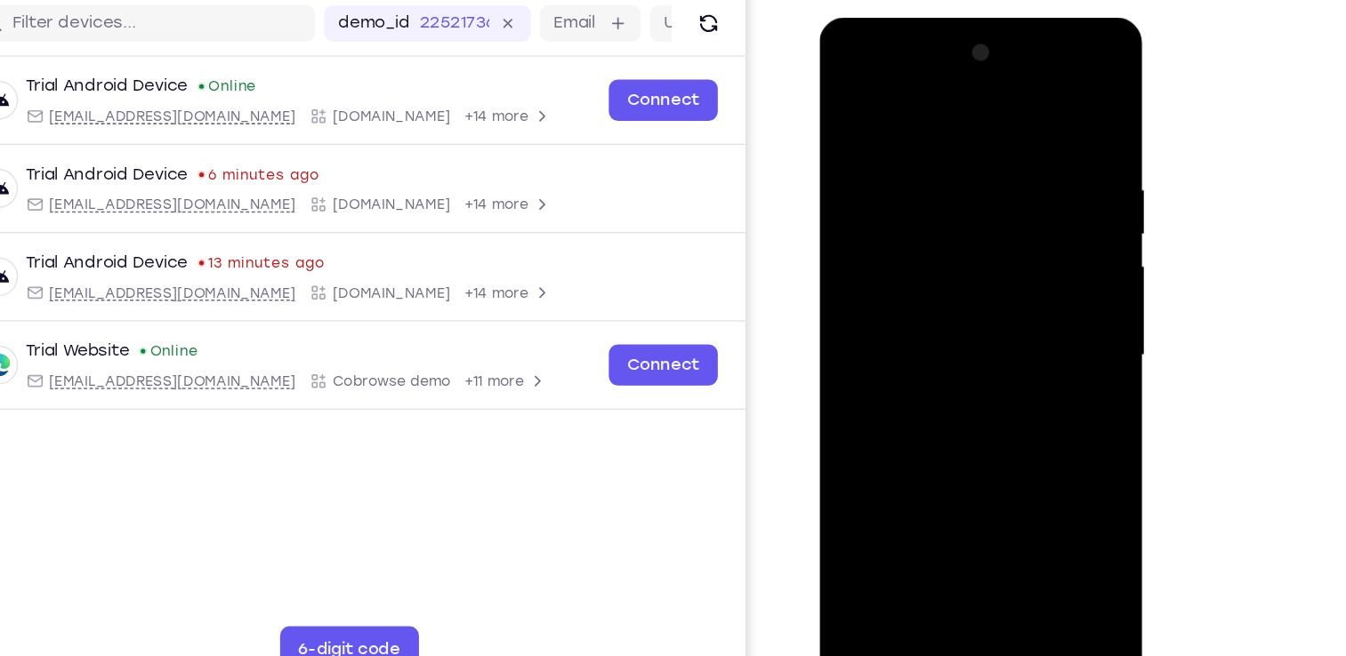
drag, startPoint x: 972, startPoint y: 346, endPoint x: 977, endPoint y: 189, distance: 156.6
click at [977, 189] on div at bounding box center [944, 279] width 224 height 498
drag, startPoint x: 965, startPoint y: 436, endPoint x: 972, endPoint y: 246, distance: 189.6
click at [972, 246] on div at bounding box center [944, 279] width 224 height 498
drag, startPoint x: 968, startPoint y: 419, endPoint x: 983, endPoint y: 206, distance: 213.1
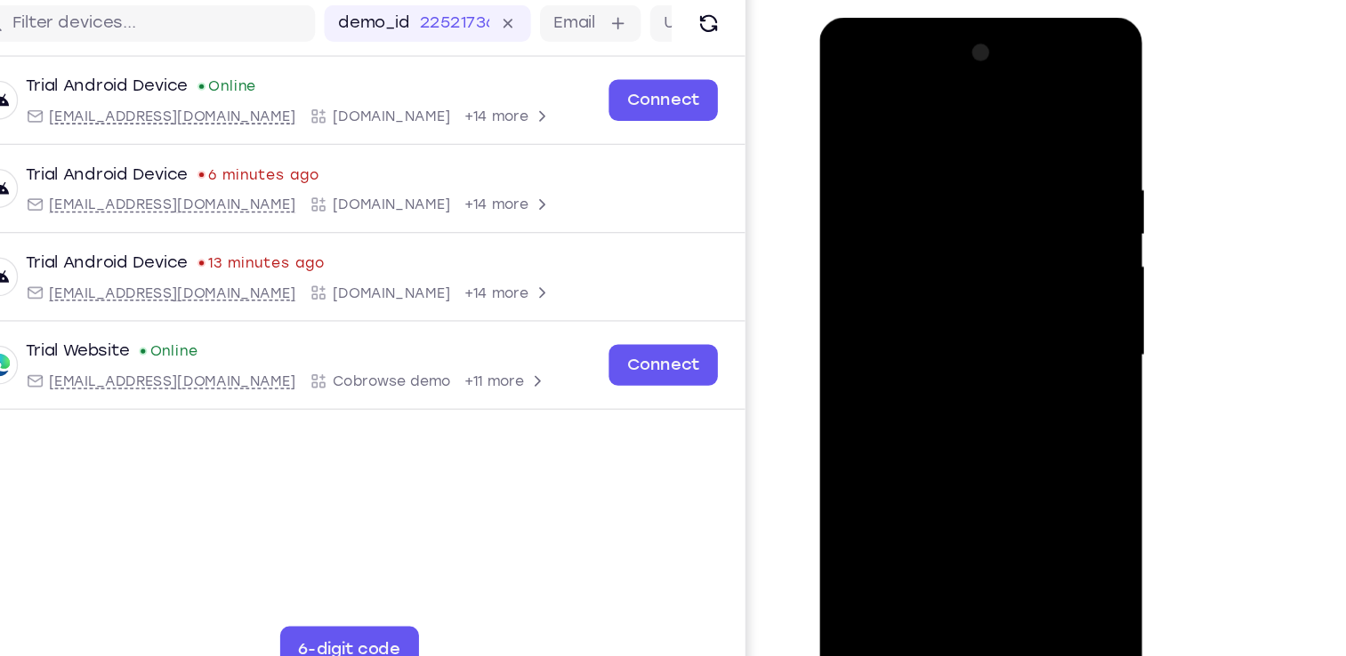
click at [983, 206] on div at bounding box center [944, 279] width 224 height 498
drag, startPoint x: 969, startPoint y: 407, endPoint x: 981, endPoint y: 185, distance: 222.6
click at [981, 185] on div at bounding box center [944, 279] width 224 height 498
drag, startPoint x: 977, startPoint y: 382, endPoint x: 976, endPoint y: 190, distance: 191.2
click at [976, 190] on div at bounding box center [944, 279] width 224 height 498
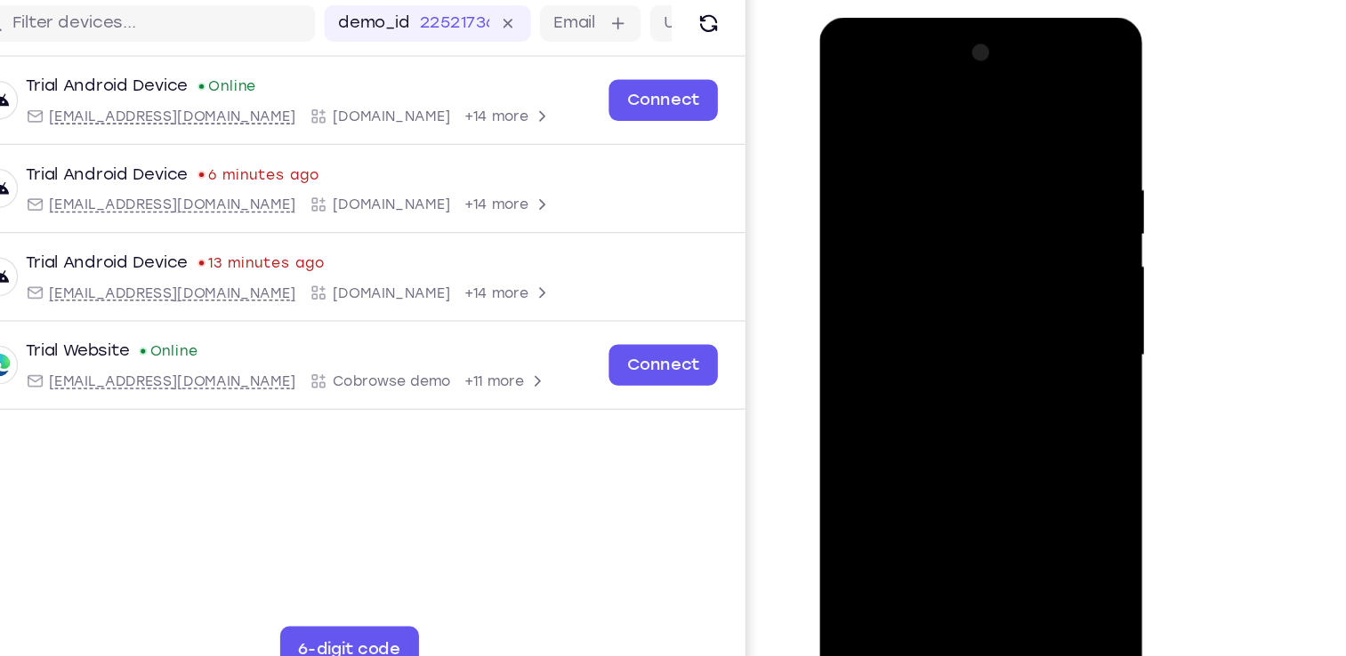
drag, startPoint x: 907, startPoint y: 297, endPoint x: 1010, endPoint y: 294, distance: 103.2
click at [1010, 294] on div at bounding box center [944, 279] width 224 height 498
click at [981, 324] on div at bounding box center [944, 279] width 224 height 498
click at [943, 279] on div at bounding box center [944, 279] width 224 height 498
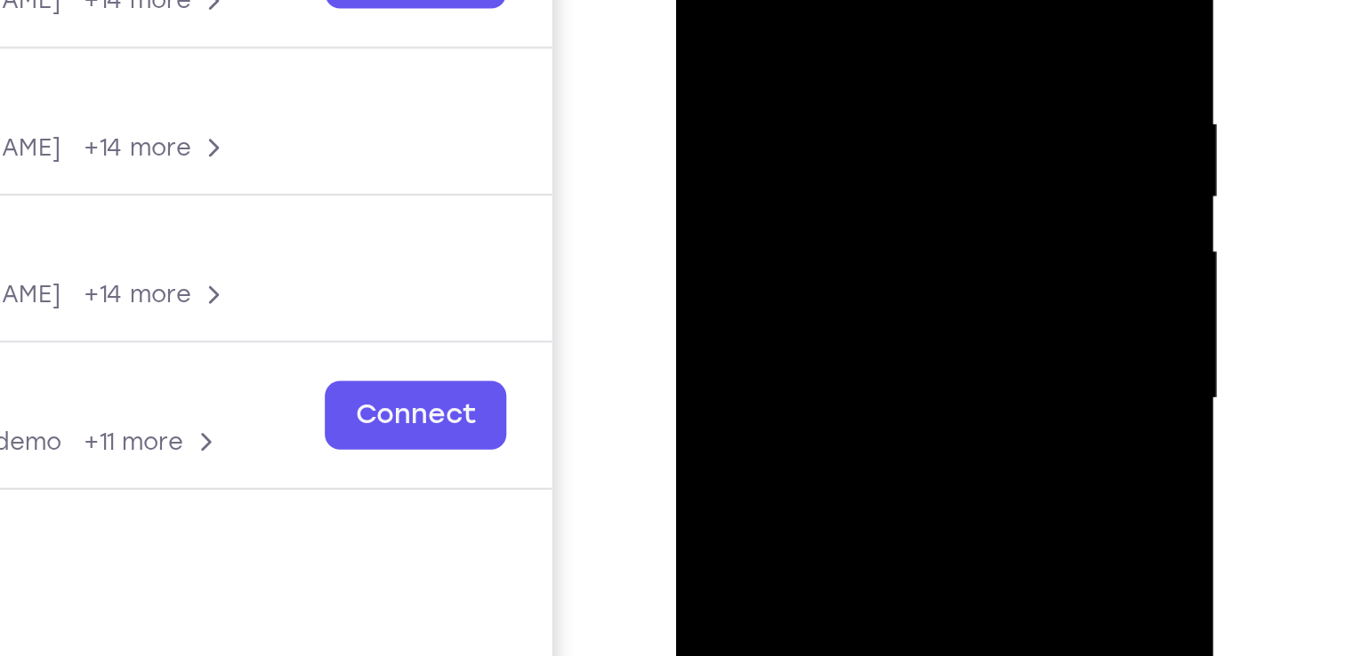
click at [877, 85] on div at bounding box center [801, 100] width 224 height 498
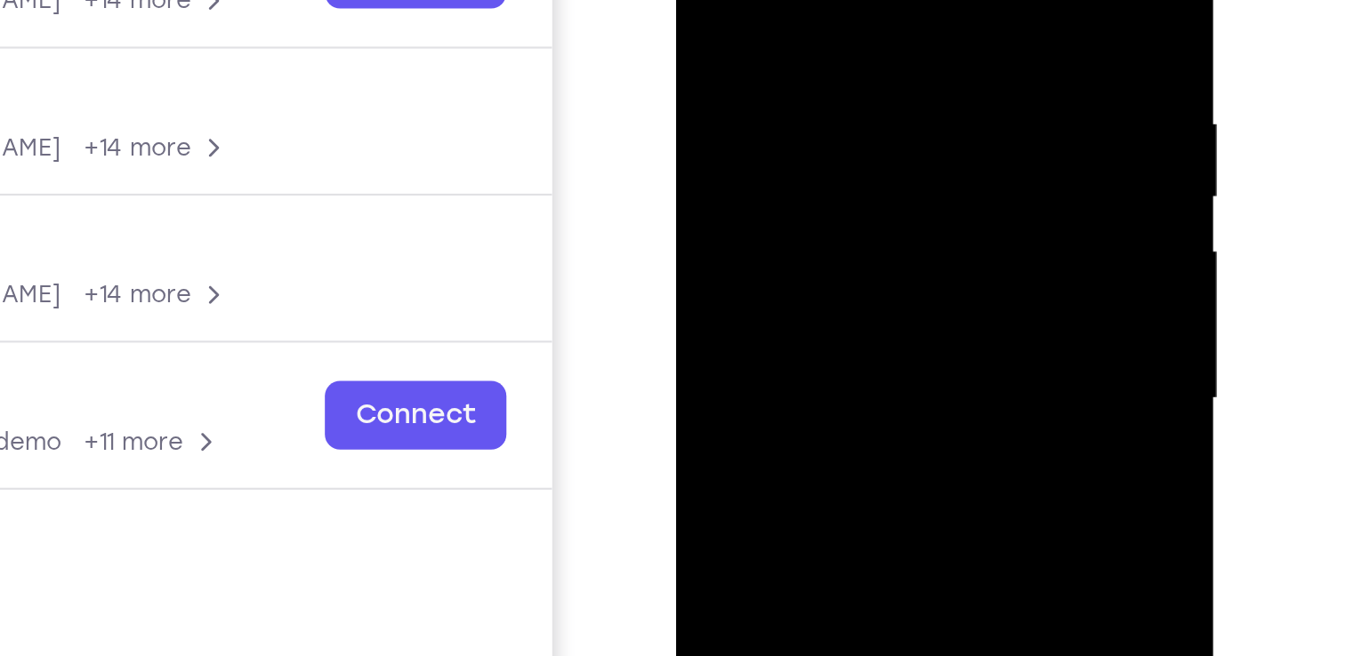
click at [877, 85] on div at bounding box center [801, 100] width 224 height 498
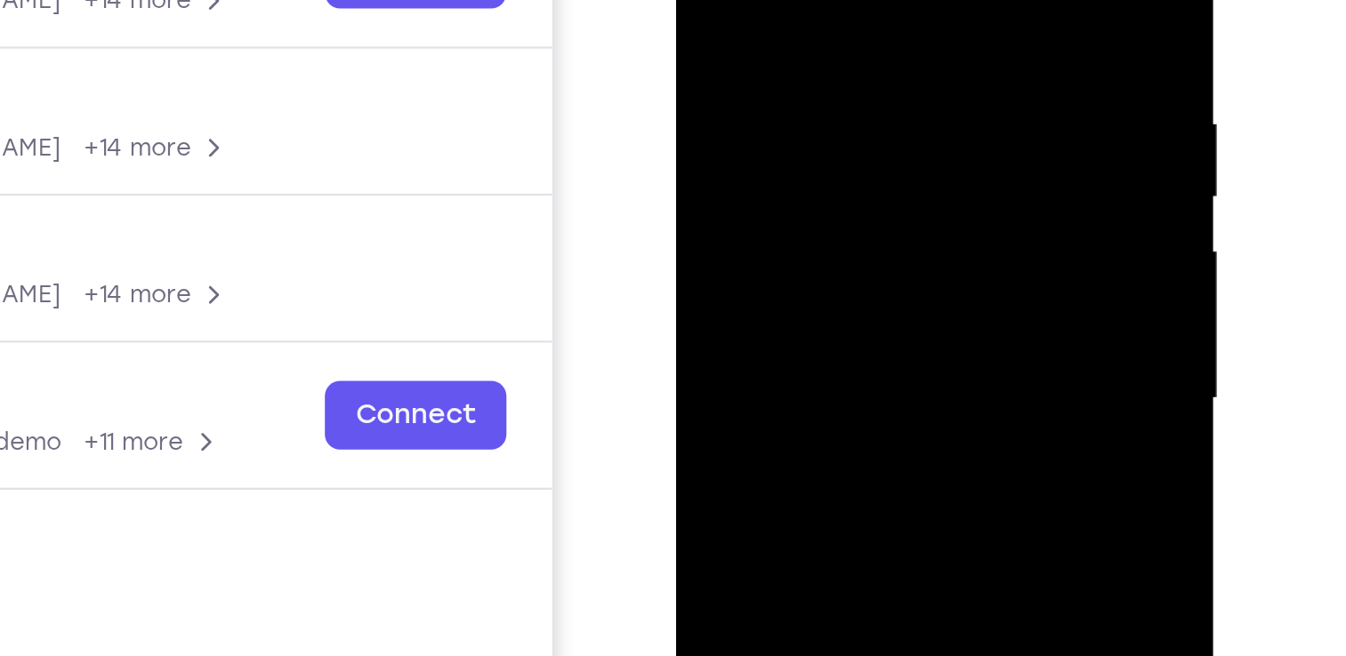
click at [877, 85] on div at bounding box center [801, 100] width 224 height 498
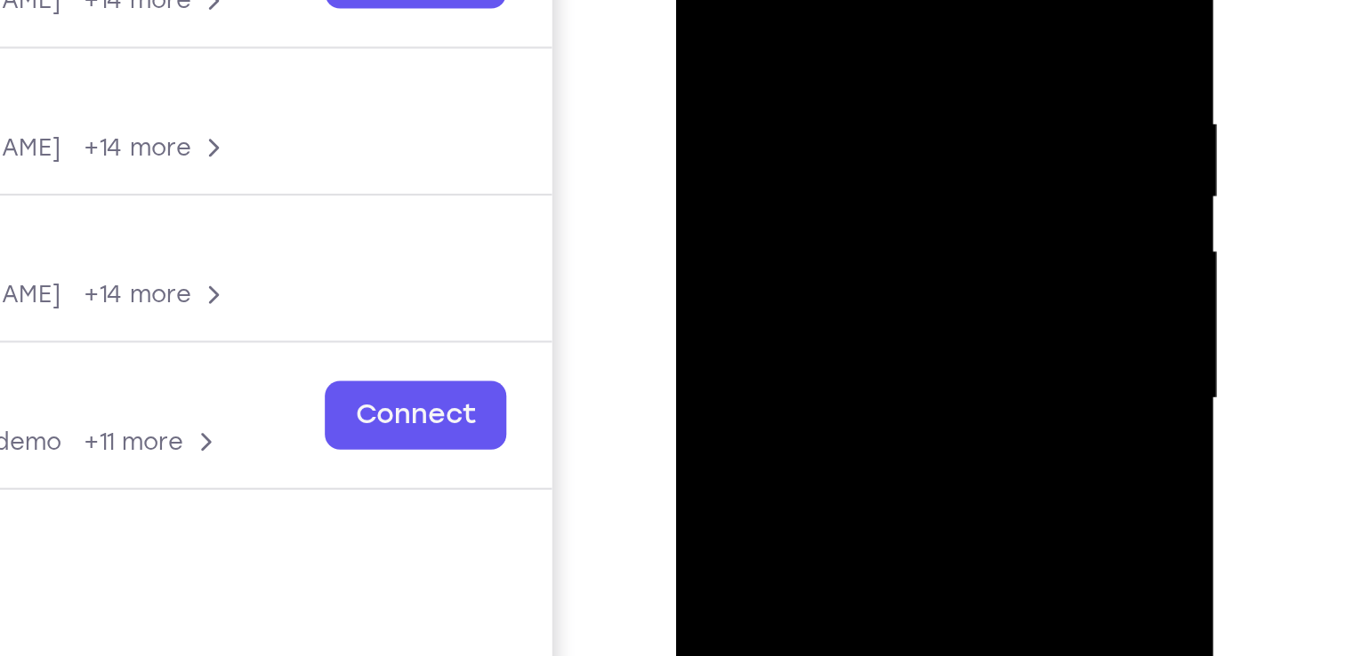
click at [877, 85] on div at bounding box center [801, 100] width 224 height 498
click at [720, 96] on div at bounding box center [801, 100] width 224 height 498
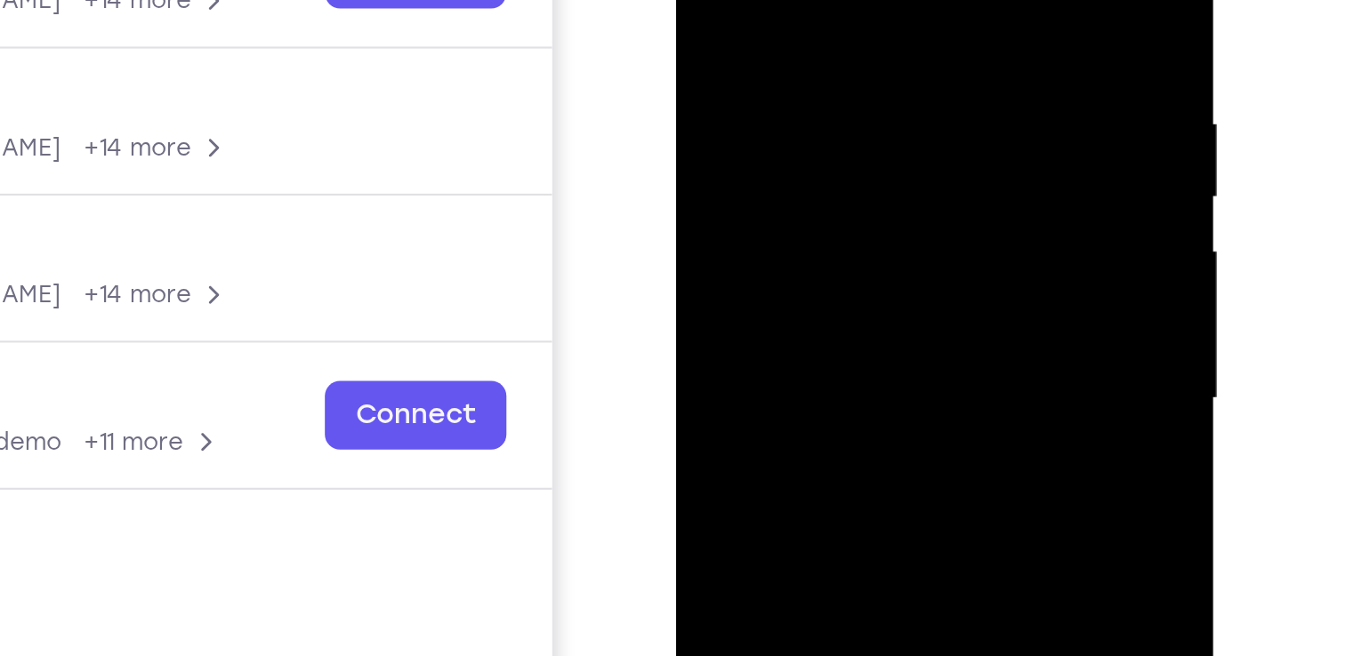
click at [728, 98] on div at bounding box center [801, 100] width 224 height 498
click at [732, 104] on div at bounding box center [801, 100] width 224 height 498
click at [782, 256] on div at bounding box center [801, 100] width 224 height 498
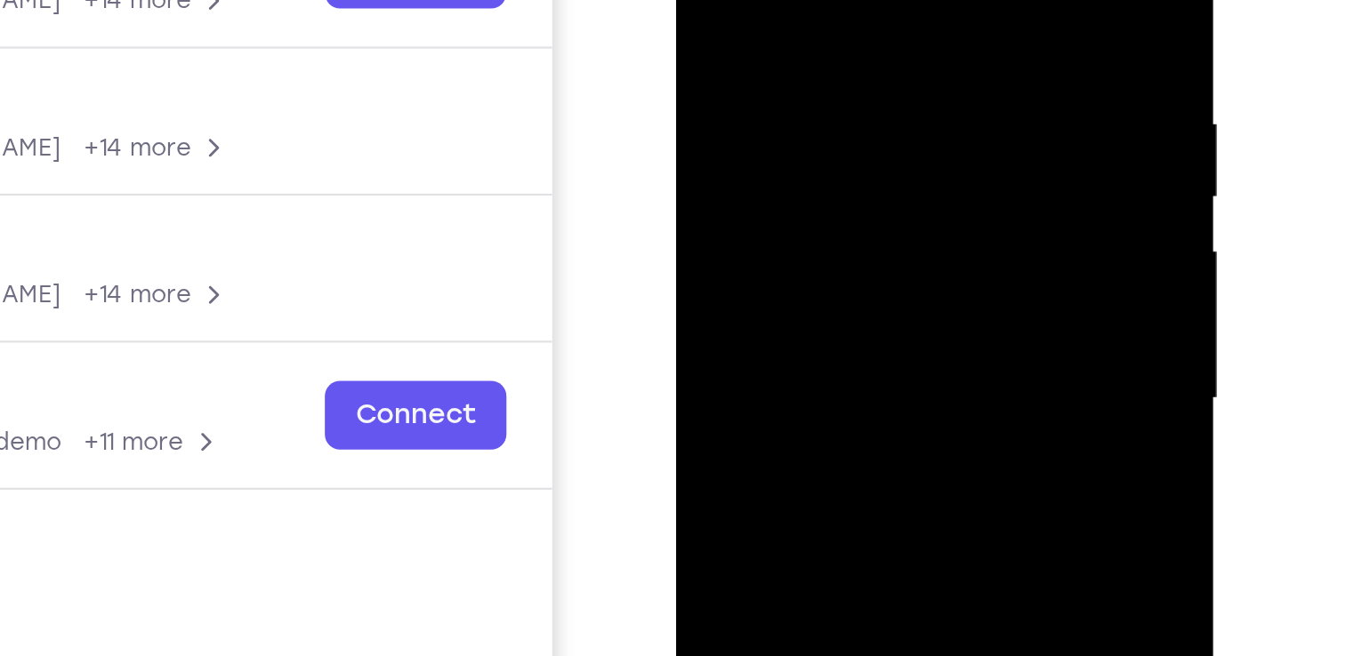
drag, startPoint x: 822, startPoint y: 193, endPoint x: 827, endPoint y: 50, distance: 143.3
click at [827, 50] on div at bounding box center [801, 100] width 224 height 498
drag, startPoint x: 808, startPoint y: 147, endPoint x: 785, endPoint y: 149, distance: 22.3
click at [785, 149] on div at bounding box center [801, 100] width 224 height 498
drag, startPoint x: 827, startPoint y: 216, endPoint x: 832, endPoint y: 40, distance: 176.2
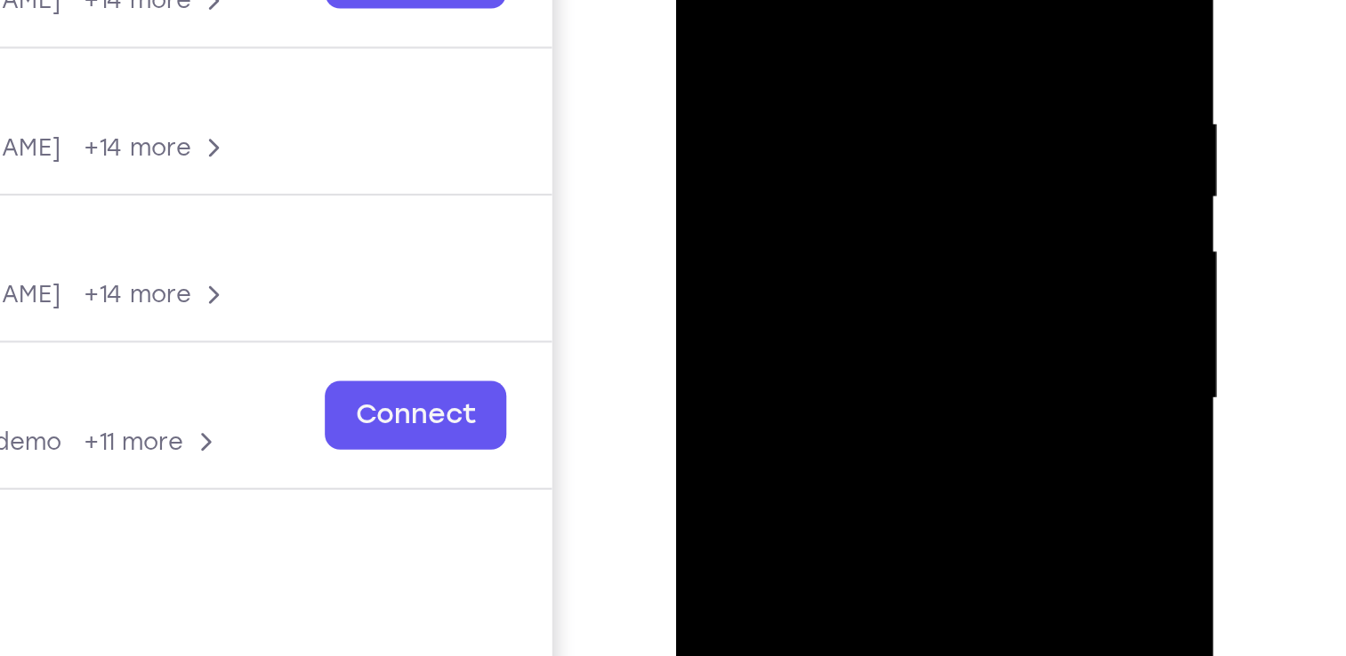
click at [832, 40] on div at bounding box center [801, 100] width 224 height 498
drag, startPoint x: 820, startPoint y: 77, endPoint x: 832, endPoint y: 1, distance: 77.4
click at [832, 1] on div at bounding box center [801, 100] width 224 height 498
drag, startPoint x: 821, startPoint y: 191, endPoint x: 829, endPoint y: 28, distance: 163.8
click at [829, 28] on div at bounding box center [801, 100] width 224 height 498
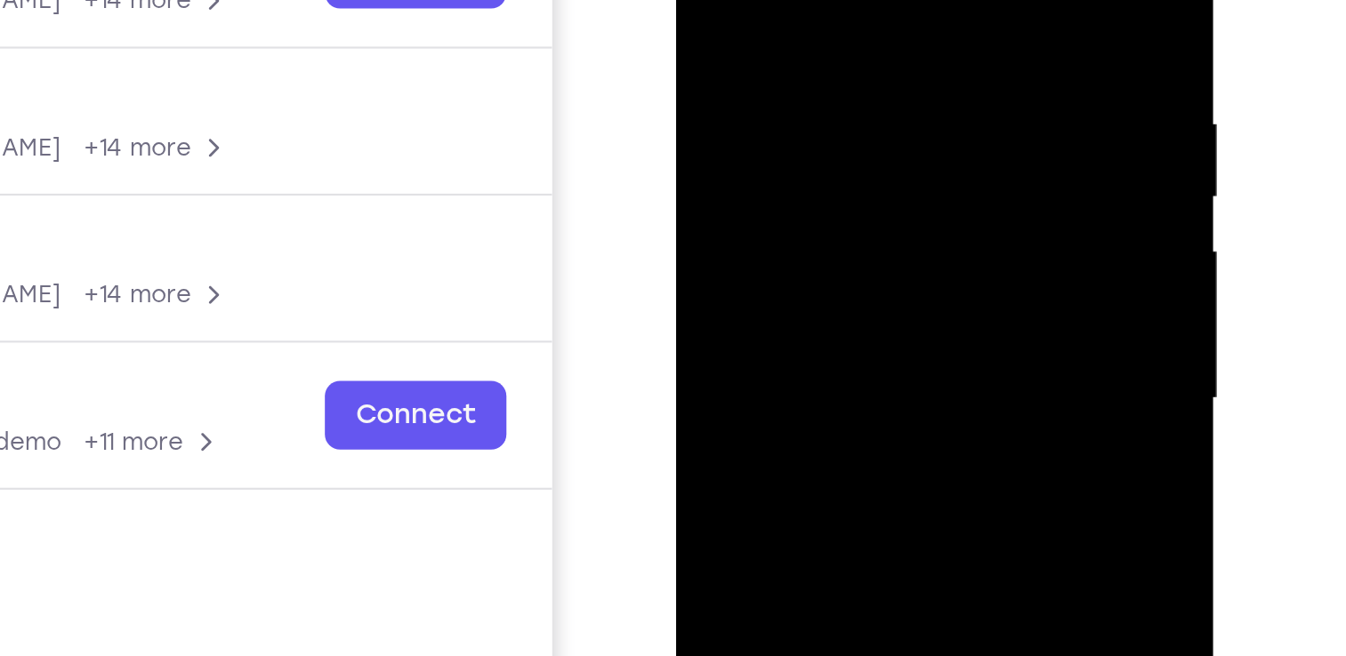
drag, startPoint x: 806, startPoint y: 44, endPoint x: 870, endPoint y: 44, distance: 64.0
click at [870, 44] on div at bounding box center [801, 100] width 224 height 498
click at [888, 33] on div at bounding box center [801, 100] width 224 height 498
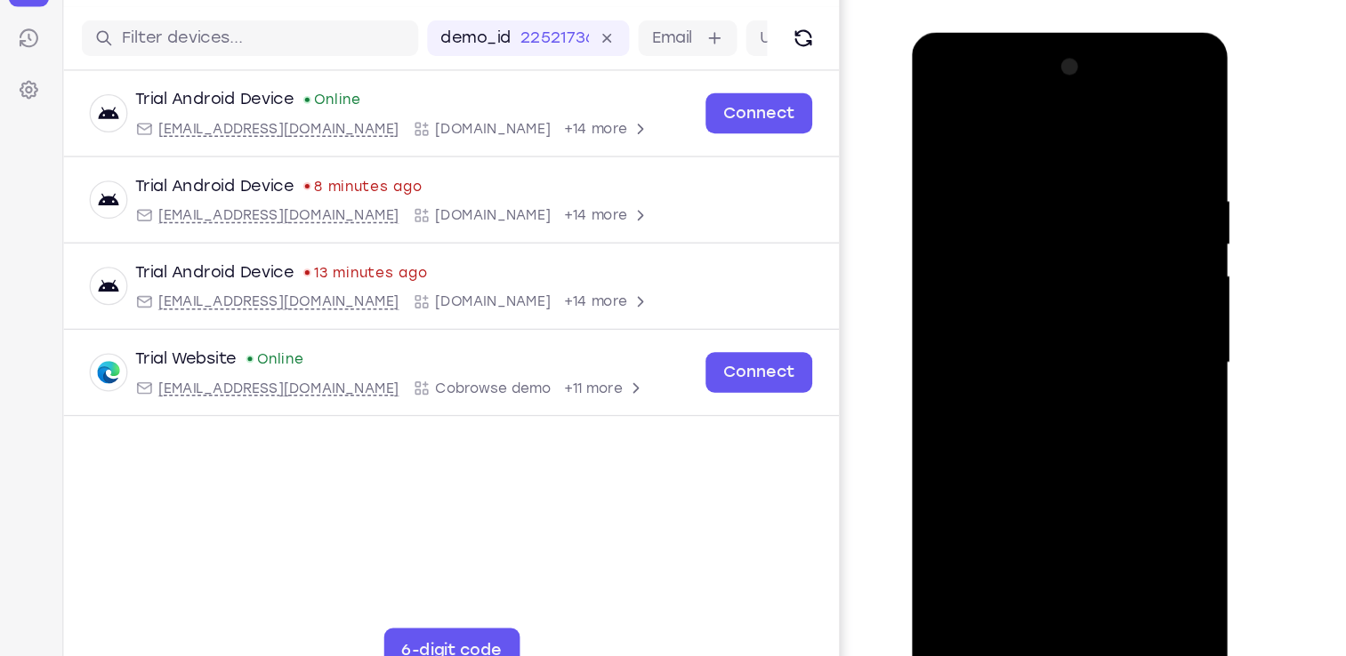
click at [1033, 338] on div at bounding box center [1037, 294] width 224 height 498
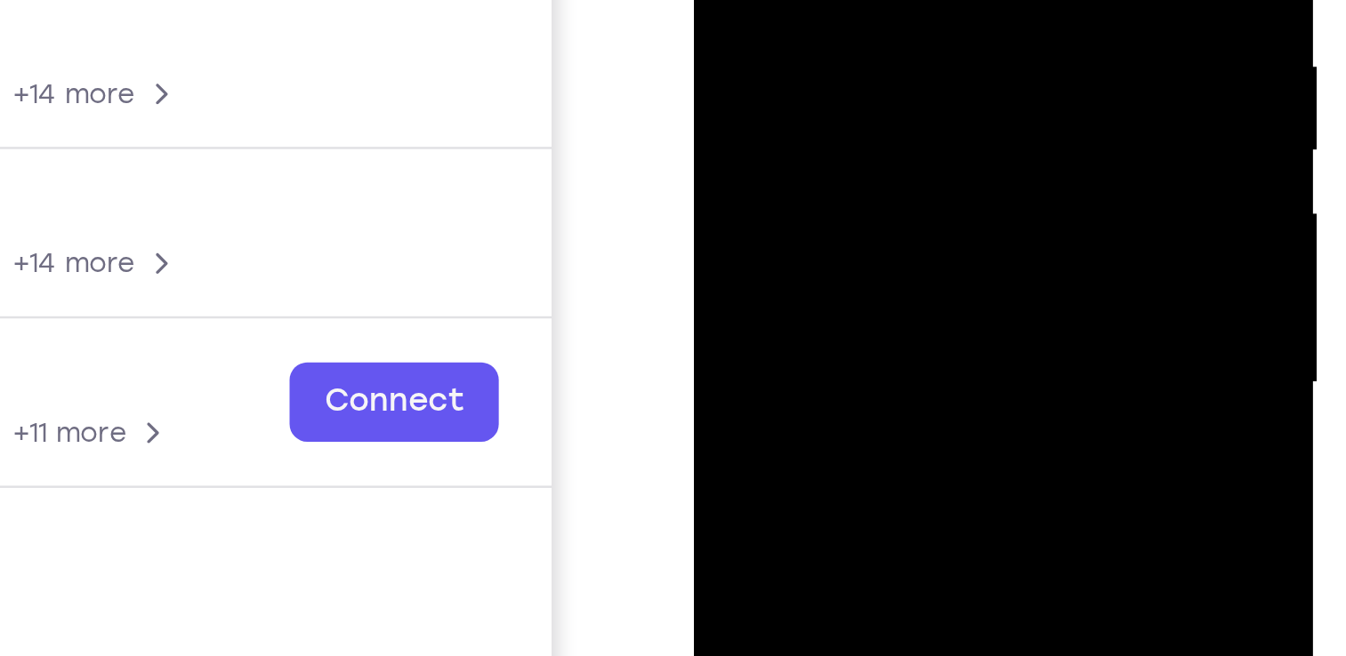
drag, startPoint x: 798, startPoint y: 38, endPoint x: 750, endPoint y: 30, distance: 48.7
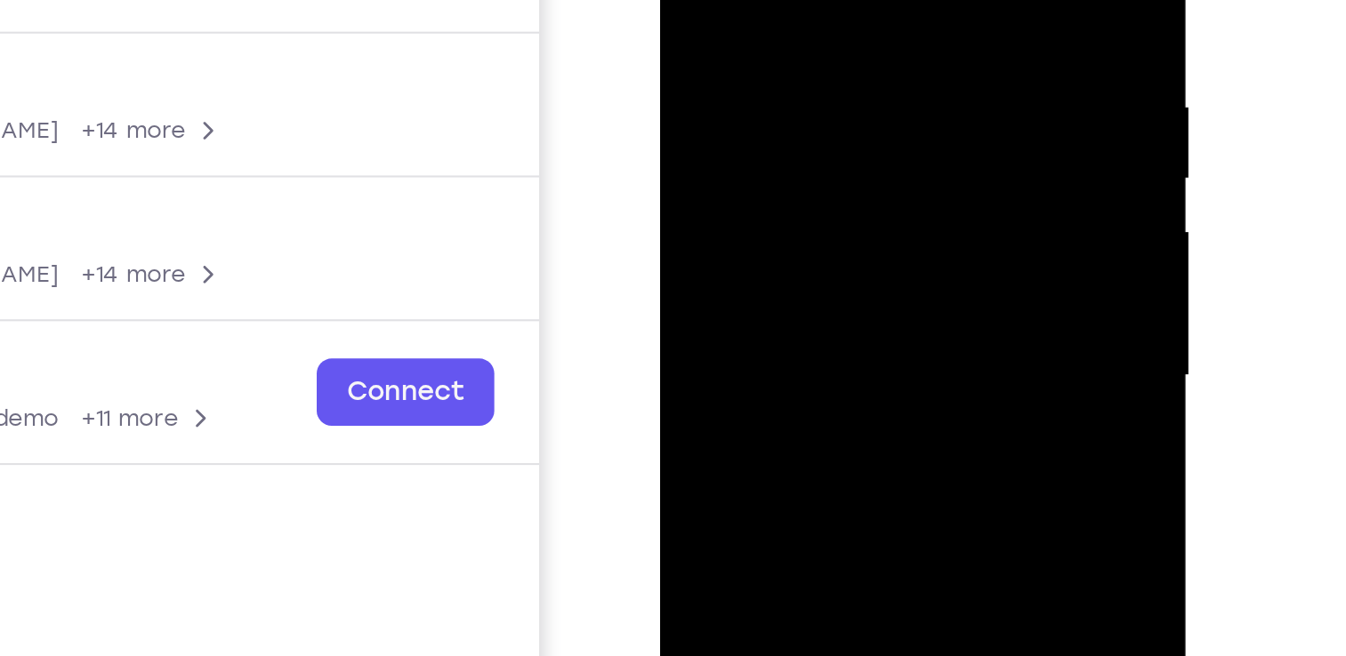
click at [879, 186] on div at bounding box center [785, 89] width 224 height 498
click at [867, 140] on div at bounding box center [785, 89] width 224 height 498
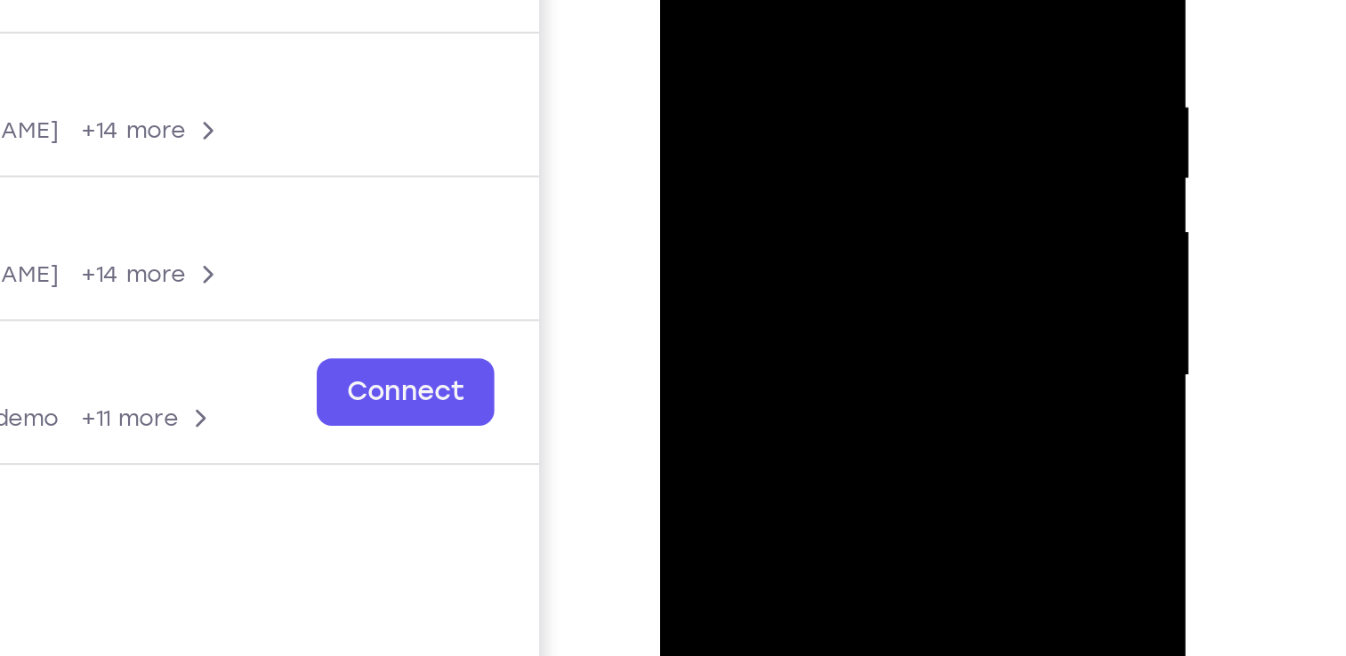
click at [867, 140] on div at bounding box center [785, 89] width 224 height 498
click at [743, 149] on div at bounding box center [785, 89] width 224 height 498
click at [752, 149] on div at bounding box center [785, 89] width 224 height 498
click at [752, 189] on div at bounding box center [785, 89] width 224 height 498
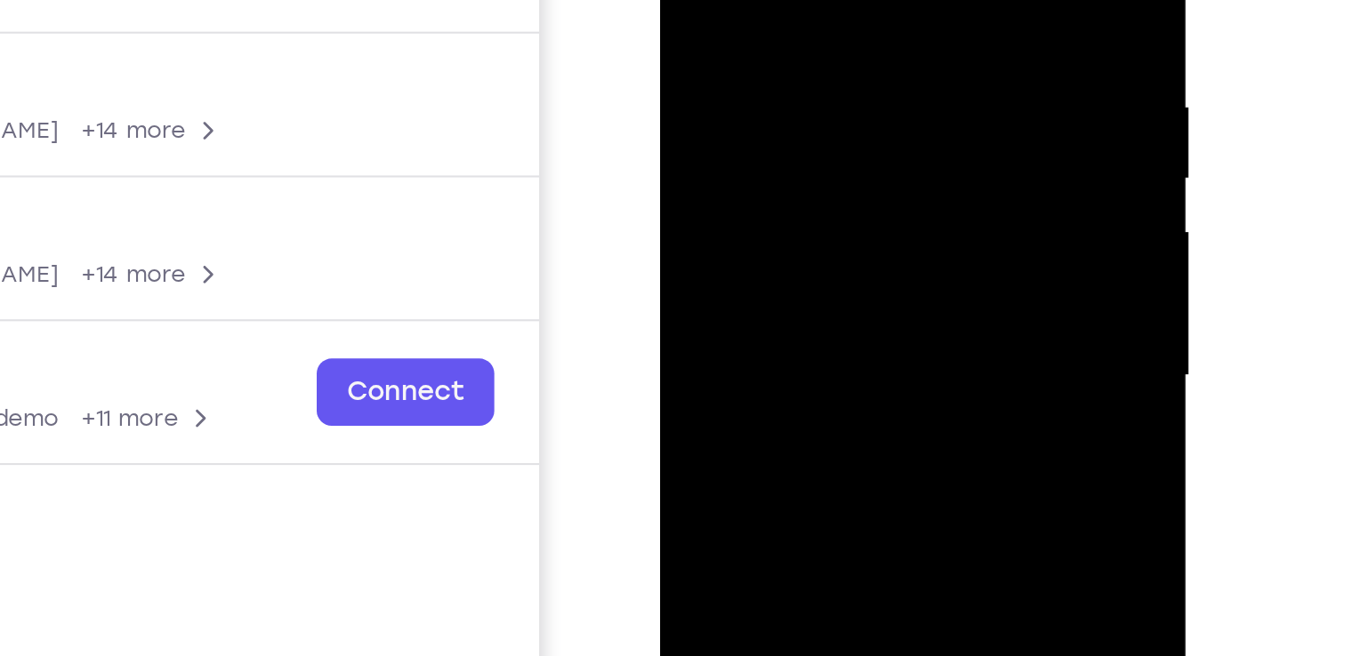
click at [792, 161] on div at bounding box center [785, 89] width 224 height 498
click at [783, 186] on div at bounding box center [785, 89] width 224 height 498
click at [866, 145] on div at bounding box center [785, 89] width 224 height 498
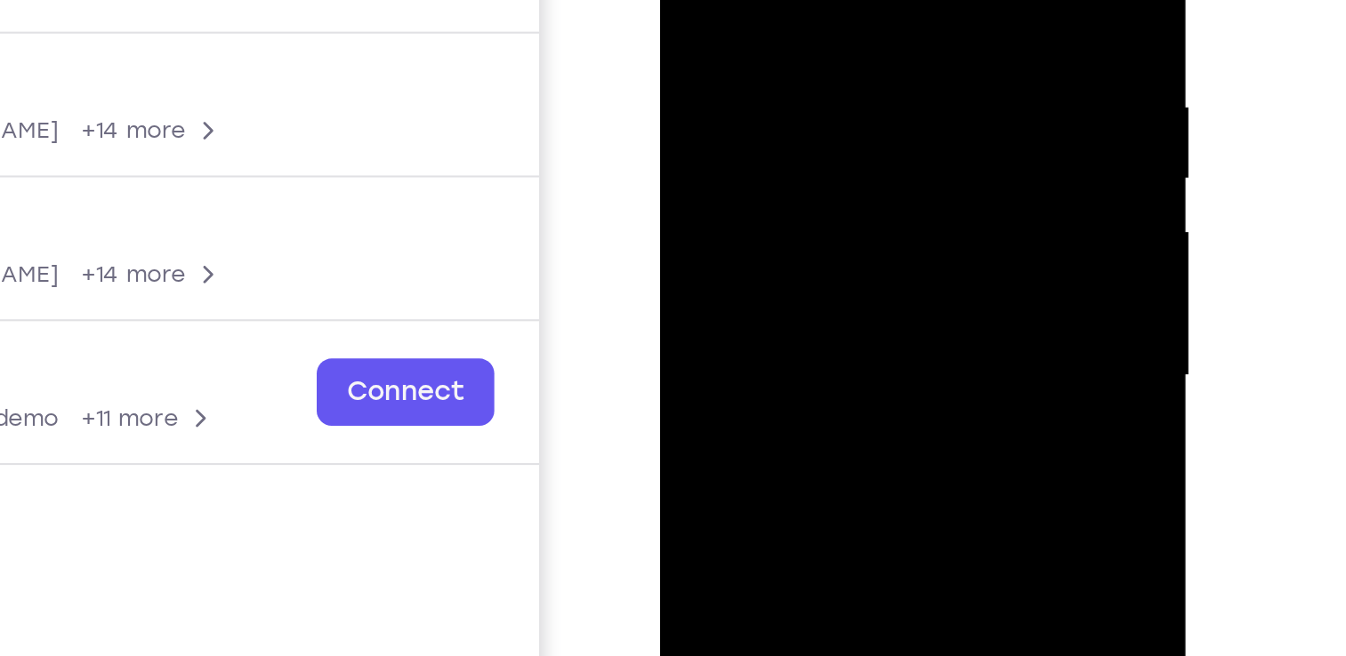
click at [866, 145] on div at bounding box center [785, 89] width 224 height 498
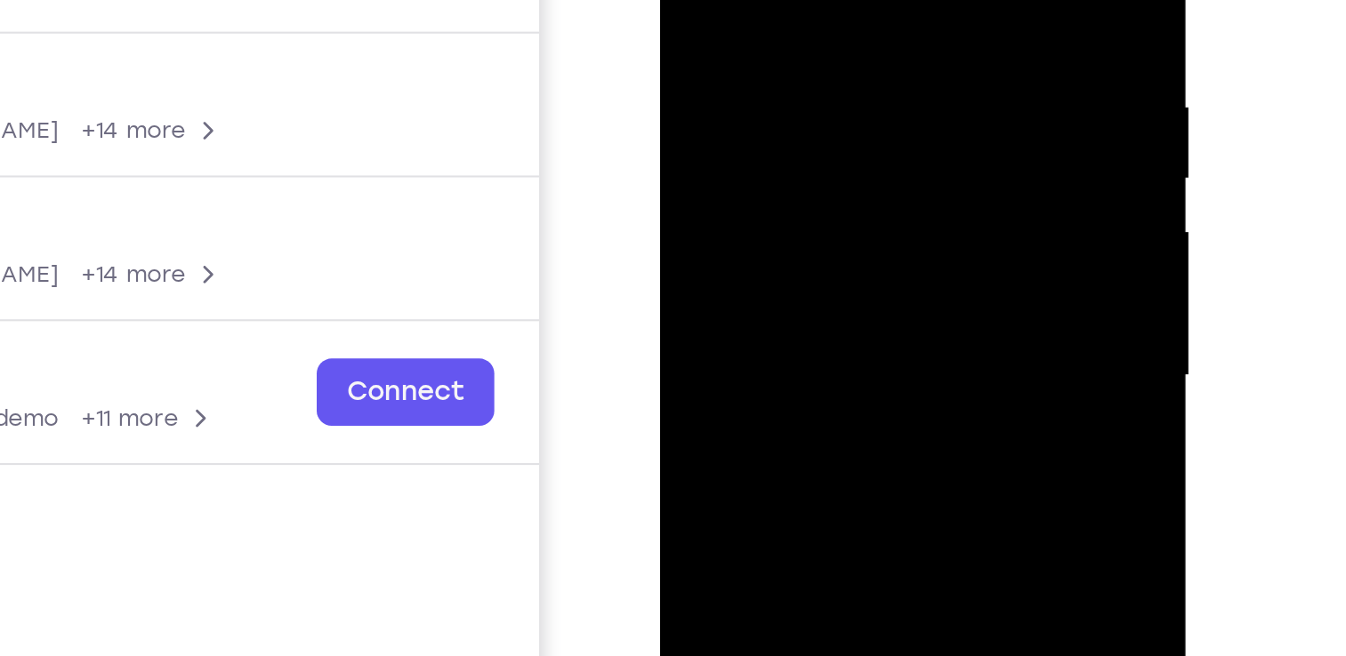
click at [866, 145] on div at bounding box center [785, 89] width 224 height 498
drag, startPoint x: 866, startPoint y: 145, endPoint x: 846, endPoint y: 150, distance: 21.1
click at [851, 150] on div at bounding box center [785, 89] width 224 height 498
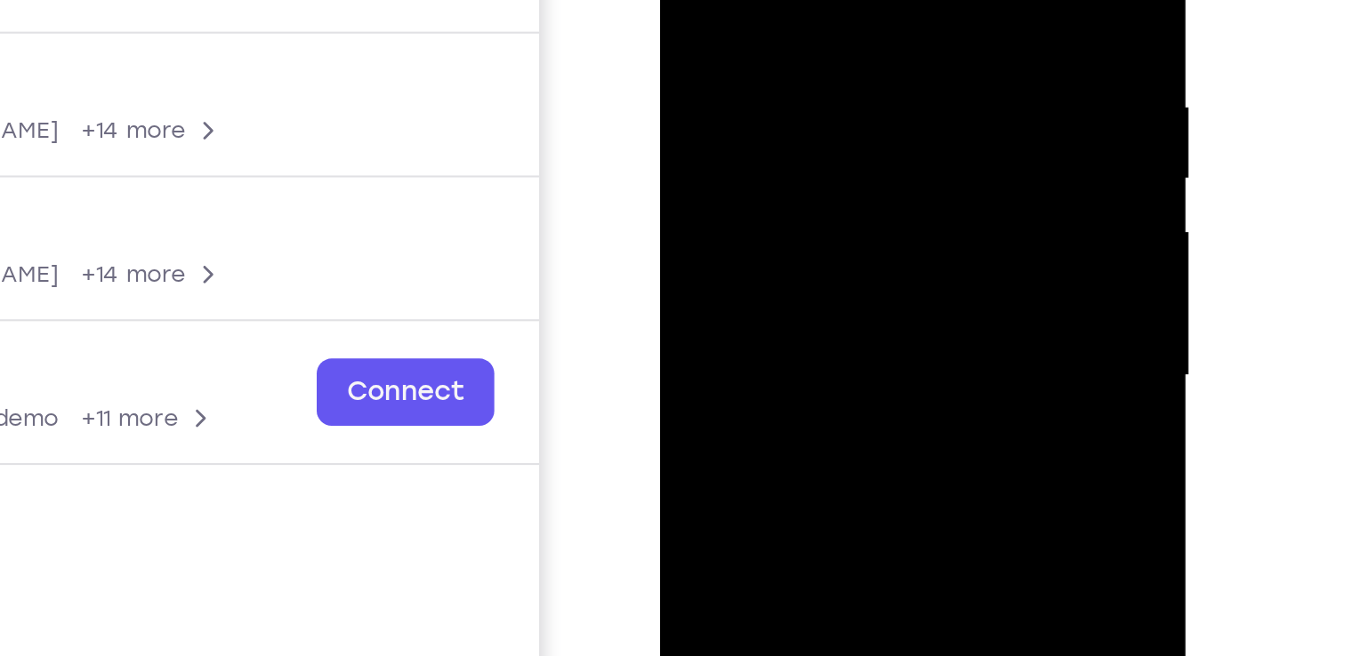
click at [841, 150] on div at bounding box center [785, 89] width 224 height 498
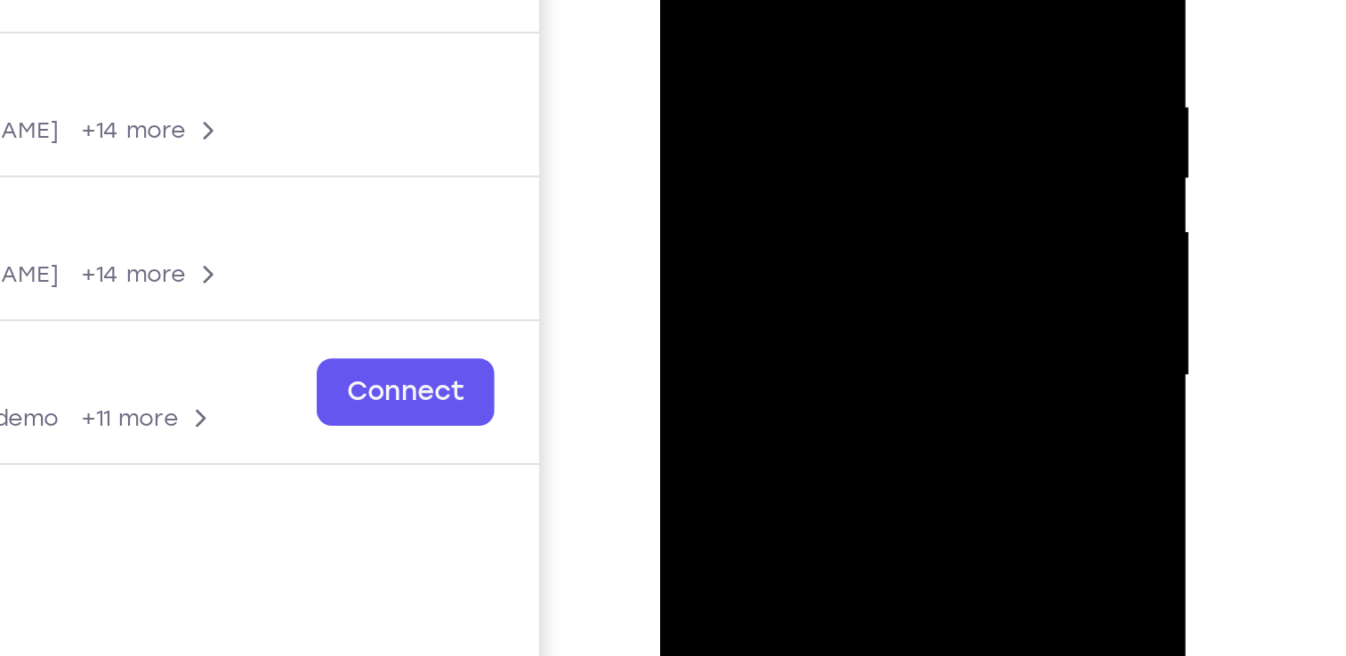
drag, startPoint x: 817, startPoint y: 232, endPoint x: 825, endPoint y: 100, distance: 132.8
click at [825, 100] on div at bounding box center [785, 89] width 224 height 498
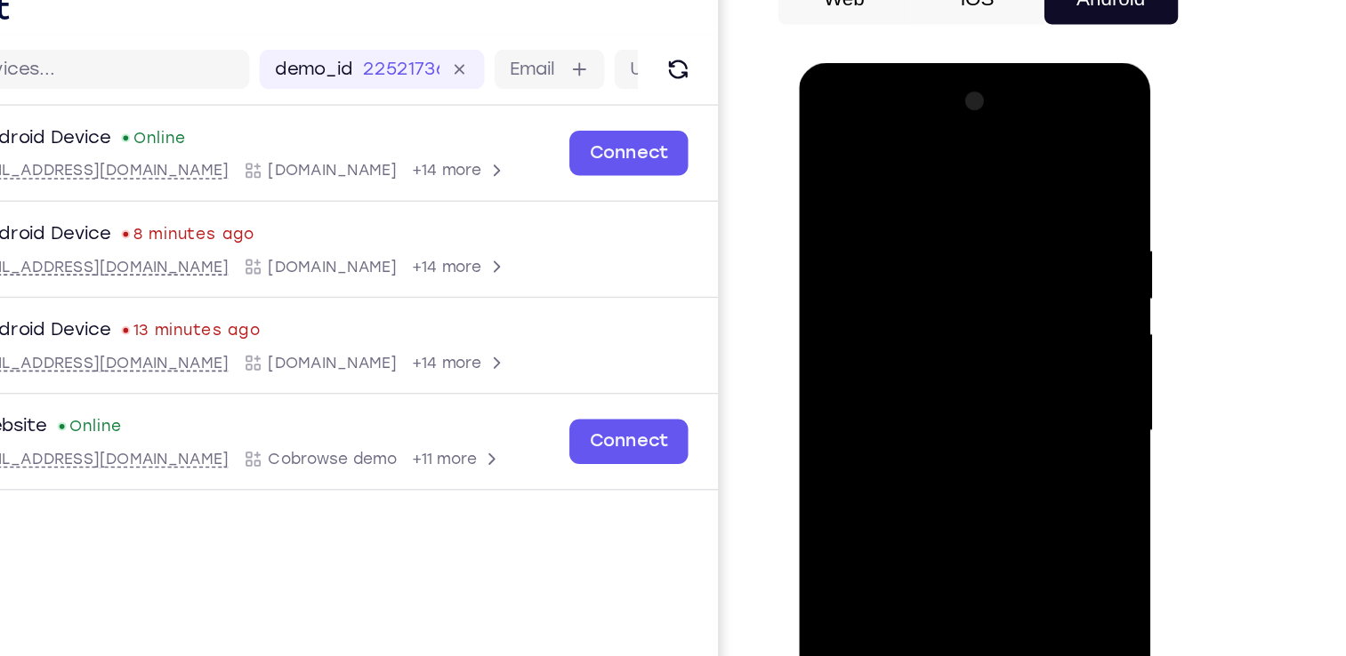
scroll to position [129, 0]
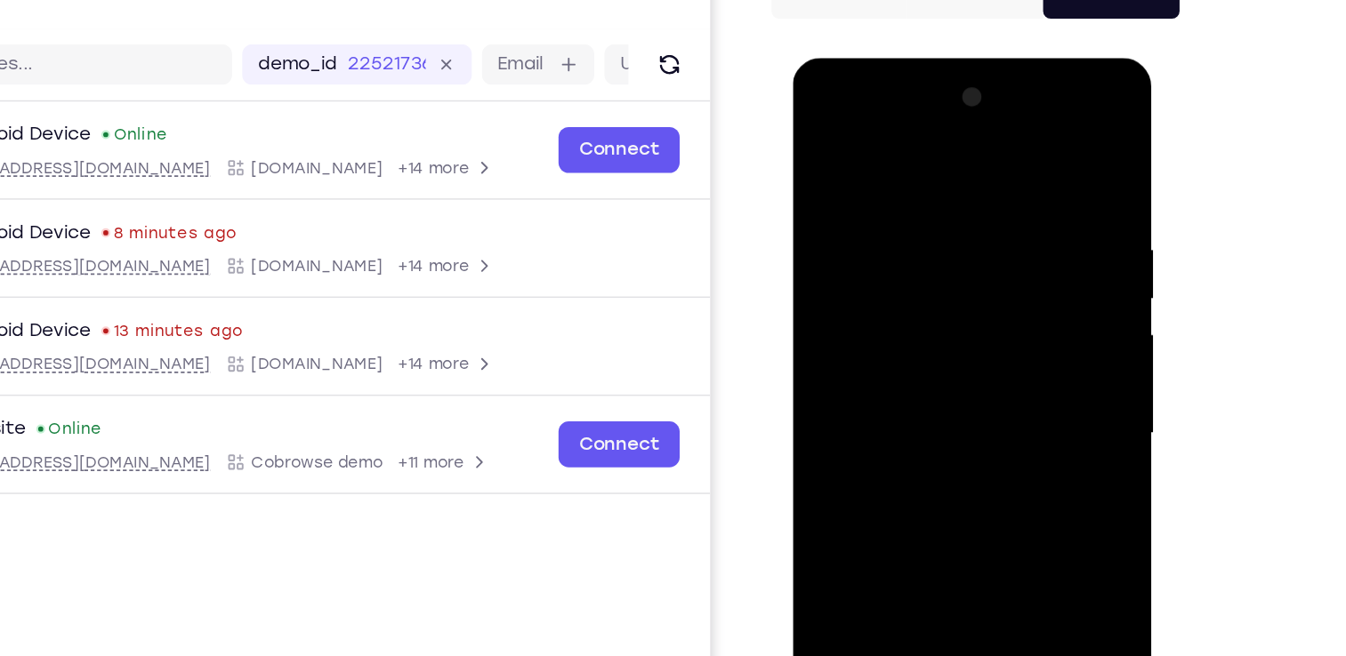
click at [1007, 162] on div at bounding box center [918, 320] width 224 height 498
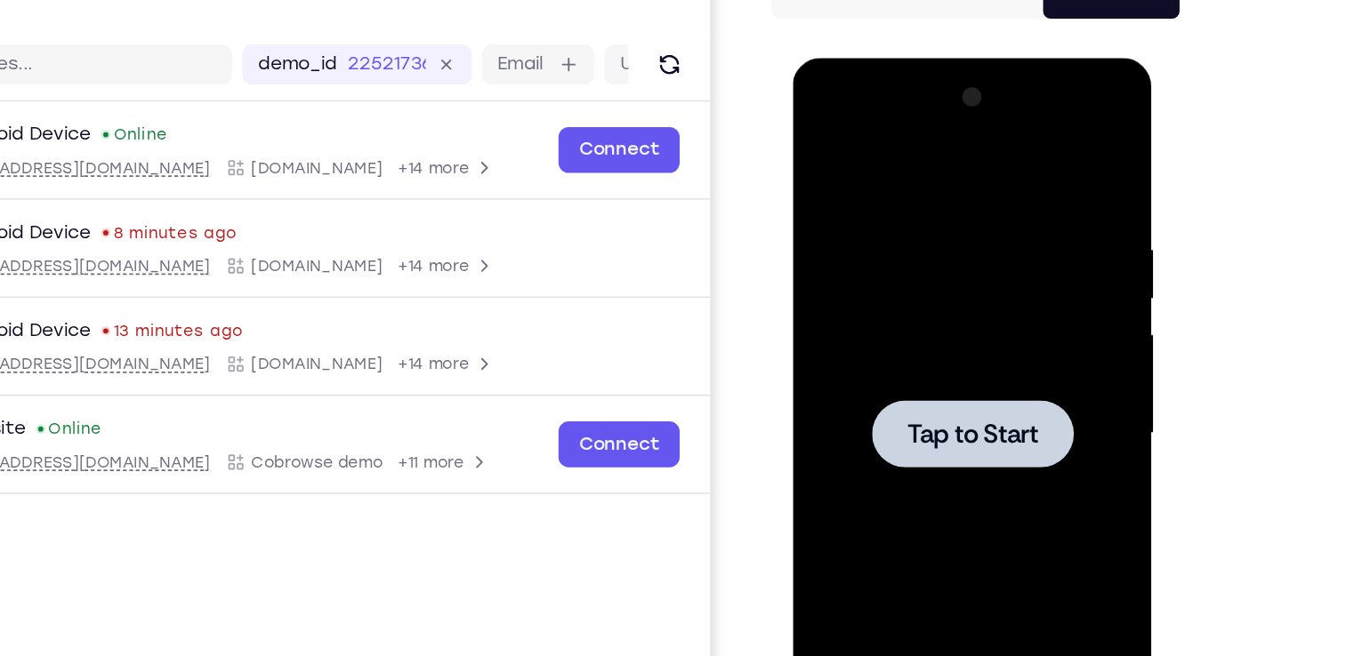
scroll to position [128, 0]
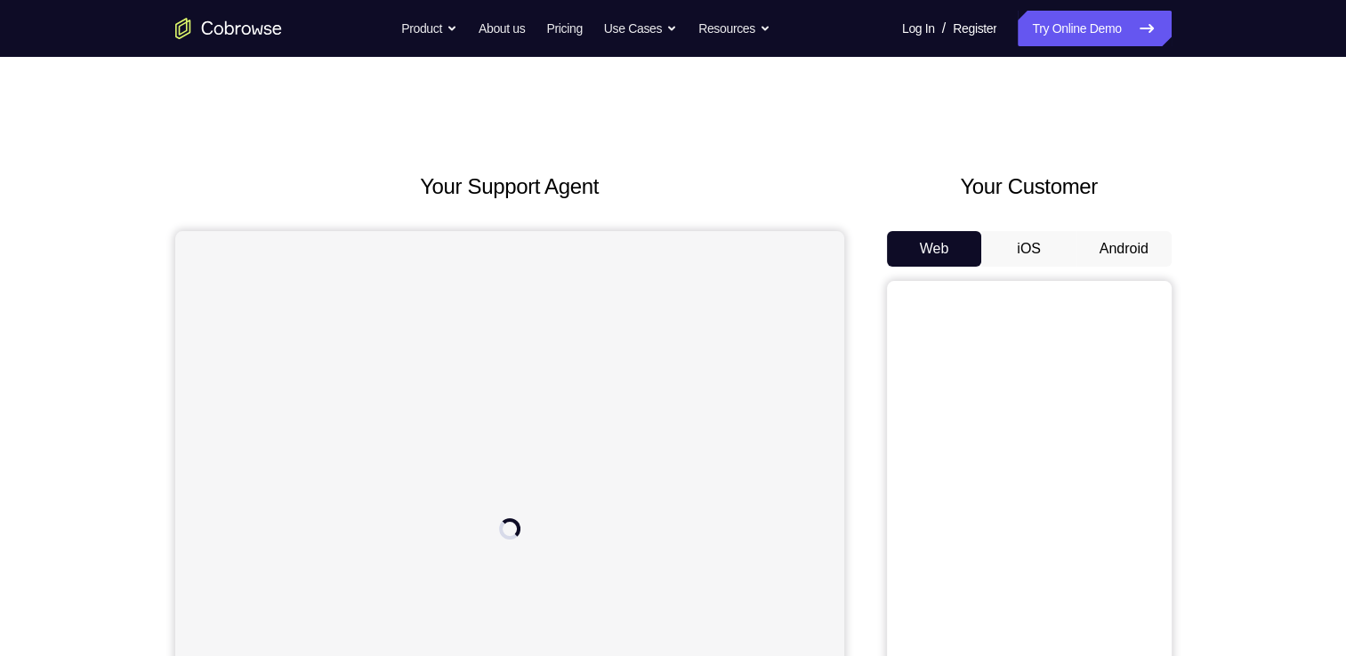
click at [1128, 231] on button "Android" at bounding box center [1123, 249] width 95 height 36
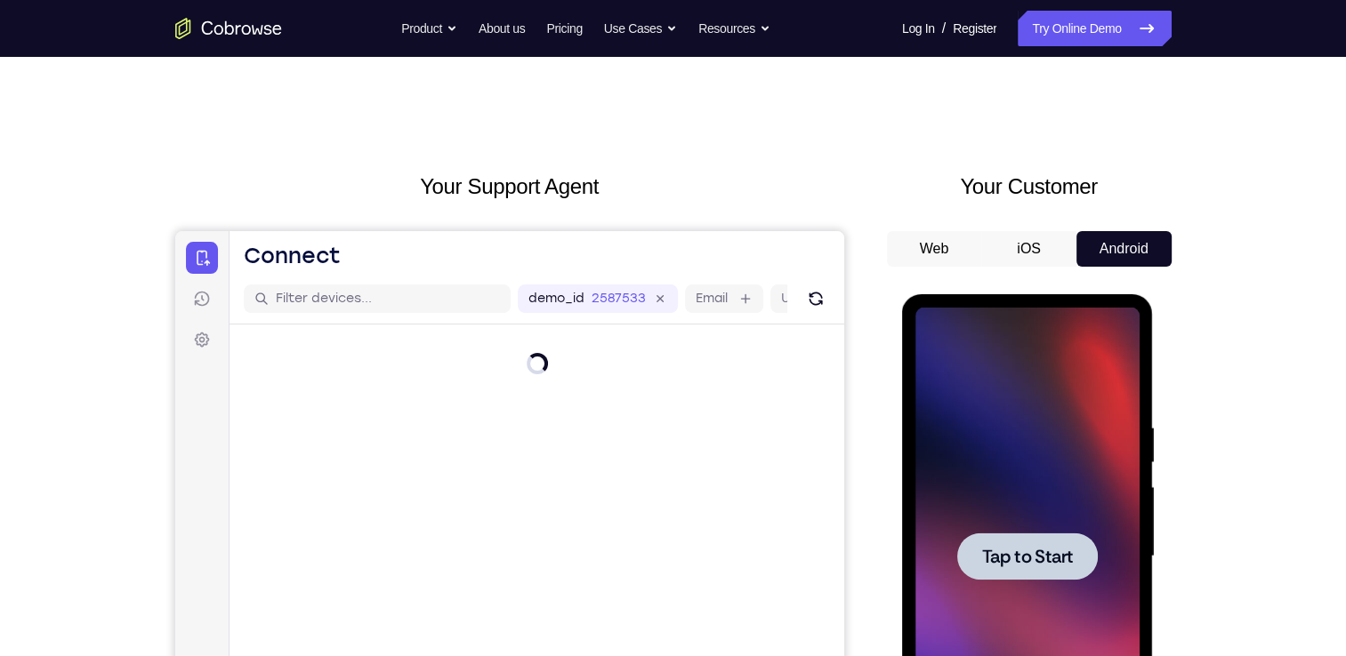
scroll to position [112, 0]
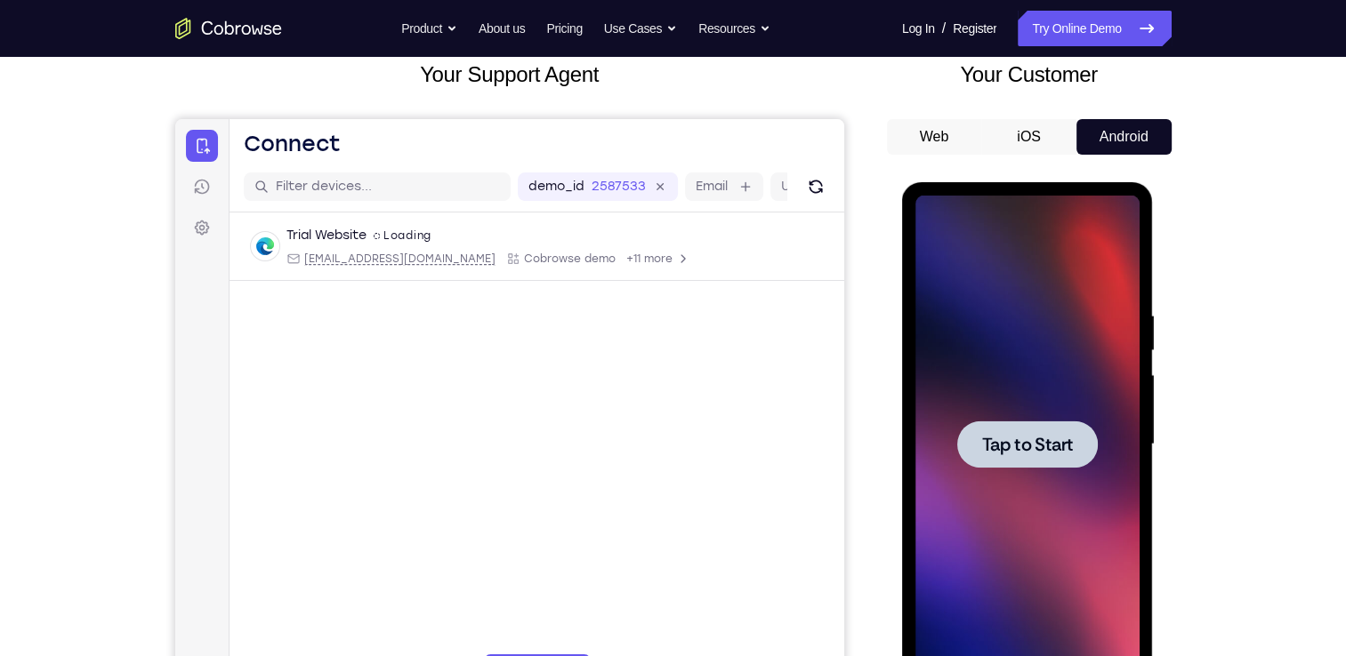
click at [1044, 488] on div at bounding box center [1027, 445] width 224 height 498
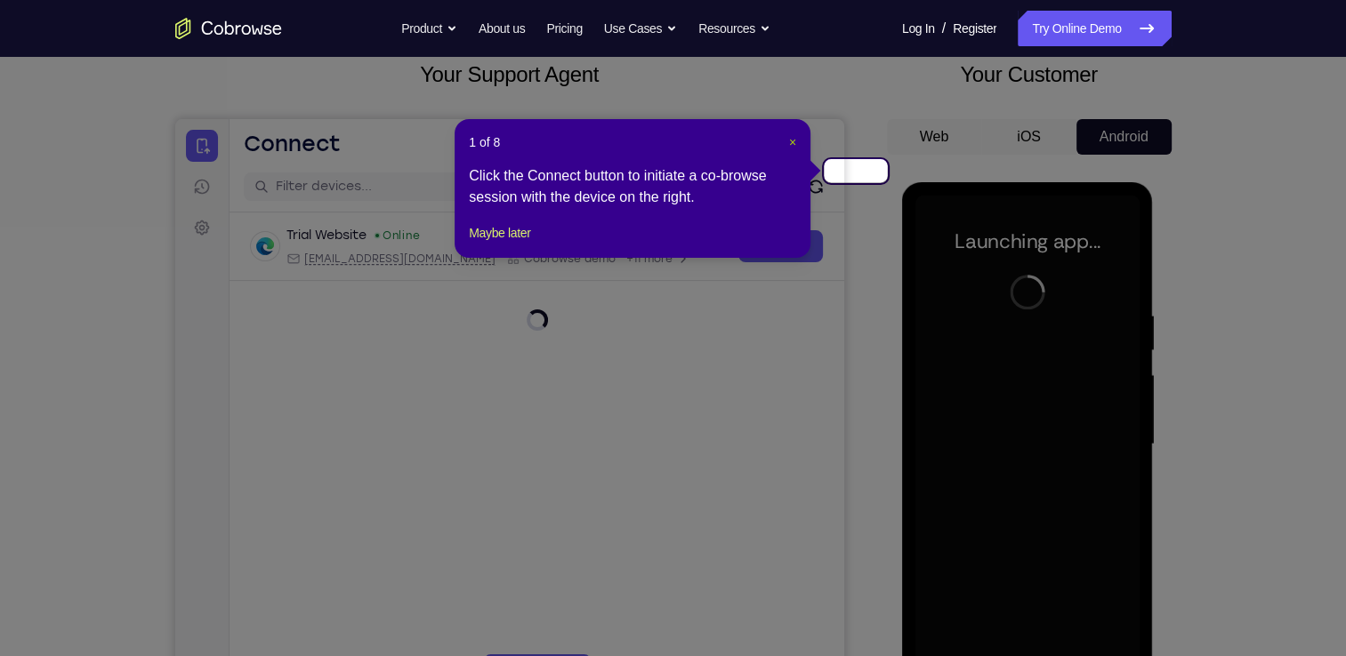
click at [796, 135] on span "×" at bounding box center [792, 142] width 7 height 14
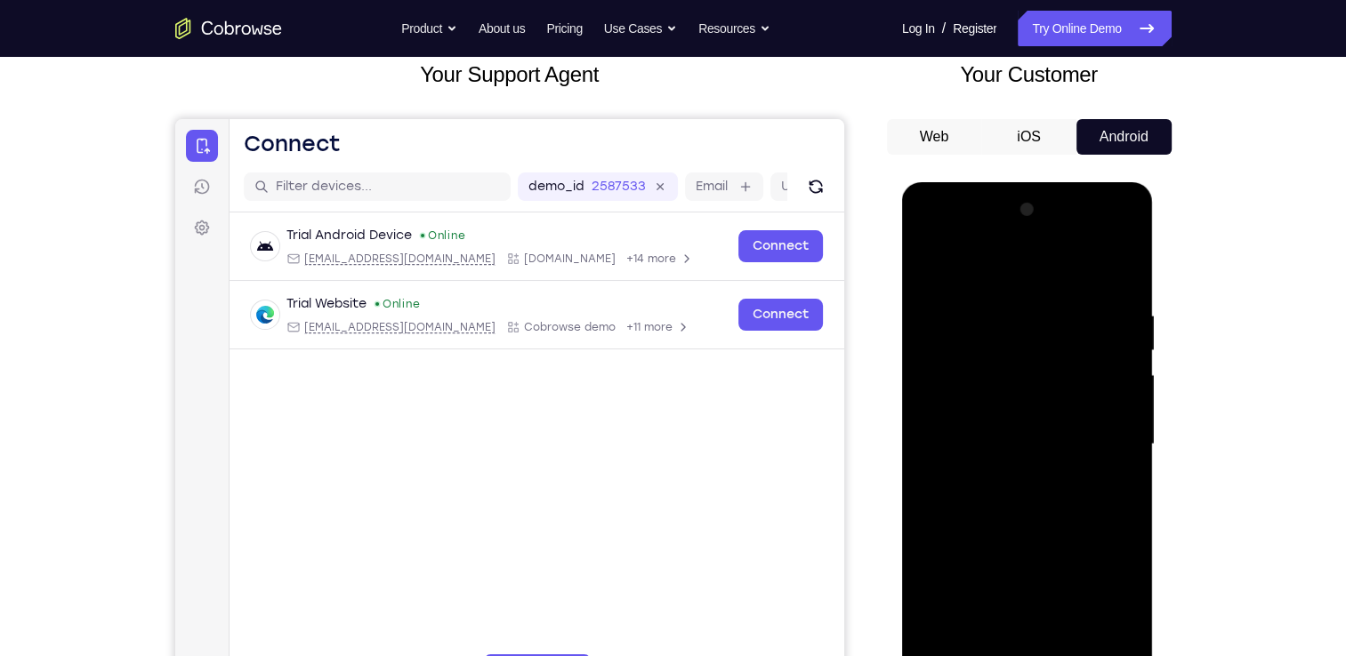
click at [1024, 655] on div at bounding box center [1027, 445] width 224 height 498
click at [1107, 596] on div at bounding box center [1027, 445] width 224 height 498
click at [1013, 280] on div at bounding box center [1027, 445] width 224 height 498
click at [1100, 439] on div at bounding box center [1027, 445] width 224 height 498
click at [1006, 479] on div at bounding box center [1027, 445] width 224 height 498
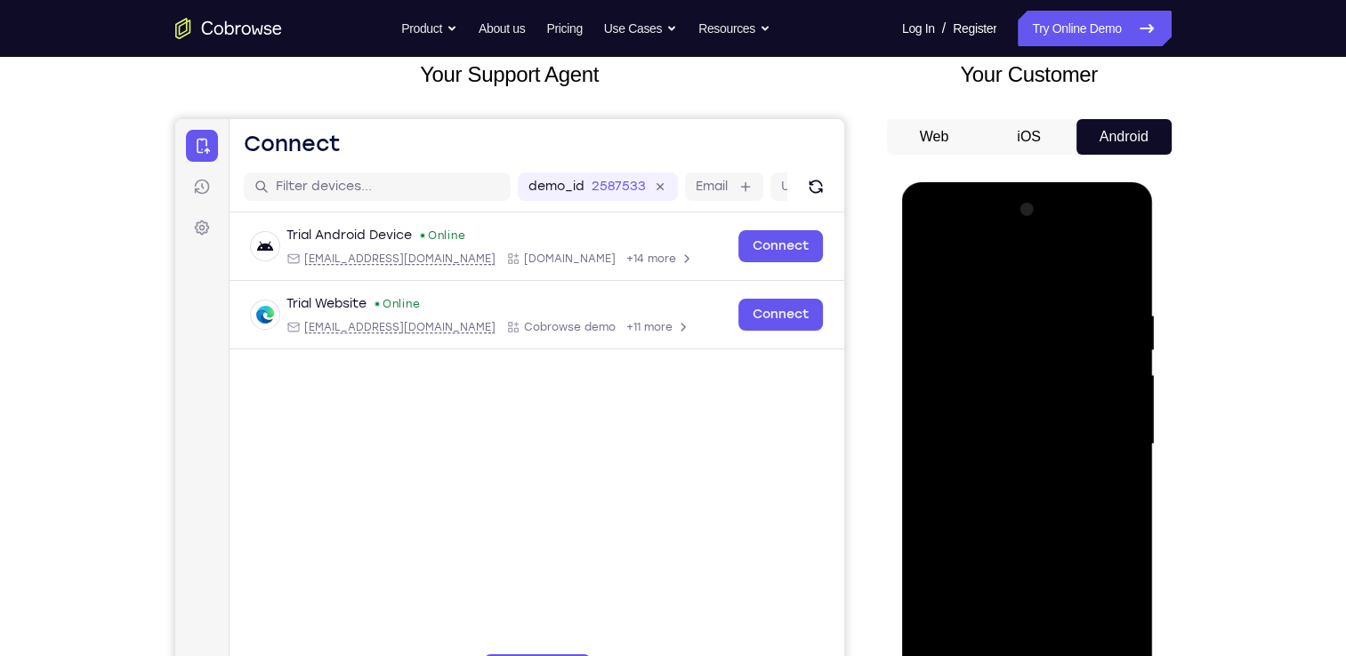
click at [1007, 422] on div at bounding box center [1027, 445] width 224 height 498
click at [992, 411] on div at bounding box center [1027, 445] width 224 height 498
click at [978, 440] on div at bounding box center [1027, 445] width 224 height 498
click at [999, 511] on div at bounding box center [1027, 445] width 224 height 498
click at [1019, 499] on div at bounding box center [1027, 445] width 224 height 498
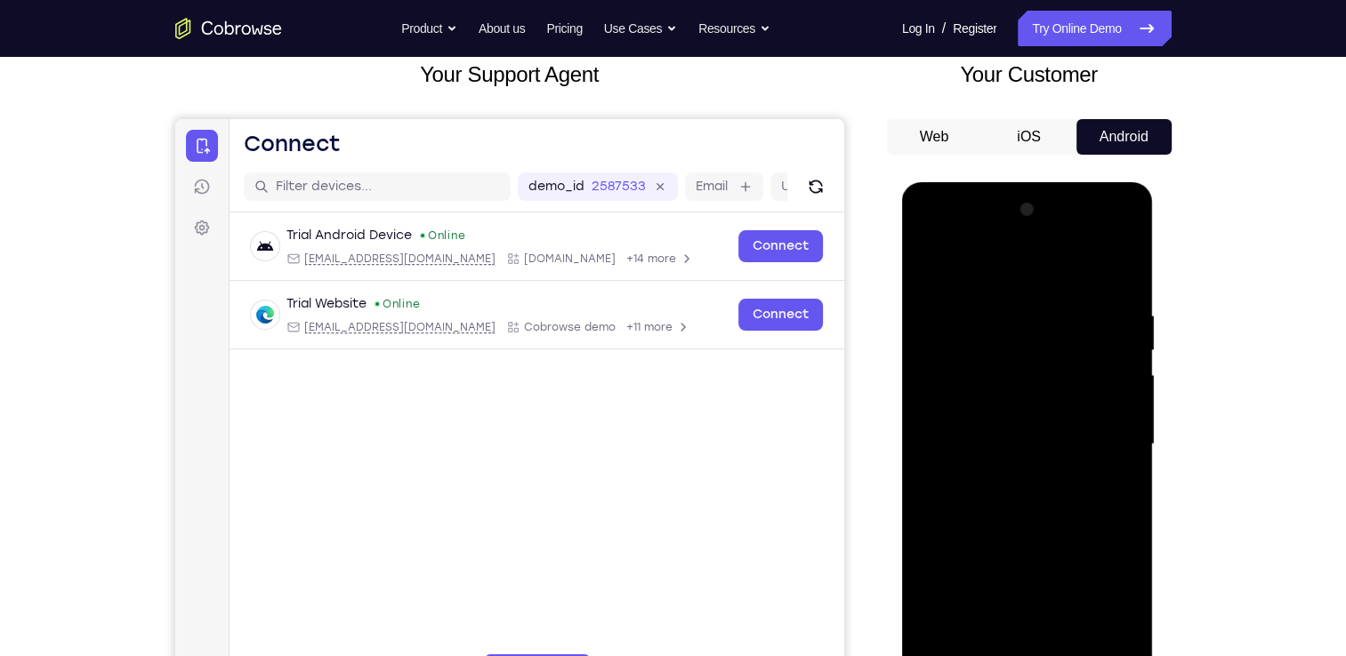
click at [1039, 526] on div at bounding box center [1027, 445] width 224 height 498
click at [1123, 655] on div at bounding box center [1027, 445] width 224 height 498
click at [1008, 304] on div at bounding box center [1027, 445] width 224 height 498
click at [1104, 342] on div at bounding box center [1027, 445] width 224 height 498
click at [1117, 393] on div at bounding box center [1027, 445] width 224 height 498
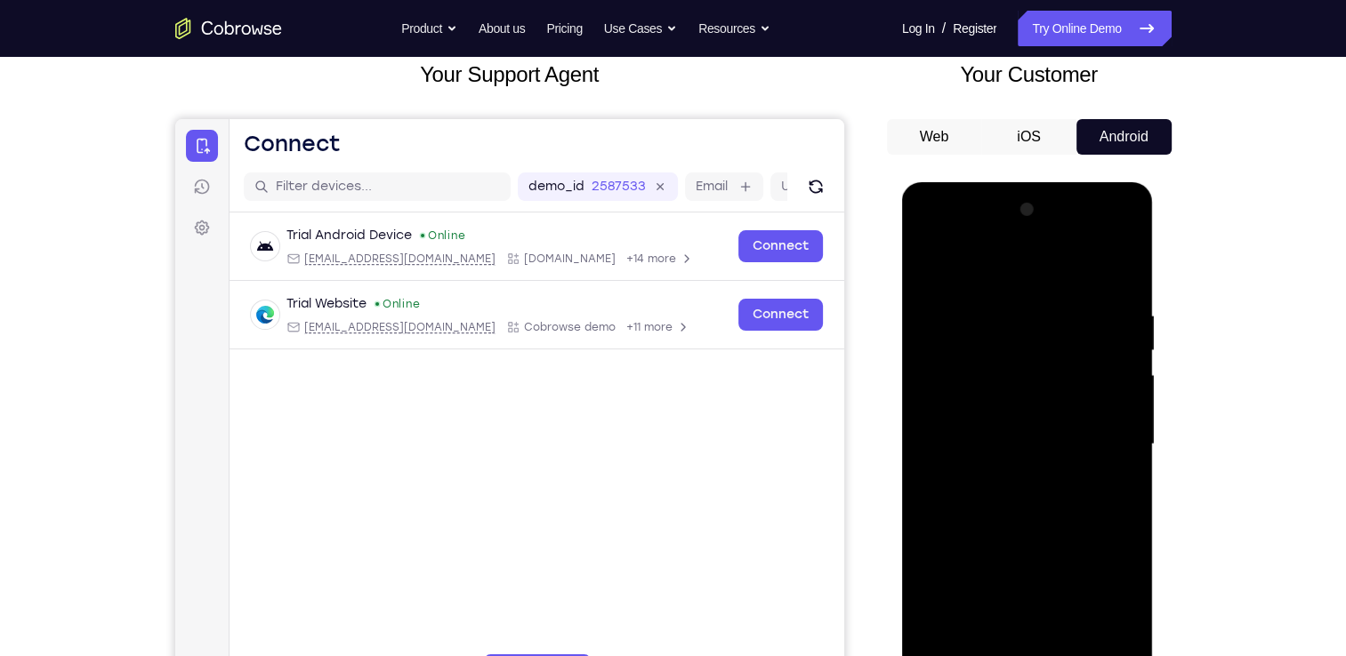
click at [1117, 393] on div at bounding box center [1027, 445] width 224 height 498
click at [1118, 277] on div at bounding box center [1027, 445] width 224 height 498
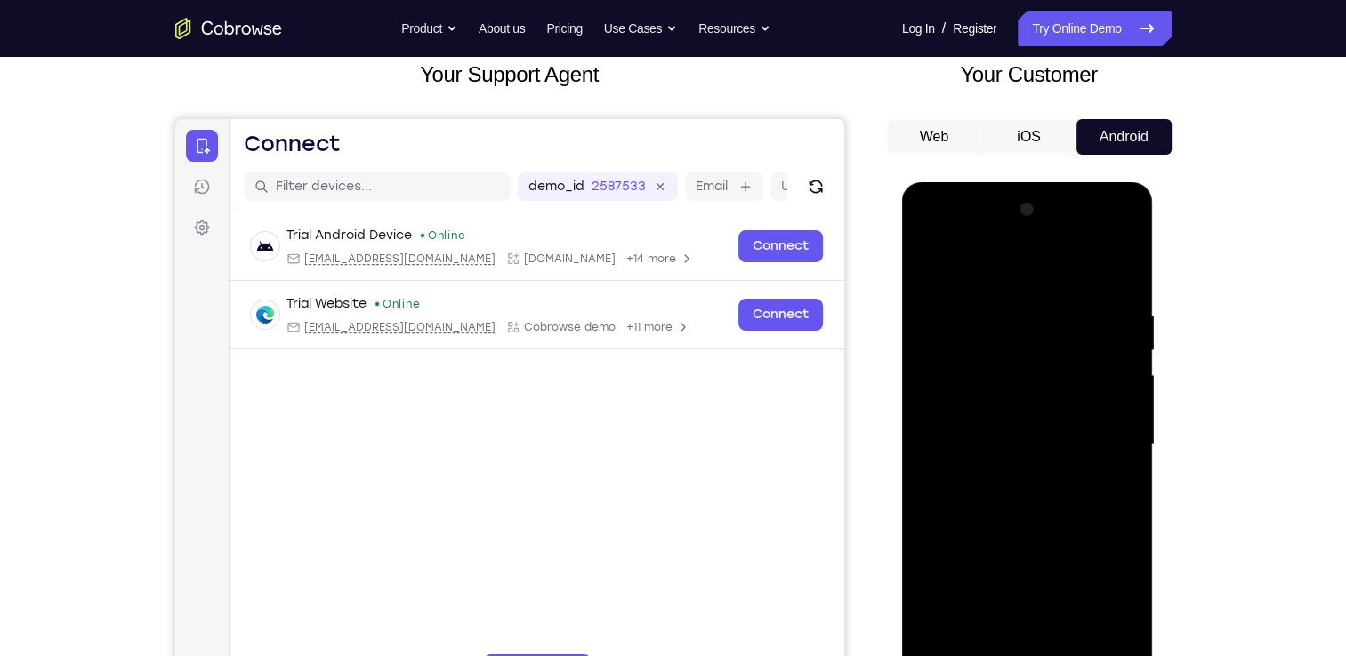
drag, startPoint x: 1024, startPoint y: 285, endPoint x: 1028, endPoint y: 640, distance: 354.9
click at [1028, 640] on div at bounding box center [1027, 445] width 224 height 498
click at [1078, 650] on div at bounding box center [1027, 445] width 224 height 498
click at [1116, 647] on div at bounding box center [1027, 445] width 224 height 498
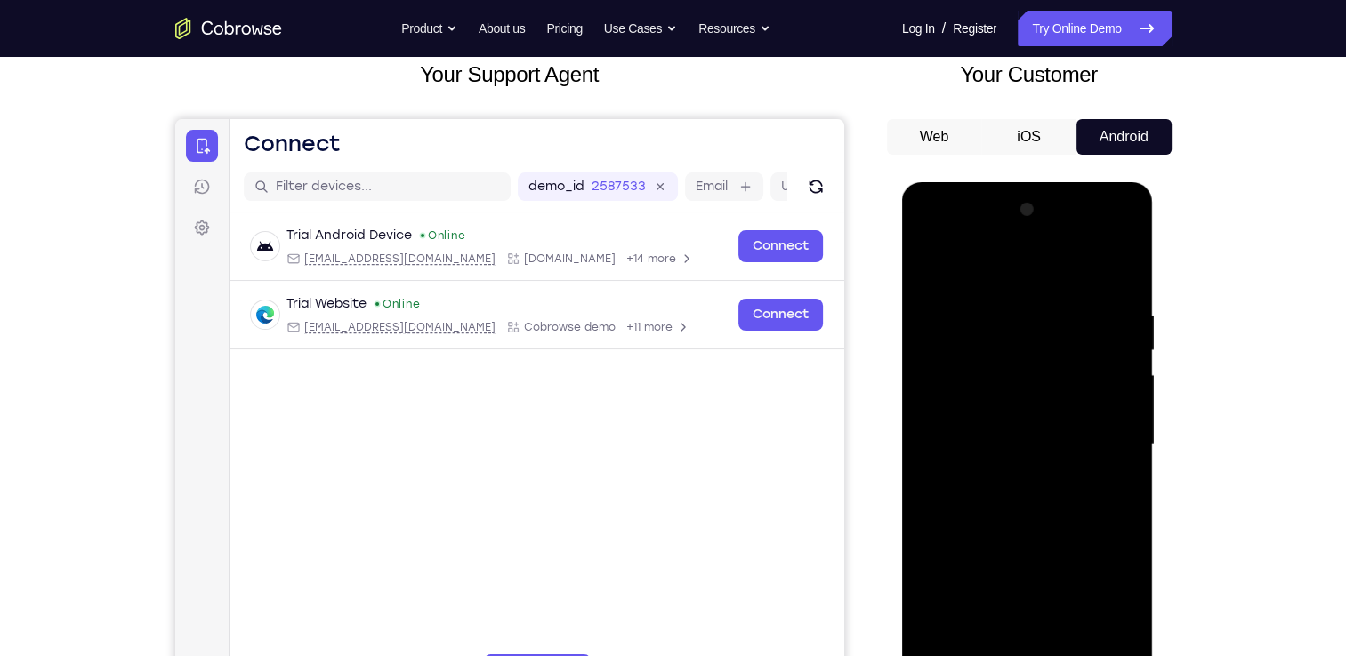
click at [1116, 647] on div at bounding box center [1027, 445] width 224 height 498
click at [1038, 536] on div at bounding box center [1027, 445] width 224 height 498
click at [933, 255] on div at bounding box center [1027, 445] width 224 height 498
click at [1151, 504] on div at bounding box center [1028, 447] width 252 height 530
drag, startPoint x: 1034, startPoint y: 274, endPoint x: 1033, endPoint y: 621, distance: 346.9
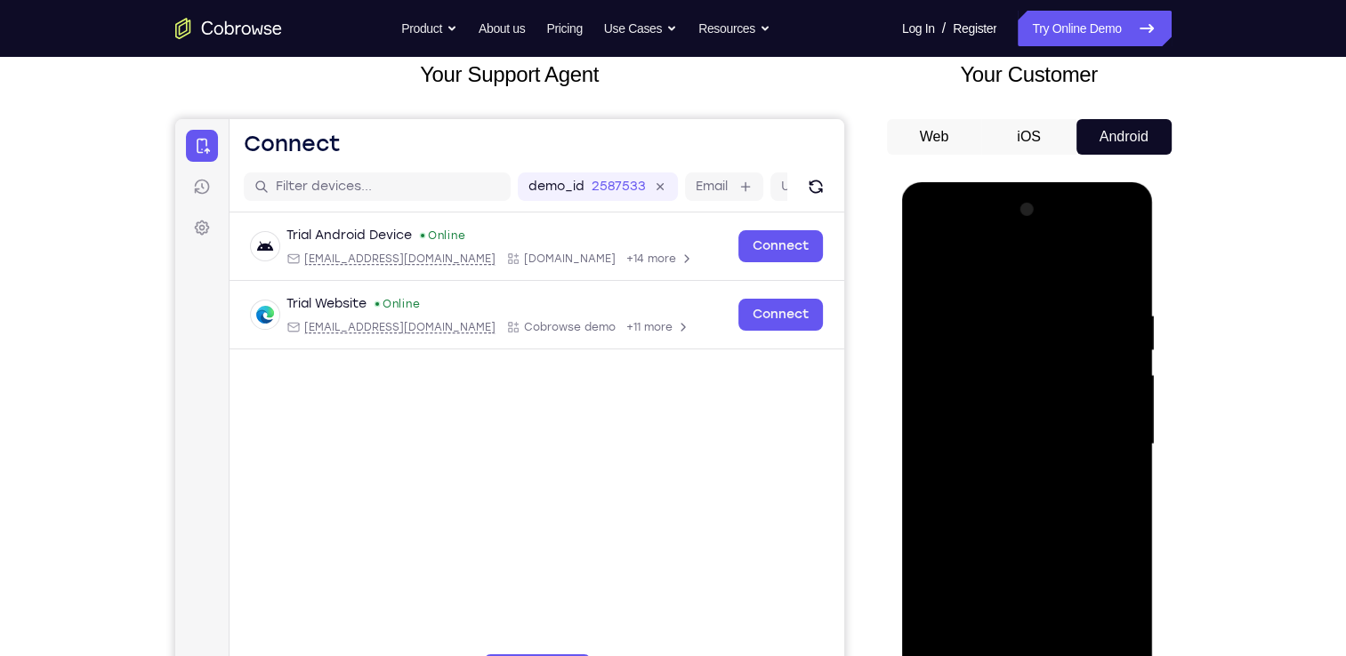
click at [1033, 621] on div at bounding box center [1027, 445] width 224 height 498
click at [1117, 647] on div at bounding box center [1027, 445] width 224 height 498
